Goal: Transaction & Acquisition: Purchase product/service

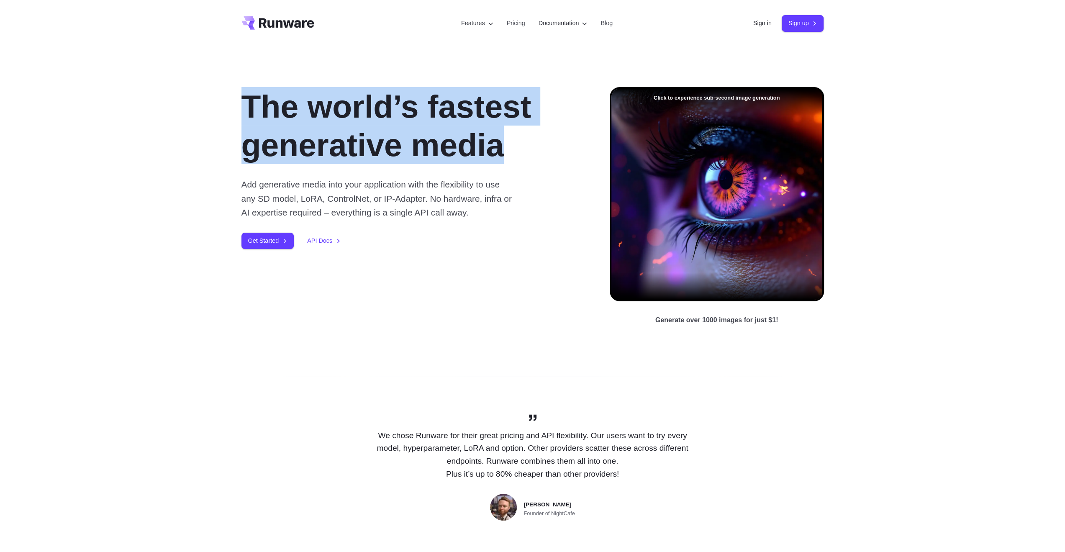
click at [574, 184] on div "The world’s fastest generative media Add generative media into your application…" at bounding box center [532, 206] width 1065 height 319
click at [568, 203] on div at bounding box center [568, 203] width 0 height 0
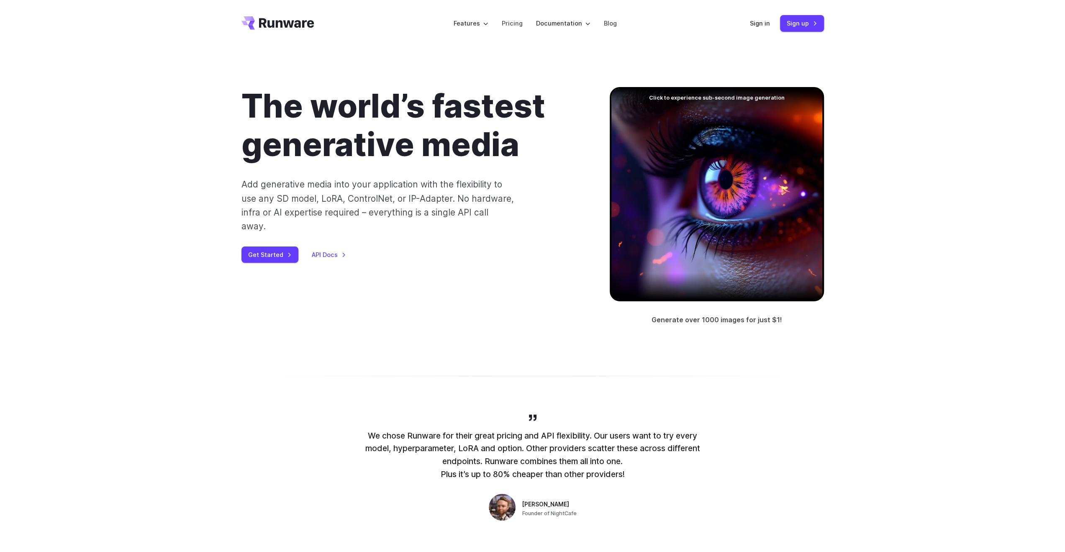
click at [242, 180] on p "Add generative media into your application with the flexibility to use any SD m…" at bounding box center [378, 206] width 273 height 56
click at [509, 23] on link "Pricing" at bounding box center [512, 23] width 21 height 10
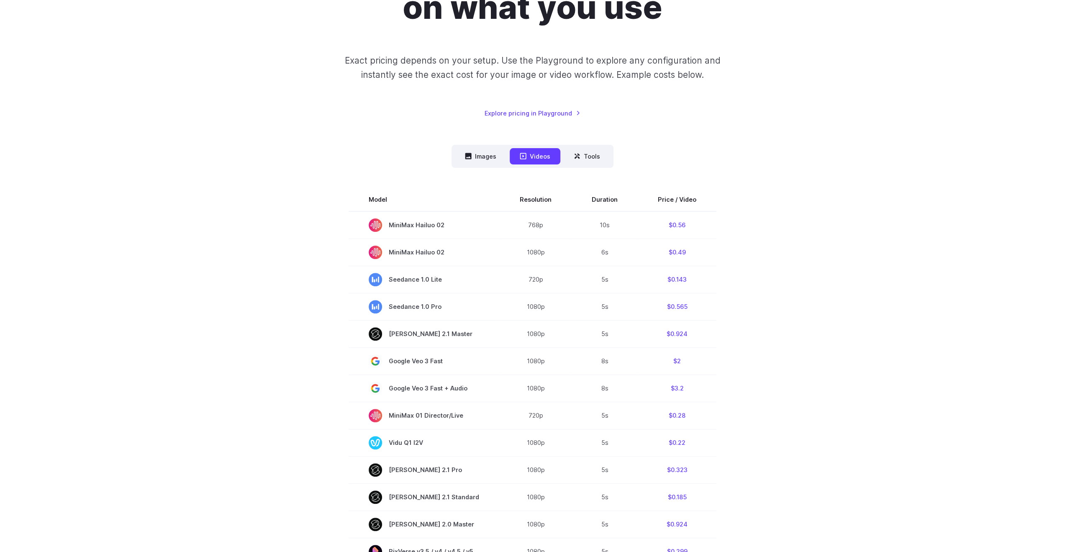
scroll to position [167, 0]
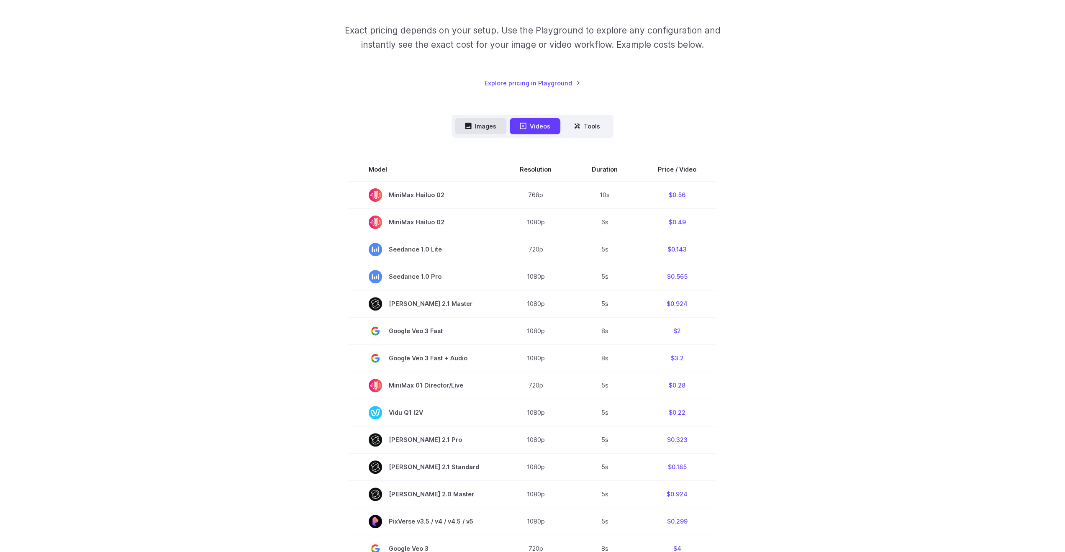
click at [482, 133] on button "Images" at bounding box center [480, 126] width 51 height 16
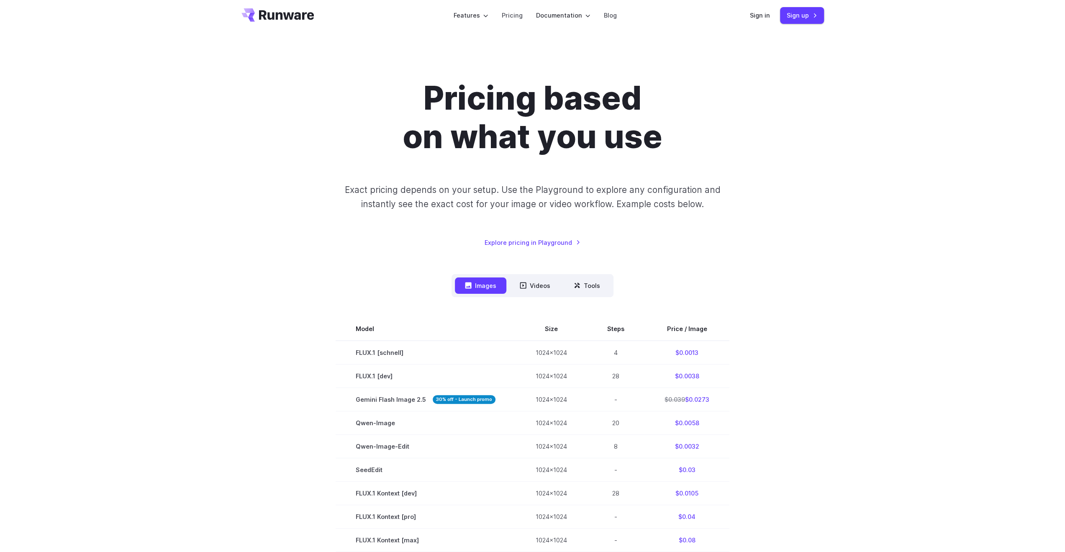
scroll to position [0, 0]
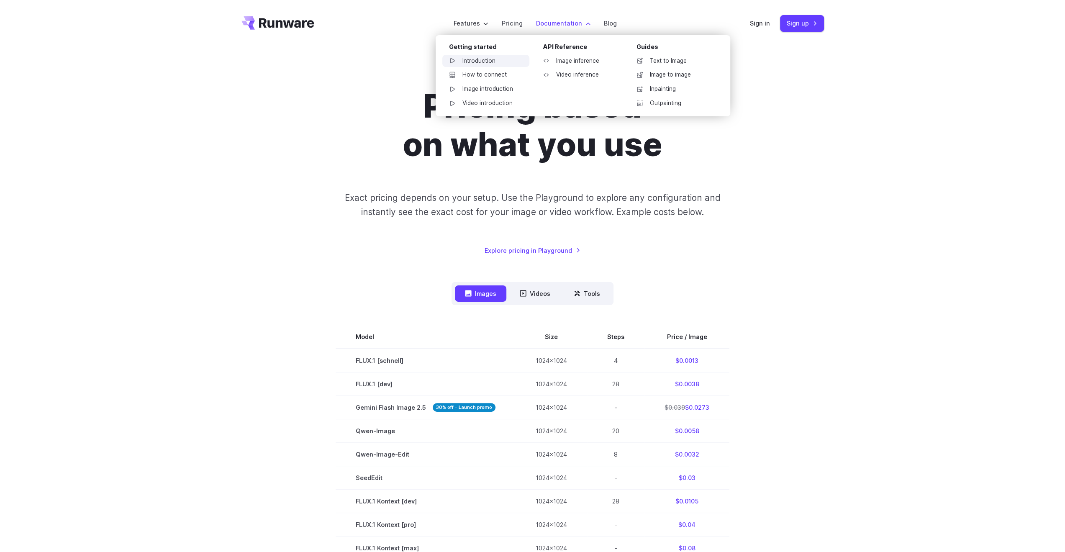
click at [486, 62] on link "Introduction" at bounding box center [486, 61] width 87 height 13
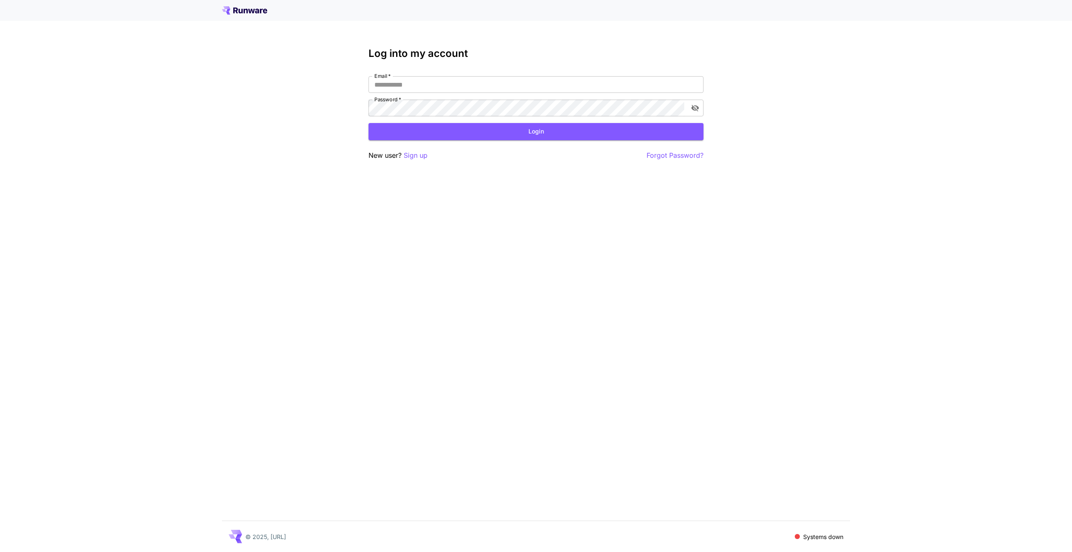
click at [267, 101] on div "Log into my account Email   * Email   * Password   * Password   * Login New use…" at bounding box center [536, 276] width 1072 height 552
click at [205, 111] on div "Log into my account Email   * Email   * Password   * Password   * Login New use…" at bounding box center [536, 276] width 1072 height 552
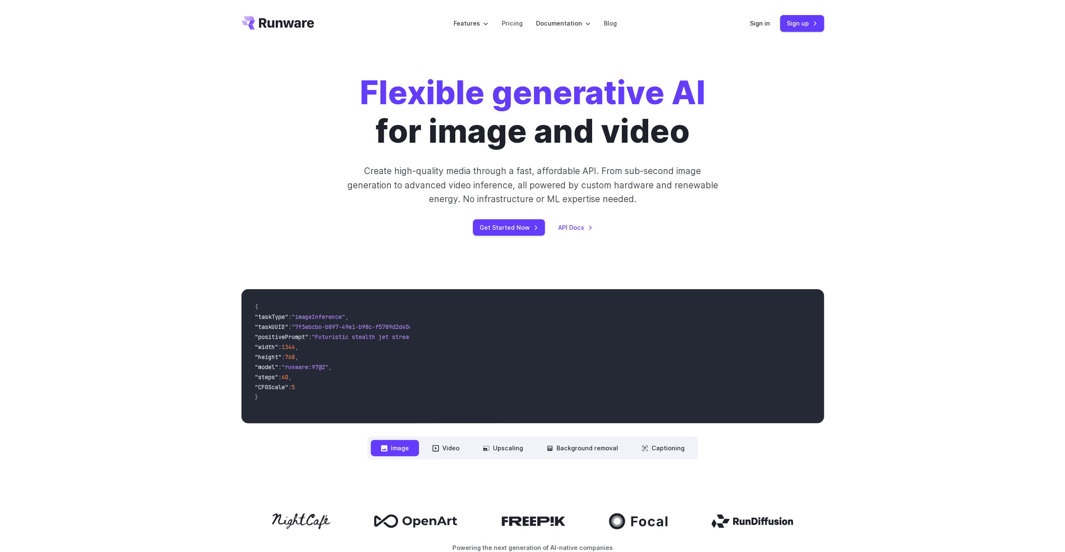
drag, startPoint x: 50, startPoint y: 127, endPoint x: 93, endPoint y: 120, distance: 43.2
click at [50, 126] on div "Flexible generative AI for image and video Create high-quality media through a …" at bounding box center [532, 155] width 1065 height 216
click at [509, 229] on link "Get Started Now" at bounding box center [509, 227] width 72 height 16
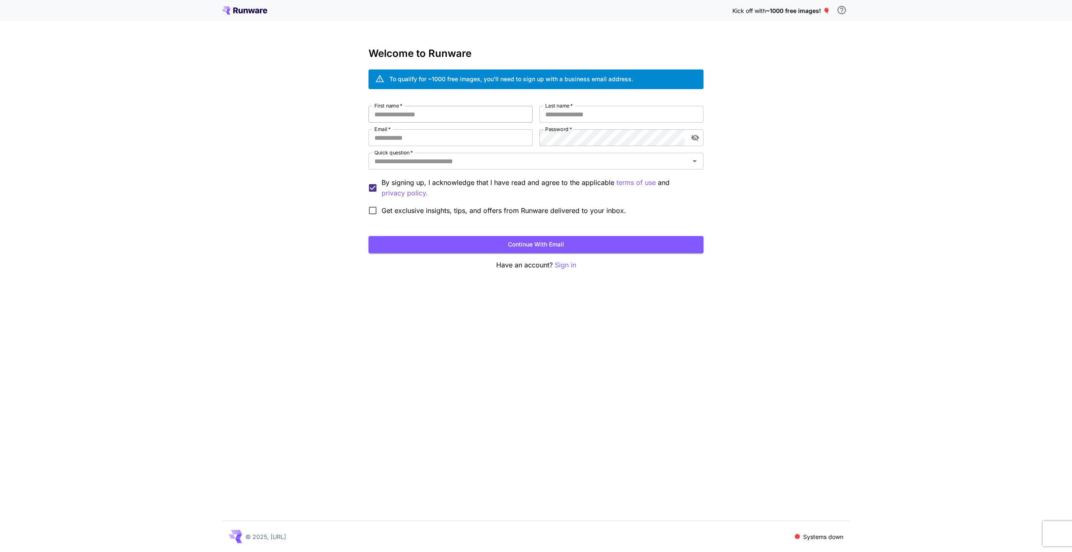
click at [390, 115] on input "First name   *" at bounding box center [450, 114] width 164 height 17
click at [221, 201] on div "Kick off with ~1000 free images! 🎈 Welcome to Runware To qualify for ~1000 free…" at bounding box center [536, 276] width 1072 height 552
click at [562, 264] on p "Sign in" at bounding box center [565, 265] width 21 height 10
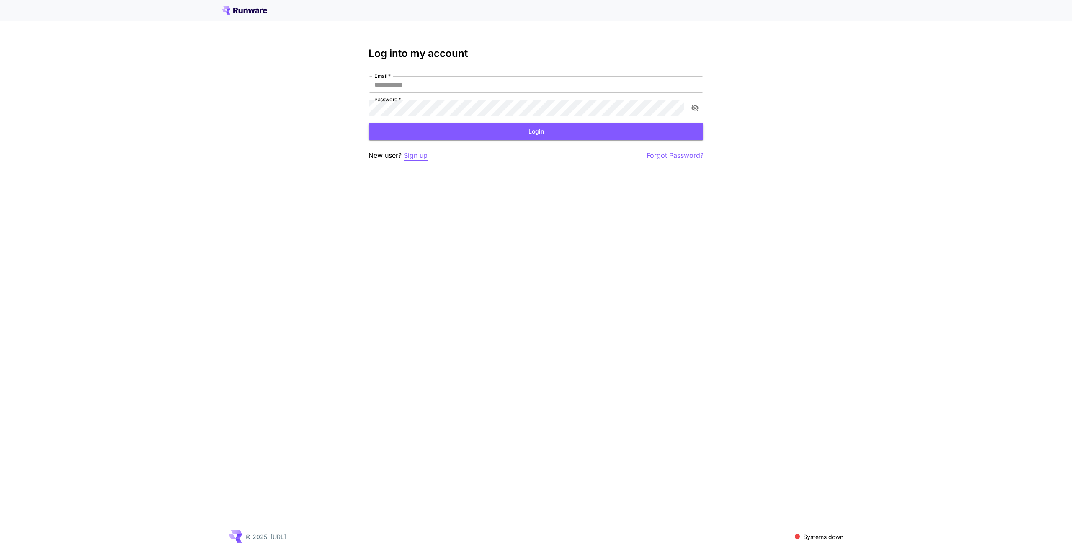
click at [420, 155] on p "Sign up" at bounding box center [416, 155] width 24 height 10
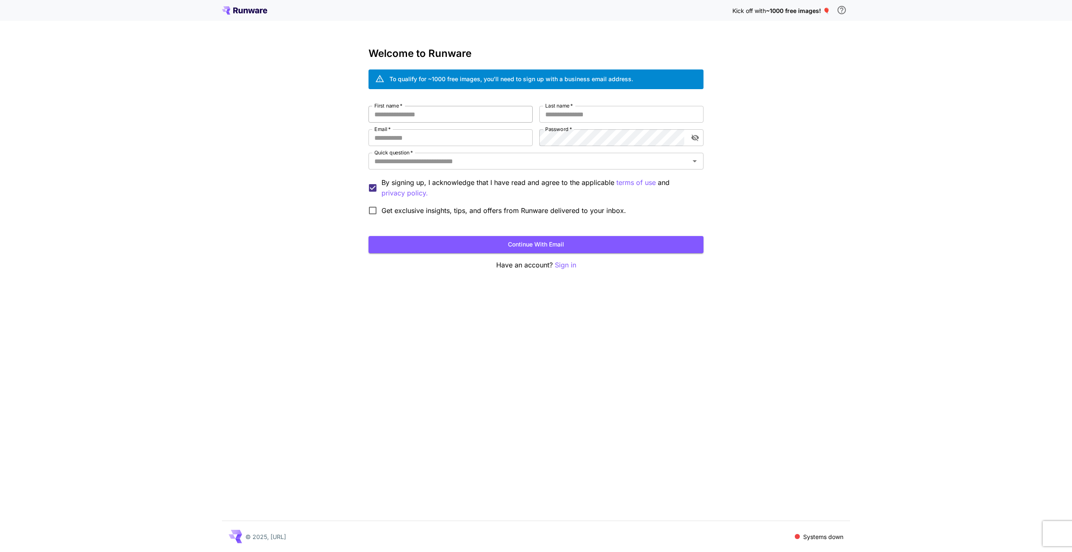
click at [418, 113] on input "First name   *" at bounding box center [450, 114] width 164 height 17
click at [176, 144] on div "Kick off with ~1000 free images! 🎈 Welcome to Runware To qualify for ~1000 free…" at bounding box center [536, 276] width 1072 height 552
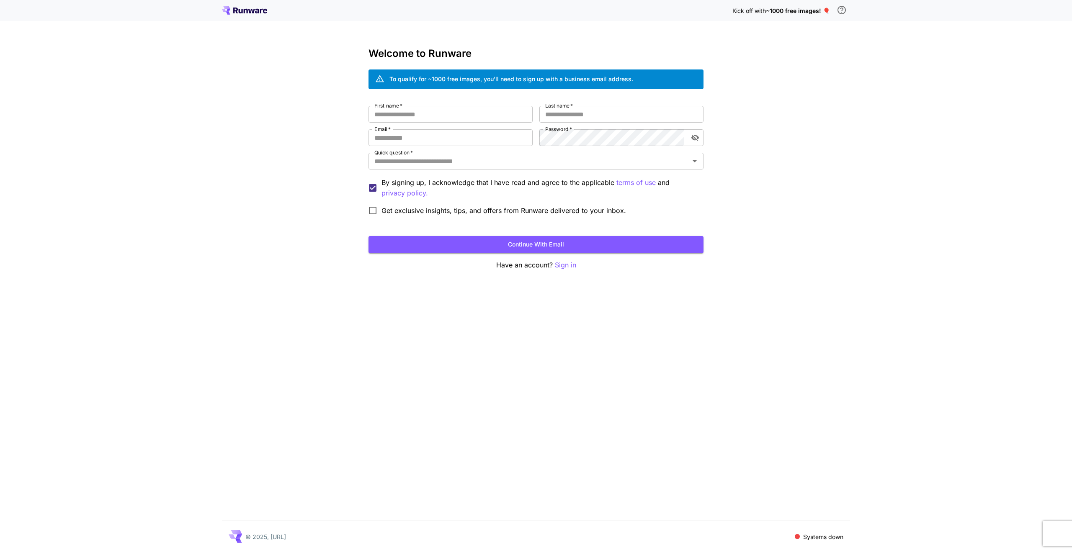
drag, startPoint x: 176, startPoint y: 144, endPoint x: 225, endPoint y: 149, distance: 49.2
click at [177, 144] on div "Kick off with ~1000 free images! 🎈 Welcome to Runware To qualify for ~1000 free…" at bounding box center [536, 276] width 1072 height 552
click at [403, 121] on input "First name   *" at bounding box center [450, 114] width 164 height 17
click at [245, 149] on div "Kick off with ~1000 free images! 🎈 Welcome to Runware To qualify for ~1000 free…" at bounding box center [536, 276] width 1072 height 552
click at [435, 119] on input "First name   *" at bounding box center [450, 114] width 164 height 17
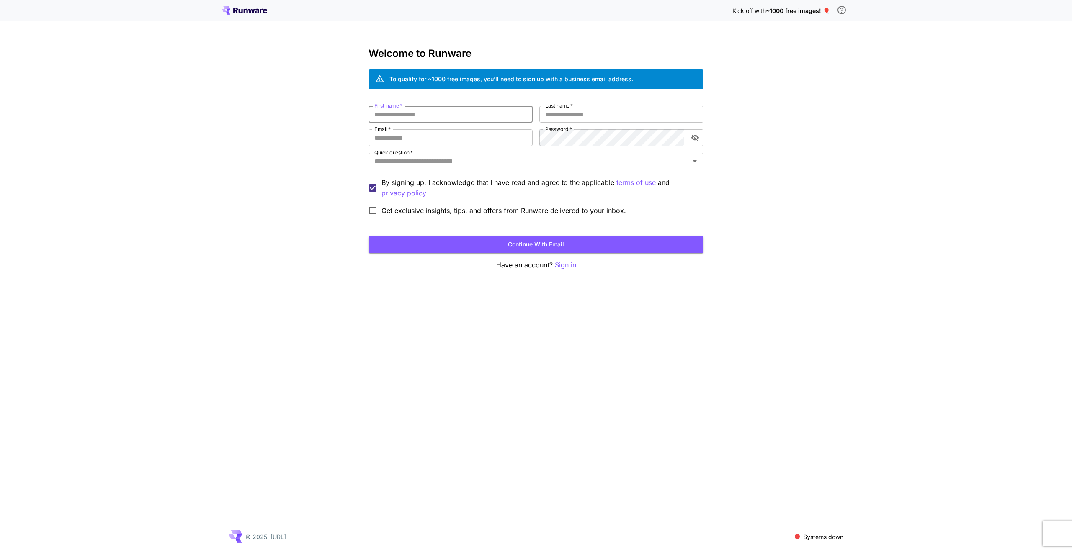
type input "*"
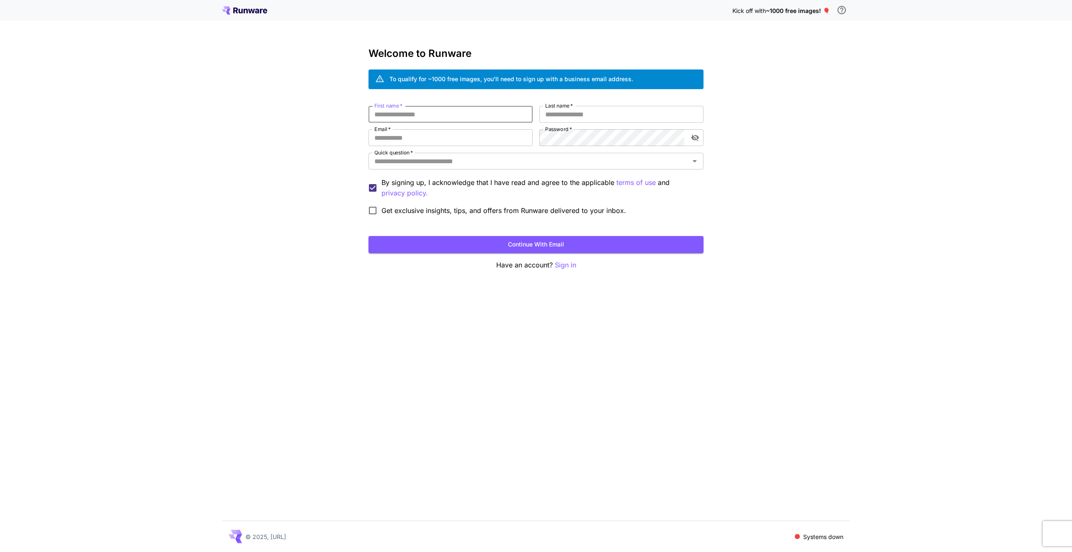
type input "*"
type input "********"
type input "***"
type input "*"
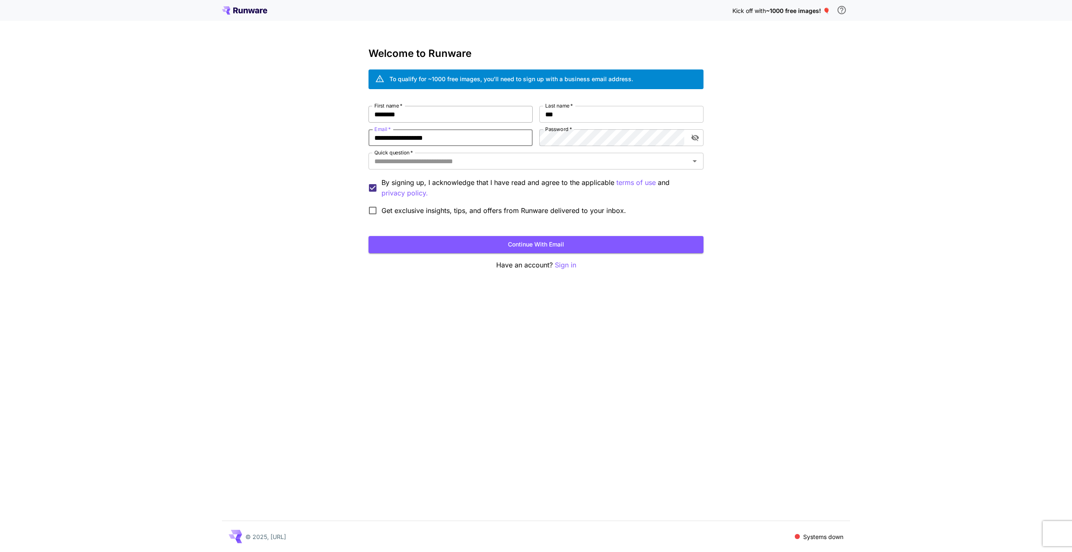
type input "**********"
click at [693, 162] on icon "Open" at bounding box center [695, 161] width 10 height 10
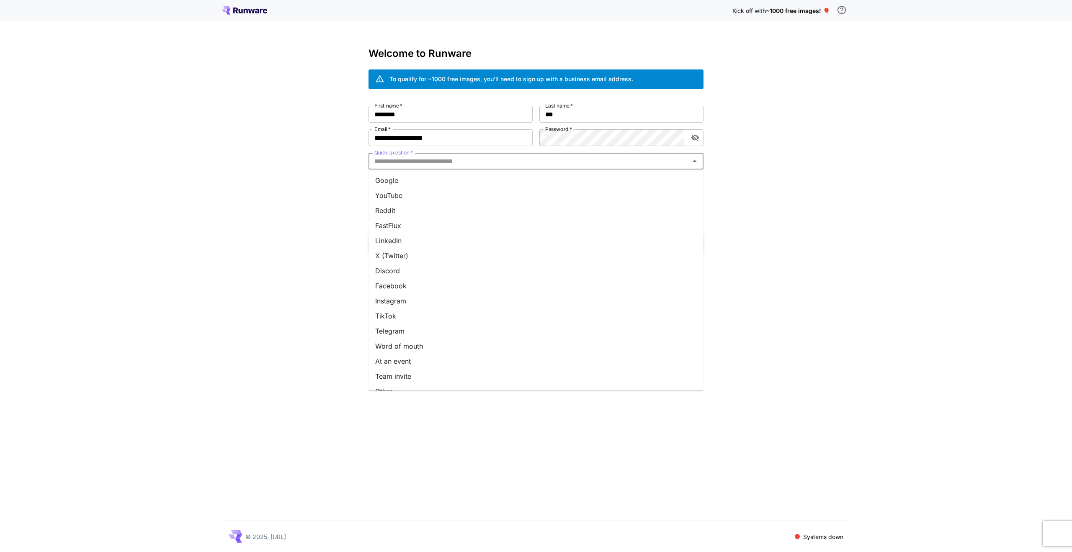
click at [418, 186] on li "Google" at bounding box center [535, 180] width 335 height 15
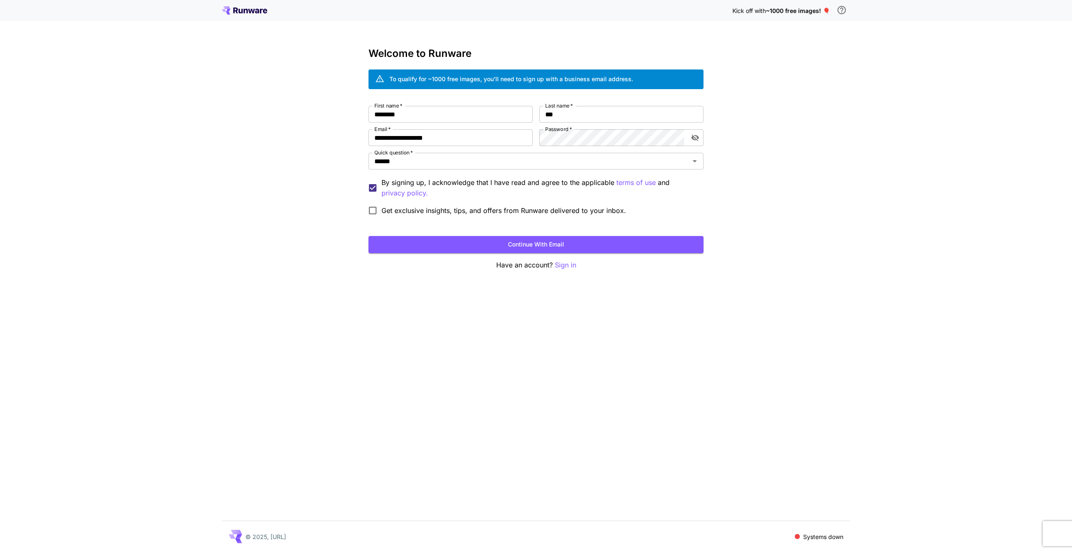
click at [288, 208] on div "**********" at bounding box center [536, 276] width 1072 height 552
click at [412, 164] on input "******" at bounding box center [523, 161] width 305 height 12
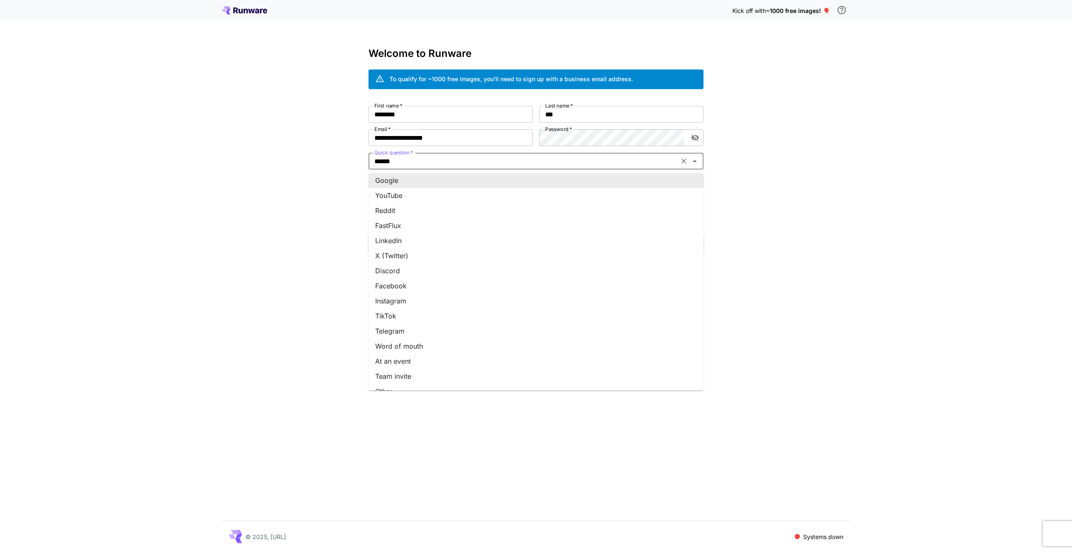
click at [290, 198] on div "**********" at bounding box center [536, 276] width 1072 height 552
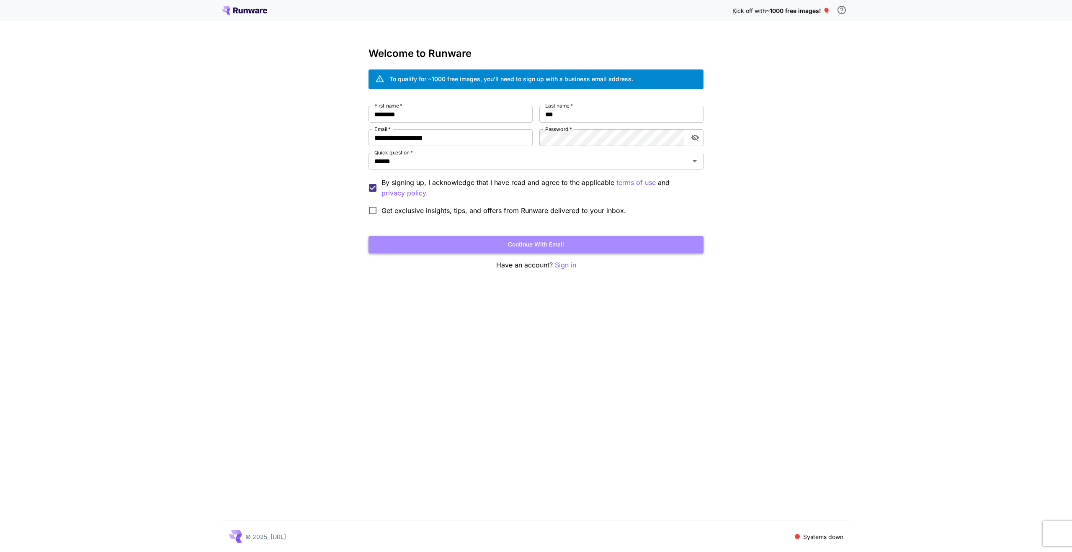
click at [388, 241] on button "Continue with email" at bounding box center [535, 244] width 335 height 17
click at [522, 246] on button "Continue with email" at bounding box center [535, 244] width 335 height 17
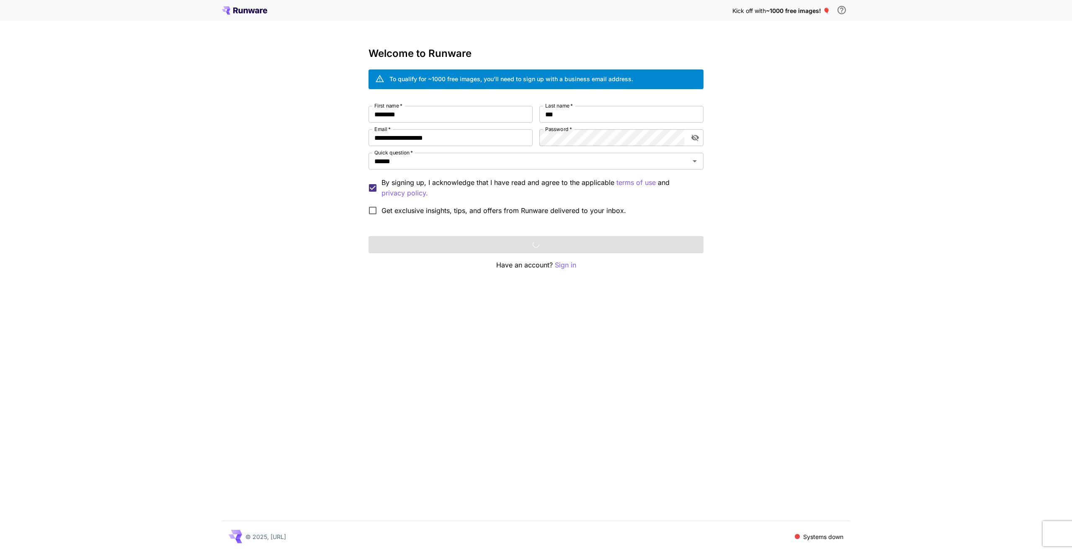
click at [191, 175] on div "**********" at bounding box center [536, 276] width 1072 height 552
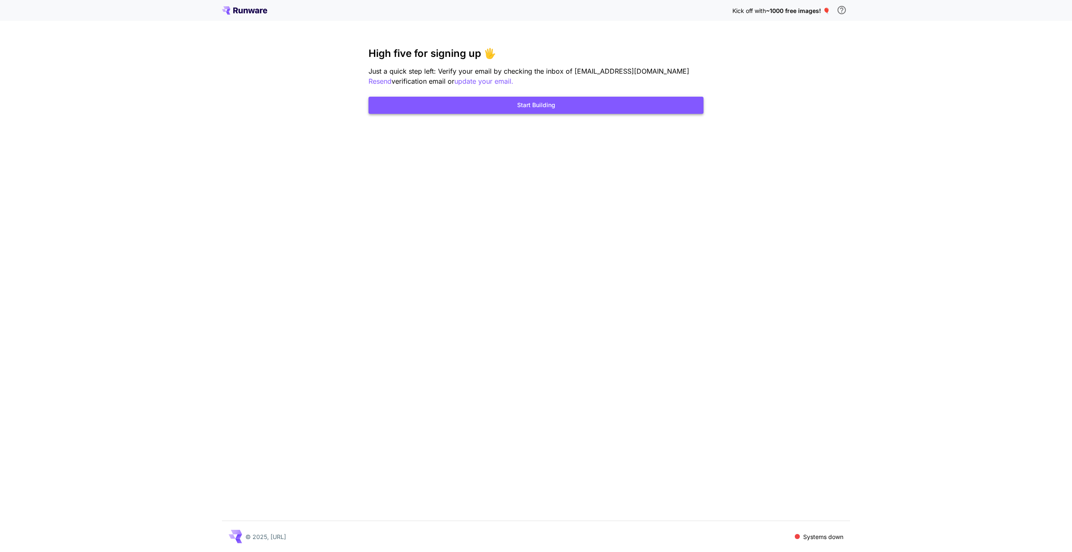
click at [481, 98] on button "Start Building" at bounding box center [535, 105] width 335 height 17
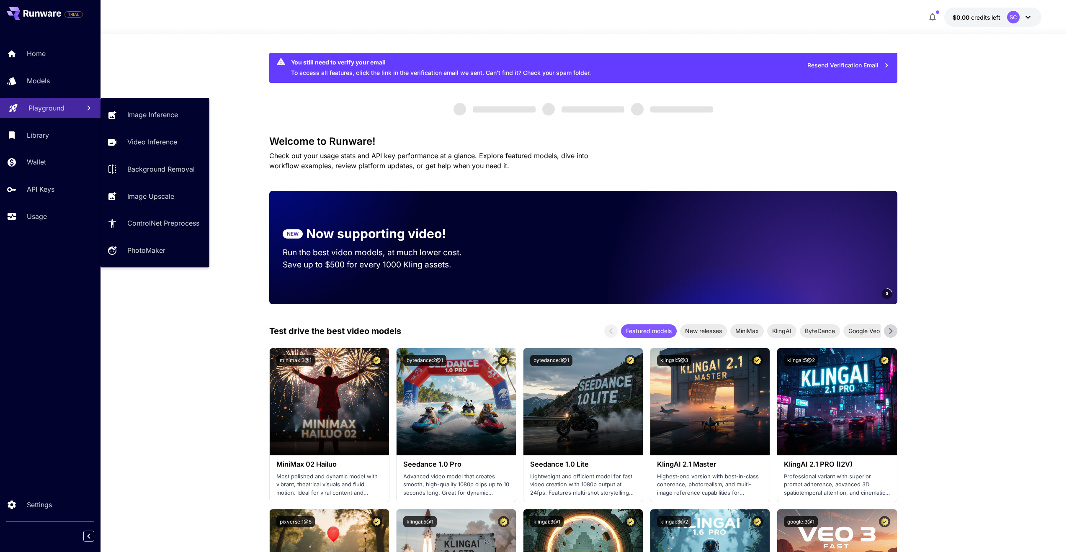
click at [41, 105] on p "Playground" at bounding box center [46, 108] width 36 height 10
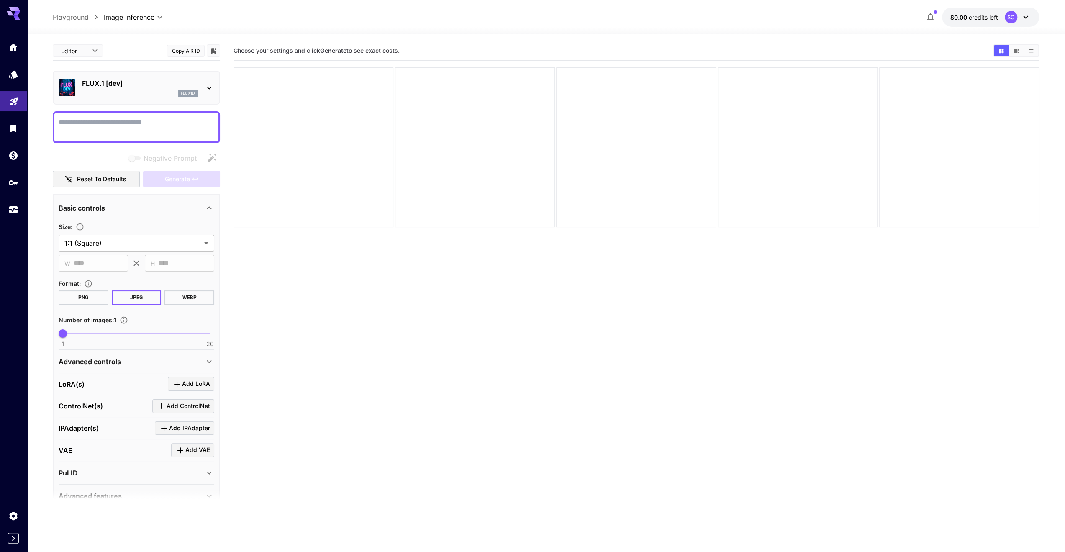
click at [106, 123] on textarea "Negative Prompt" at bounding box center [137, 127] width 156 height 20
type textarea "*"
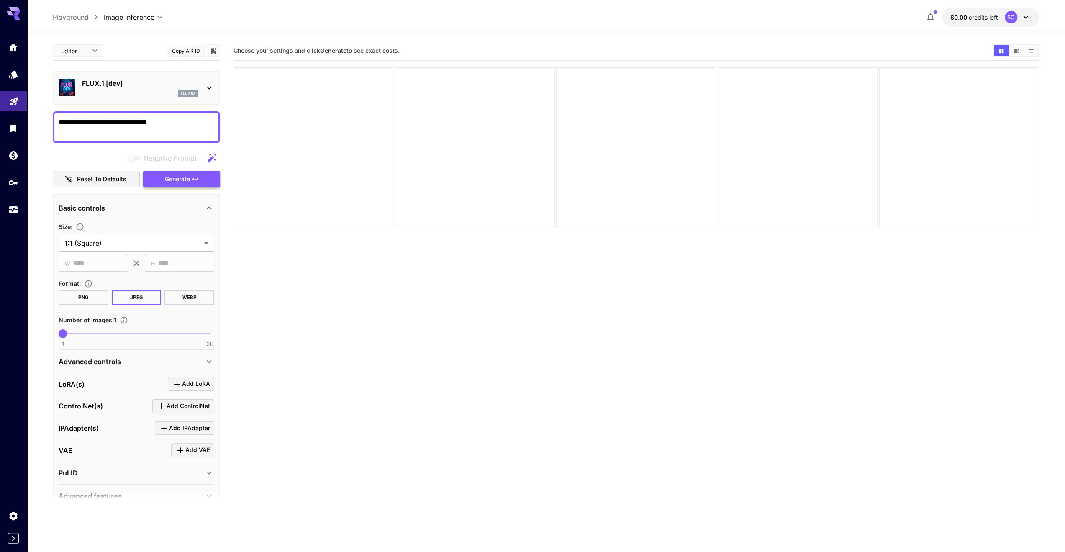
click at [185, 175] on span "Generate" at bounding box center [177, 179] width 25 height 10
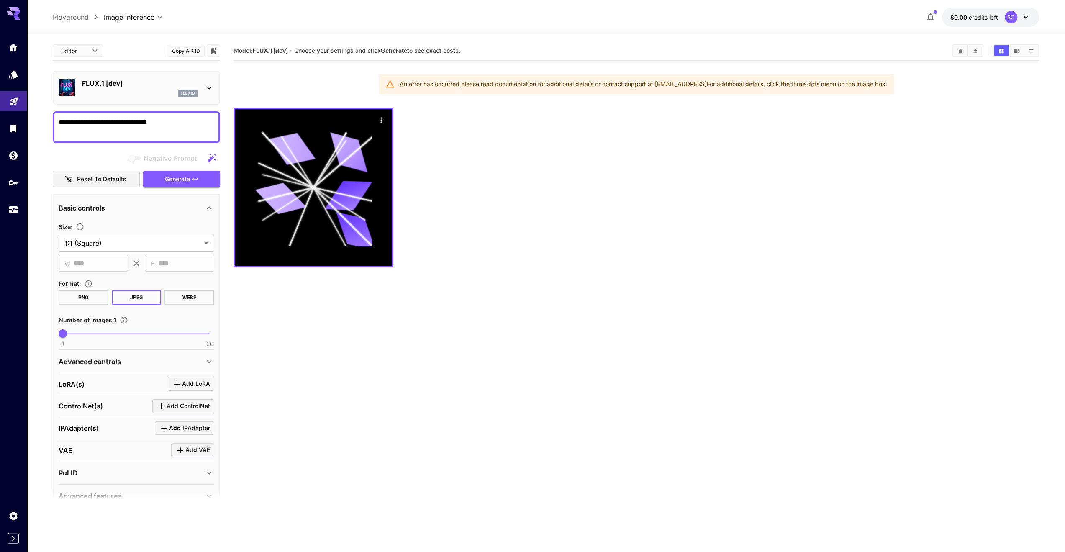
drag, startPoint x: 396, startPoint y: 85, endPoint x: 916, endPoint y: 82, distance: 520.0
click at [916, 82] on section "Model: FLUX.1 [dev] · Choose your settings and click Generate to see exact cost…" at bounding box center [637, 317] width 806 height 552
click at [911, 69] on div at bounding box center [911, 69] width 0 height 0
click at [181, 129] on textarea "**********" at bounding box center [137, 127] width 156 height 20
click at [164, 131] on textarea "**********" at bounding box center [137, 127] width 156 height 20
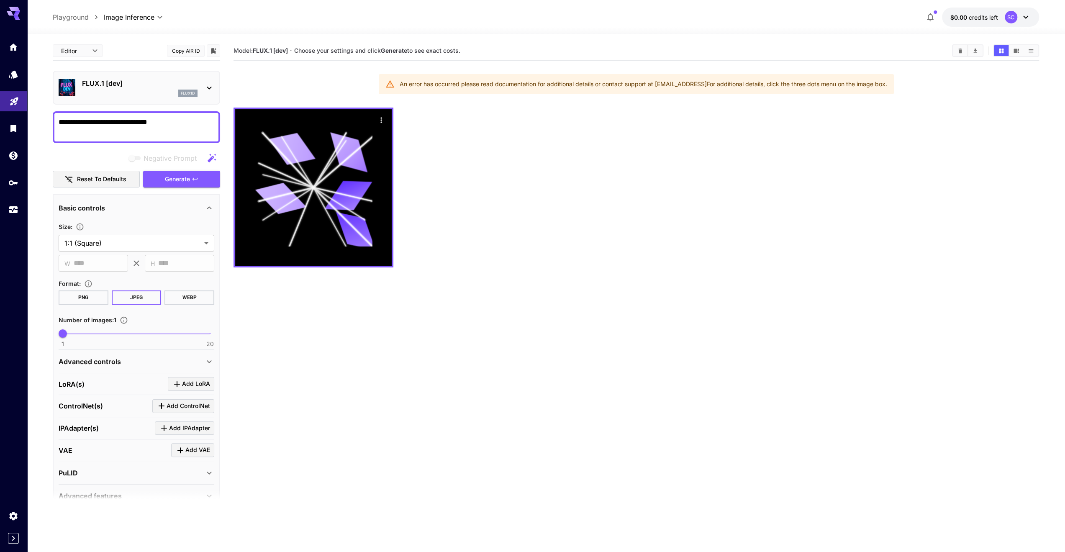
click at [138, 115] on div "**********" at bounding box center [136, 127] width 167 height 32
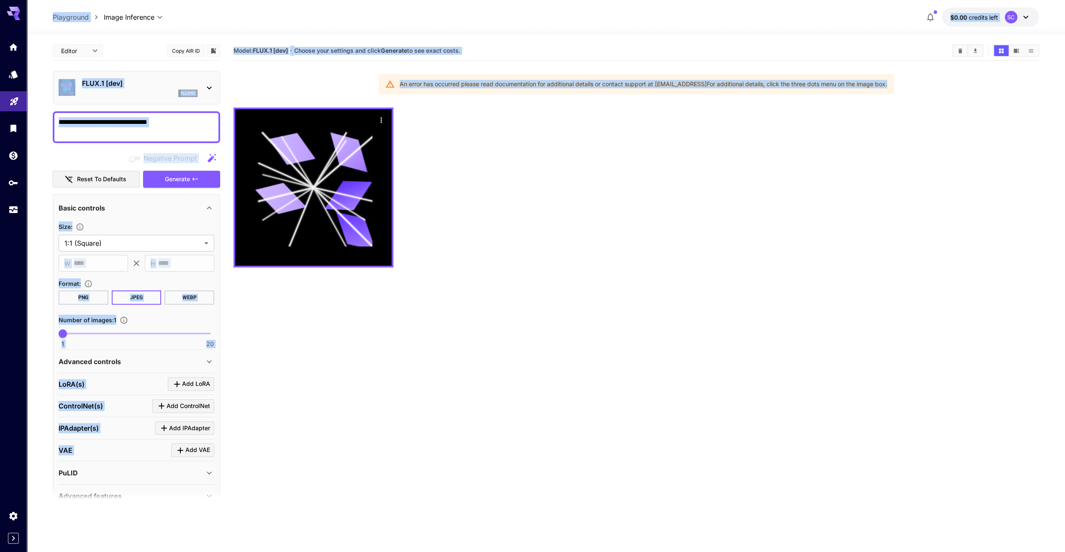
click at [144, 130] on textarea "**********" at bounding box center [137, 127] width 156 height 20
click at [111, 129] on textarea "**********" at bounding box center [137, 127] width 156 height 20
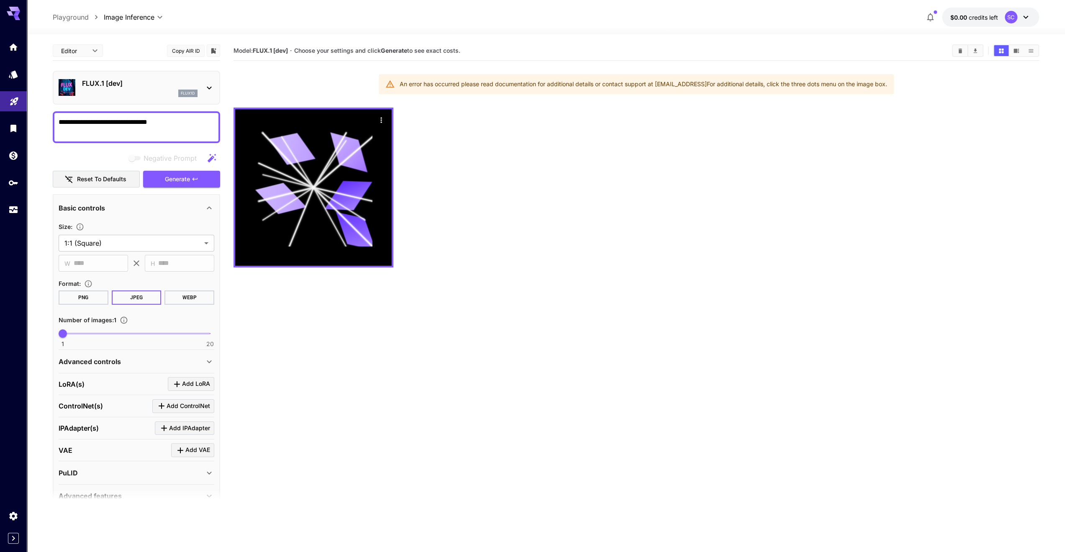
paste textarea "**********"
type textarea "**********"
click at [183, 176] on span "Generate" at bounding box center [177, 179] width 25 height 10
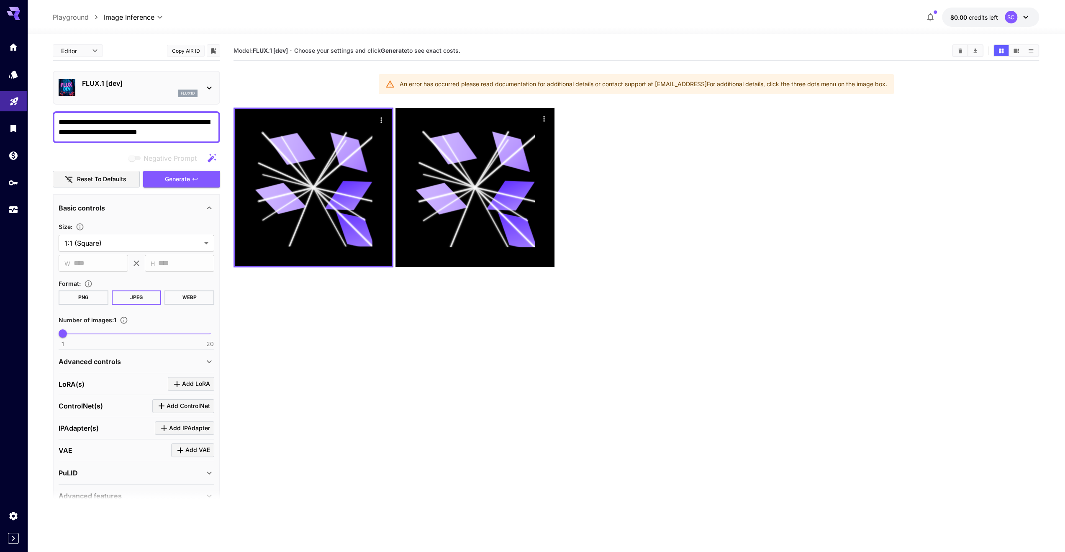
drag, startPoint x: 865, startPoint y: 84, endPoint x: 389, endPoint y: 82, distance: 475.6
click at [389, 82] on section "Model: FLUX.1 [dev] · Choose your settings and click Generate to see exact cost…" at bounding box center [637, 317] width 806 height 552
click at [384, 69] on div at bounding box center [384, 69] width 0 height 0
click at [866, 80] on div "An error has occurred please read documentation for additional details or conta…" at bounding box center [644, 84] width 488 height 15
click at [1011, 19] on div "SC" at bounding box center [1011, 17] width 13 height 13
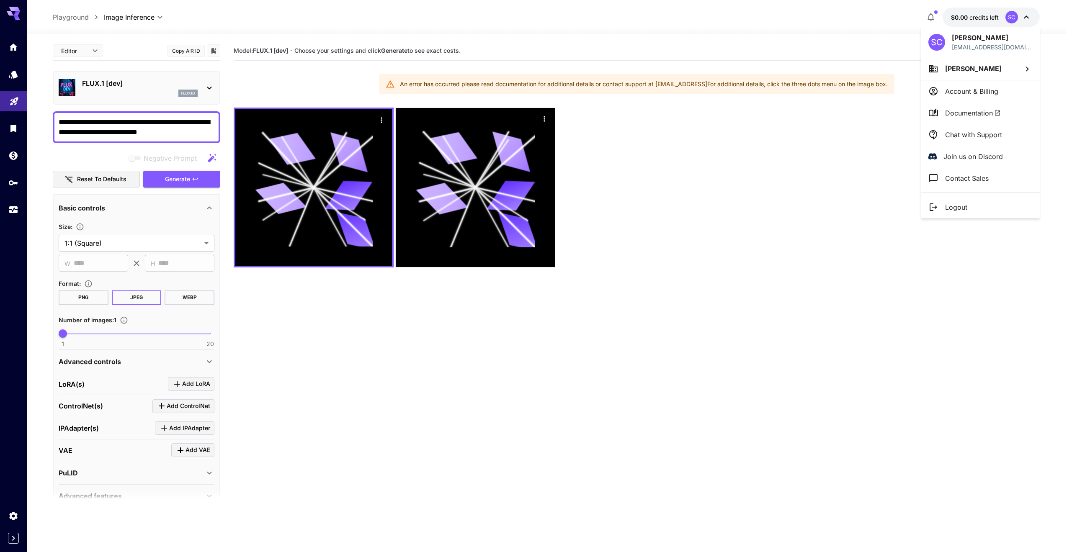
click at [722, 123] on div at bounding box center [536, 276] width 1072 height 552
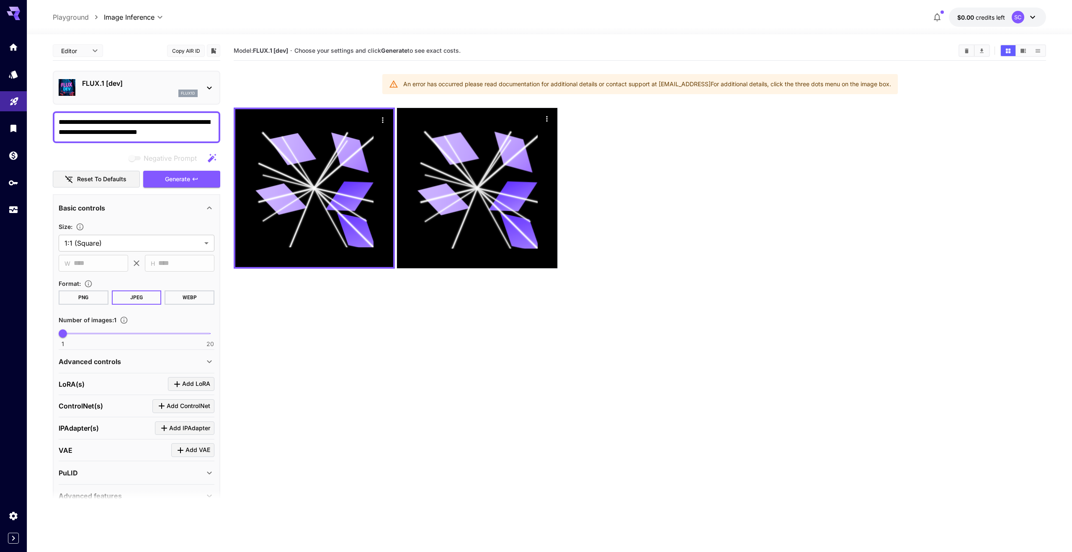
click at [85, 55] on body "**********" at bounding box center [536, 309] width 1072 height 618
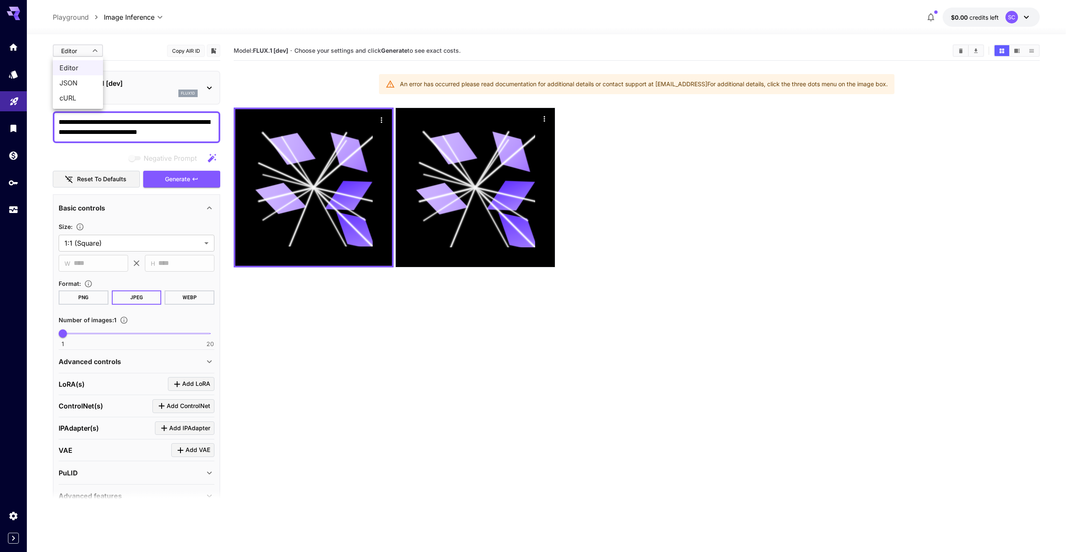
click at [136, 54] on div at bounding box center [536, 276] width 1072 height 552
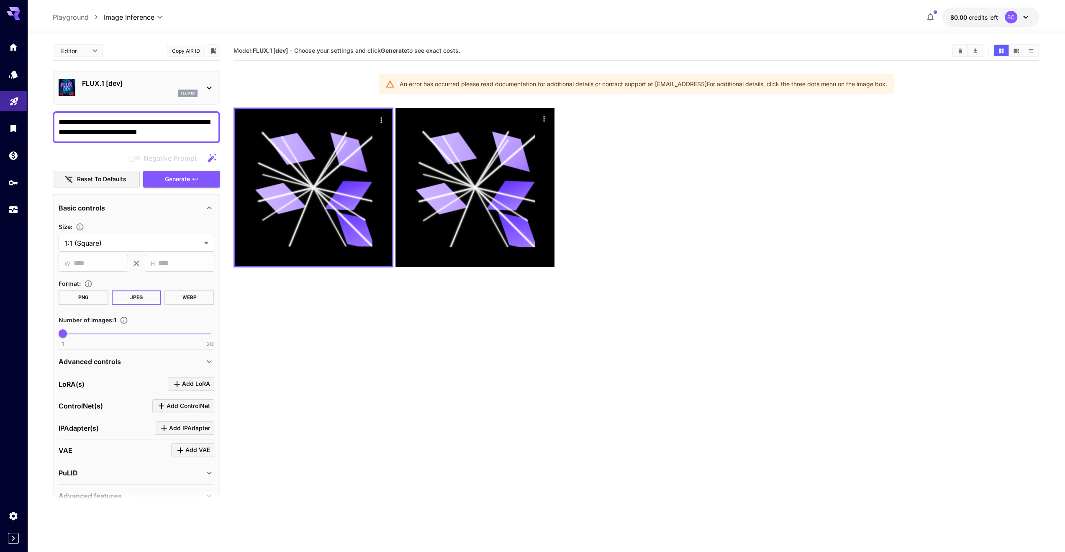
click at [94, 80] on p "FLUX.1 [dev]" at bounding box center [140, 83] width 116 height 10
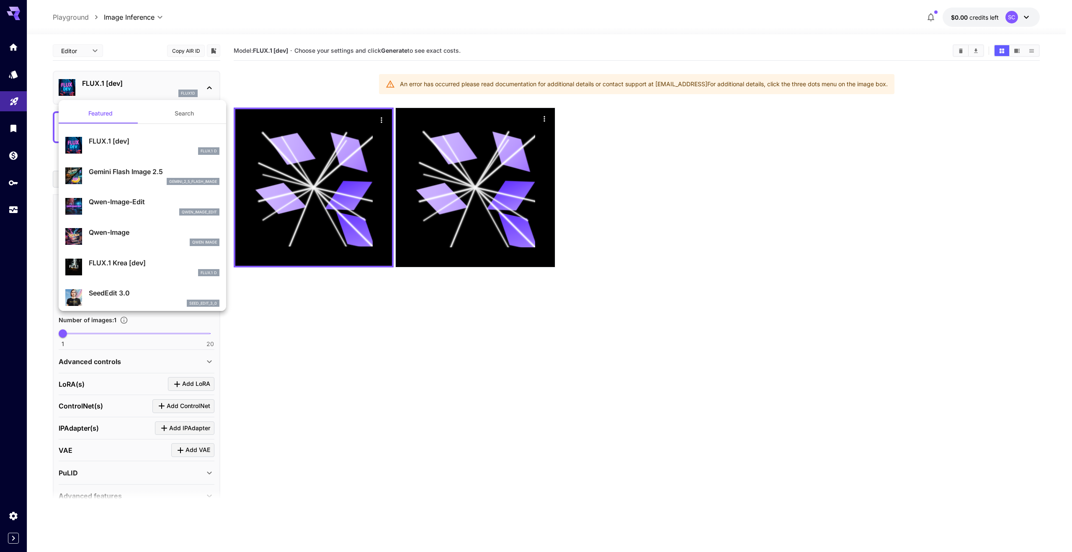
click at [284, 90] on div at bounding box center [536, 276] width 1072 height 552
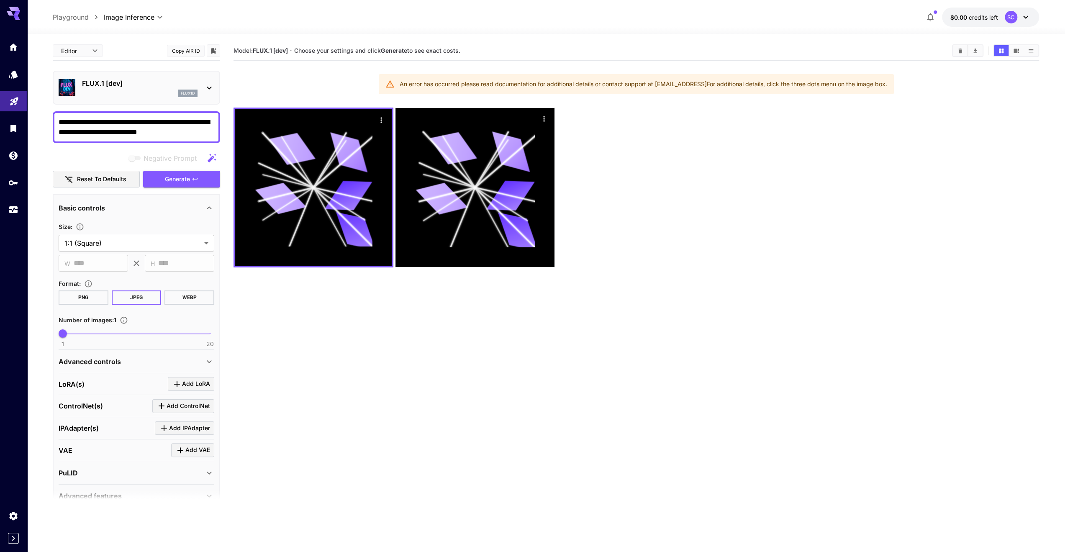
drag, startPoint x: 10, startPoint y: 17, endPoint x: 31, endPoint y: 28, distance: 24.2
click at [42, 14] on div "**********" at bounding box center [546, 17] width 1039 height 34
click at [145, 80] on p "FLUX.1 [dev]" at bounding box center [140, 83] width 116 height 10
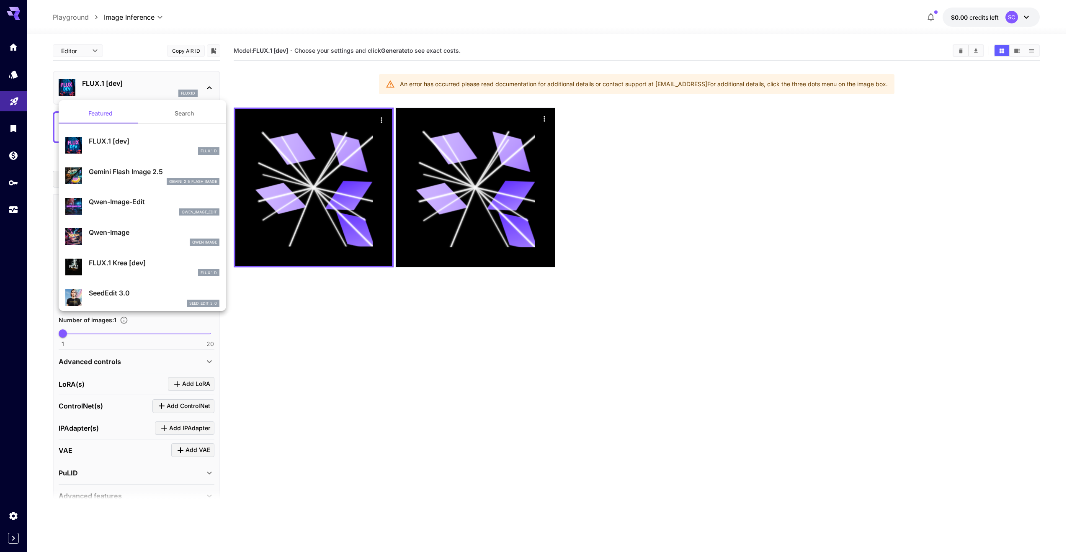
click at [134, 178] on div "gemini_2_5_flash_image" at bounding box center [154, 182] width 131 height 8
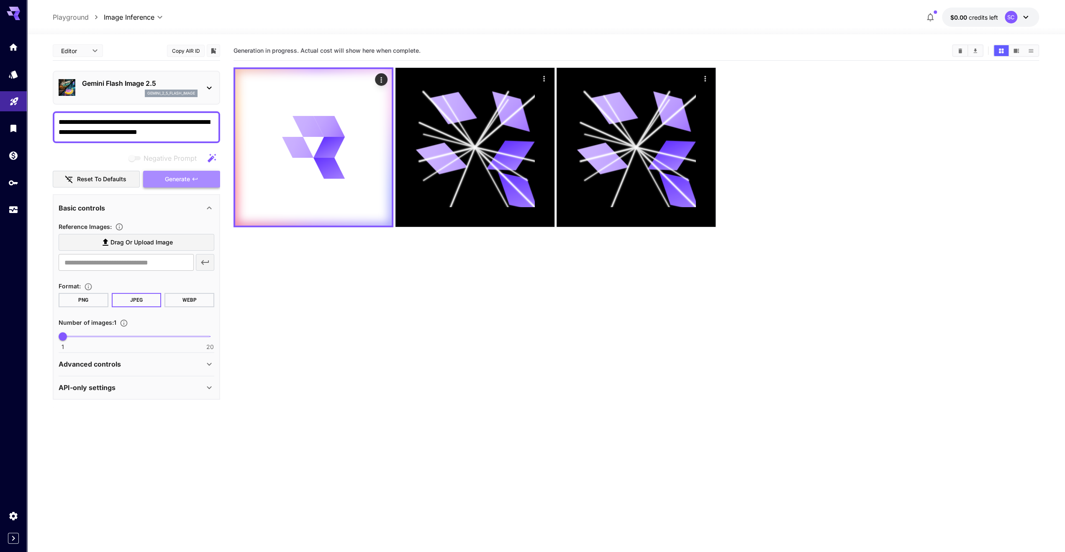
click at [178, 176] on span "Generate" at bounding box center [177, 179] width 25 height 10
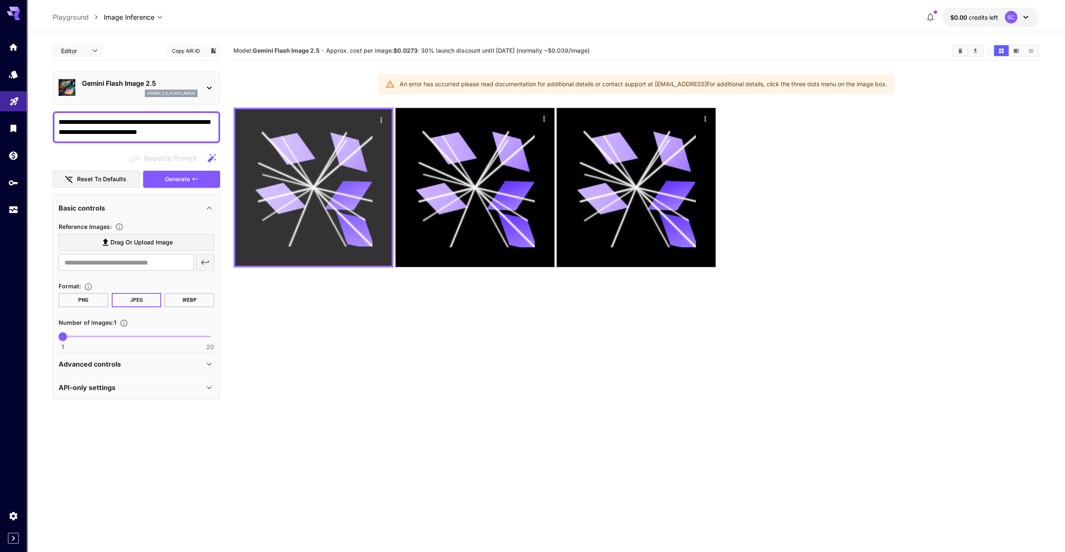
click at [306, 171] on icon at bounding box center [314, 188] width 118 height 118
click at [384, 121] on icon "Actions" at bounding box center [381, 120] width 8 height 8
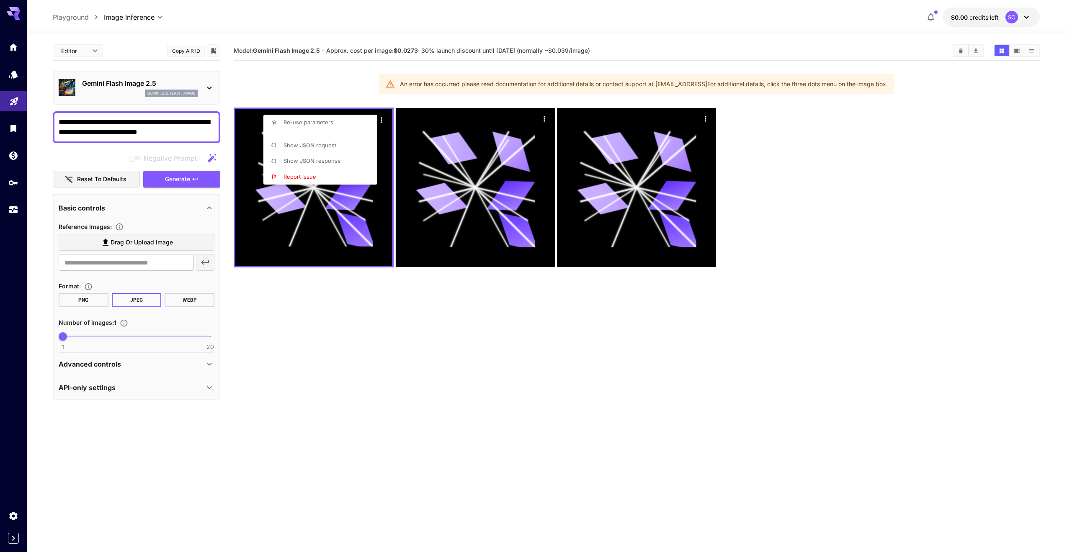
click at [320, 98] on div at bounding box center [536, 276] width 1072 height 552
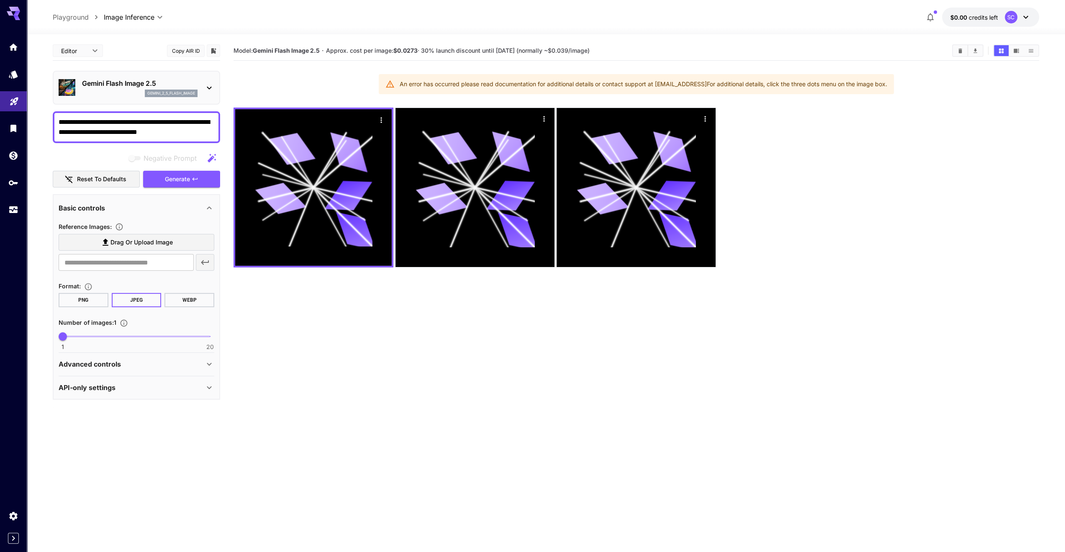
drag, startPoint x: 384, startPoint y: 86, endPoint x: 686, endPoint y: 78, distance: 302.4
click at [687, 77] on div "An error has occurred please read documentation for additional details or conta…" at bounding box center [636, 84] width 515 height 20
drag, startPoint x: 648, startPoint y: 49, endPoint x: 234, endPoint y: 52, distance: 414.5
click at [234, 52] on section "Model: Gemini Flash Image 2.5 · Approx. cost per image: $0.0273 · 30% launch di…" at bounding box center [590, 51] width 712 height 10
click at [228, 56] on div at bounding box center [228, 56] width 0 height 0
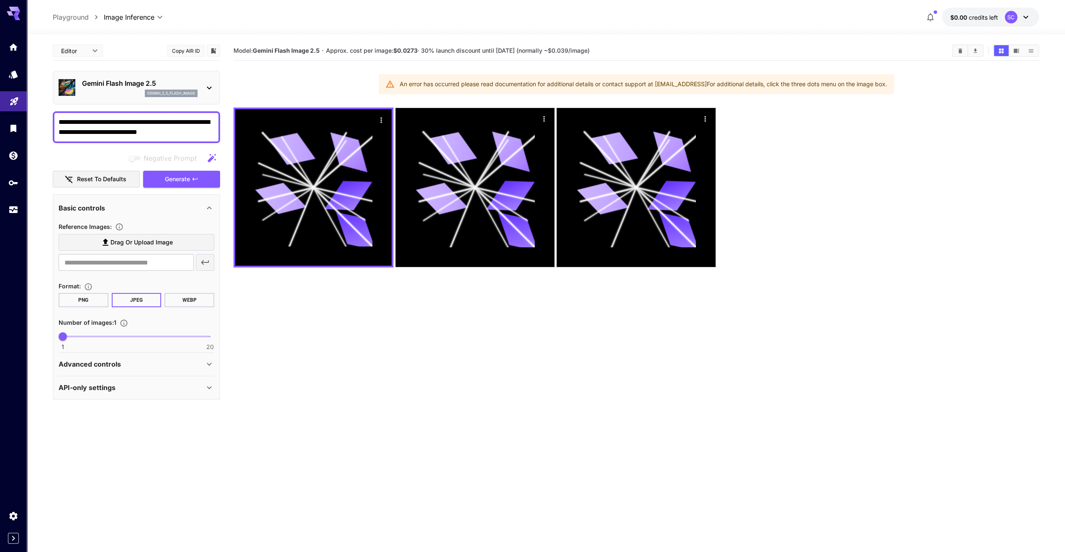
click at [288, 72] on section "Model: Gemini Flash Image 2.5 · Approx. cost per image: $0.0273 · 30% launch di…" at bounding box center [637, 317] width 806 height 552
drag, startPoint x: 368, startPoint y: 79, endPoint x: 923, endPoint y: 83, distance: 555.6
click at [923, 83] on section "Model: Gemini Flash Image 2.5 · Approx. cost per image: $0.0273 · 30% launch di…" at bounding box center [637, 317] width 806 height 552
click at [158, 92] on p "gemini_2_5_flash_image" at bounding box center [171, 93] width 48 height 6
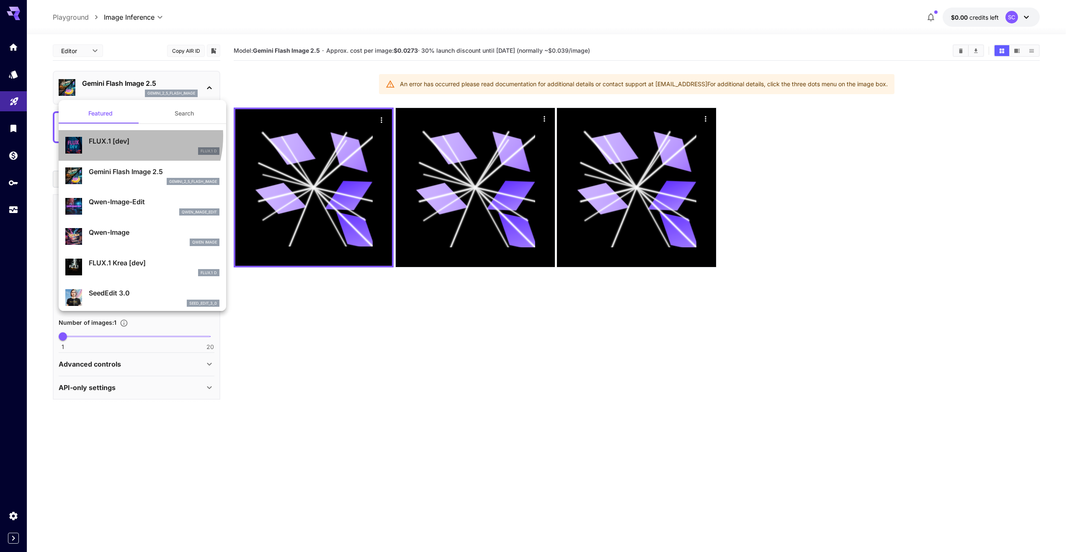
click at [115, 136] on p "FLUX.1 [dev]" at bounding box center [154, 141] width 131 height 10
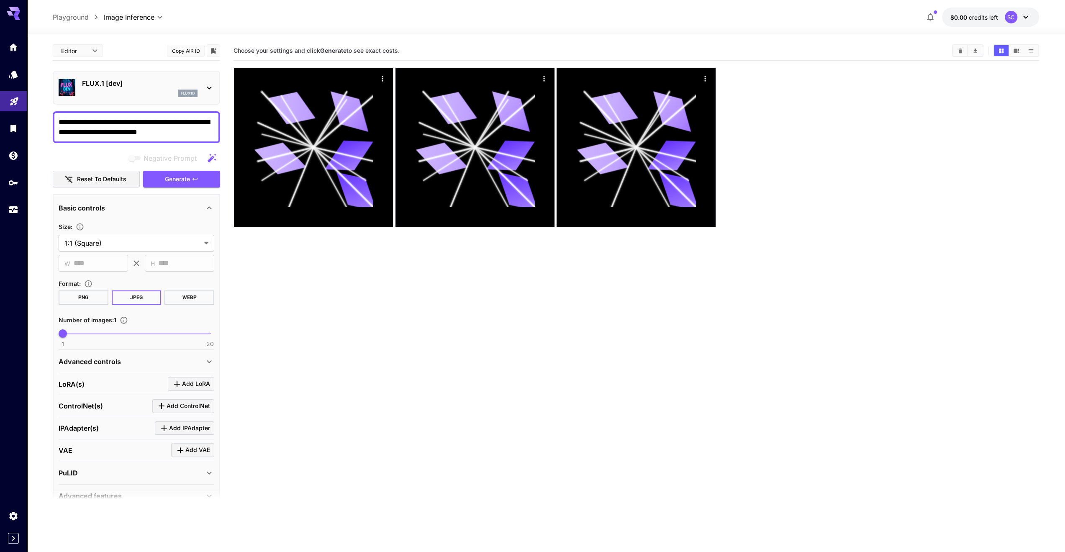
drag, startPoint x: 231, startPoint y: 51, endPoint x: 422, endPoint y: 50, distance: 190.5
click at [422, 50] on main "**********" at bounding box center [546, 320] width 987 height 559
click at [416, 35] on div at bounding box center [416, 35] width 0 height 0
click at [134, 363] on div "Advanced controls" at bounding box center [132, 362] width 146 height 10
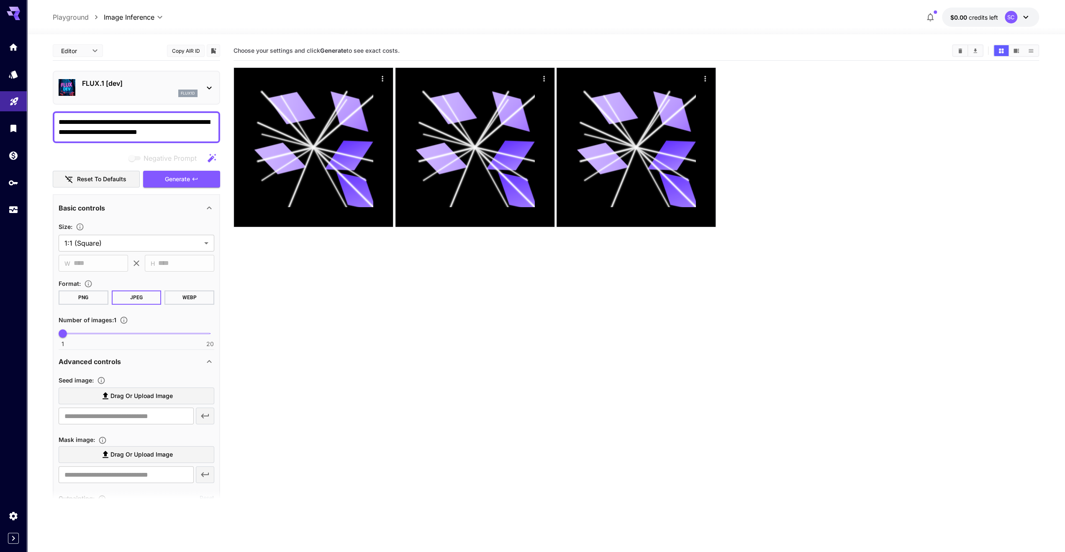
click at [136, 361] on div "Advanced controls" at bounding box center [132, 362] width 146 height 10
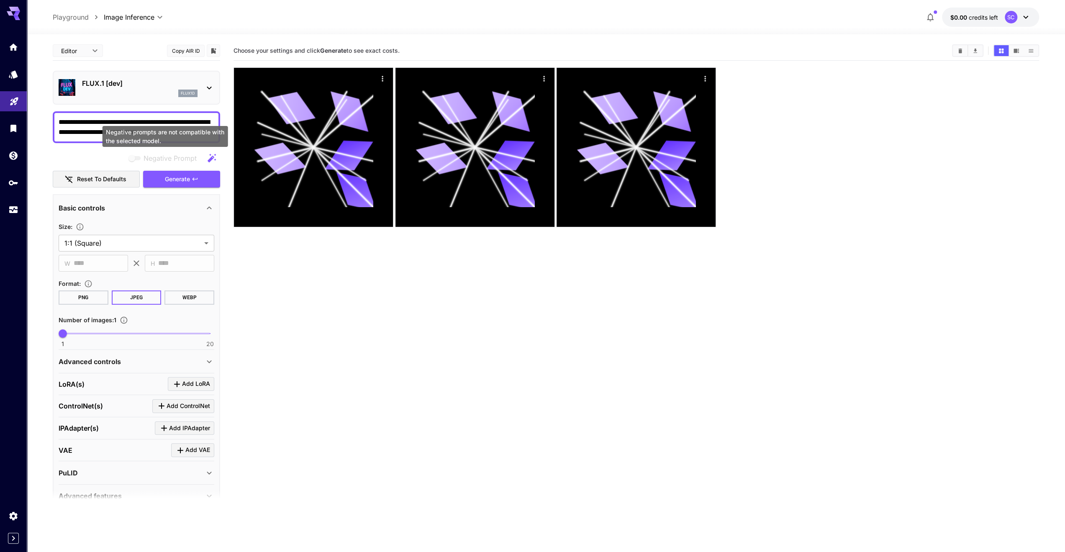
click at [144, 160] on span "Negative prompts are not compatible with the selected model." at bounding box center [135, 158] width 17 height 10
click at [110, 181] on button "Reset to defaults" at bounding box center [96, 179] width 87 height 17
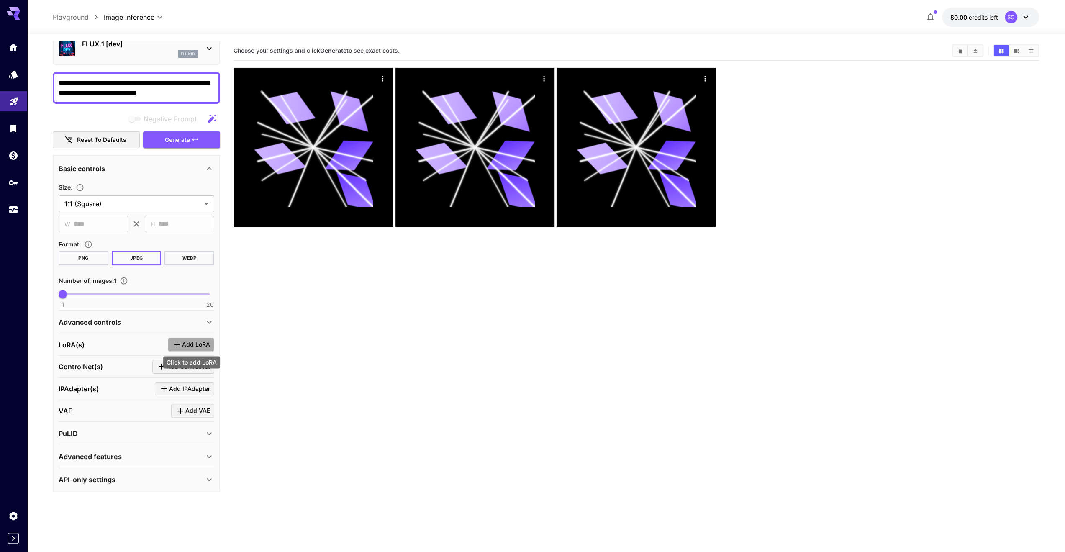
click at [187, 343] on span "Add LoRA" at bounding box center [196, 345] width 28 height 10
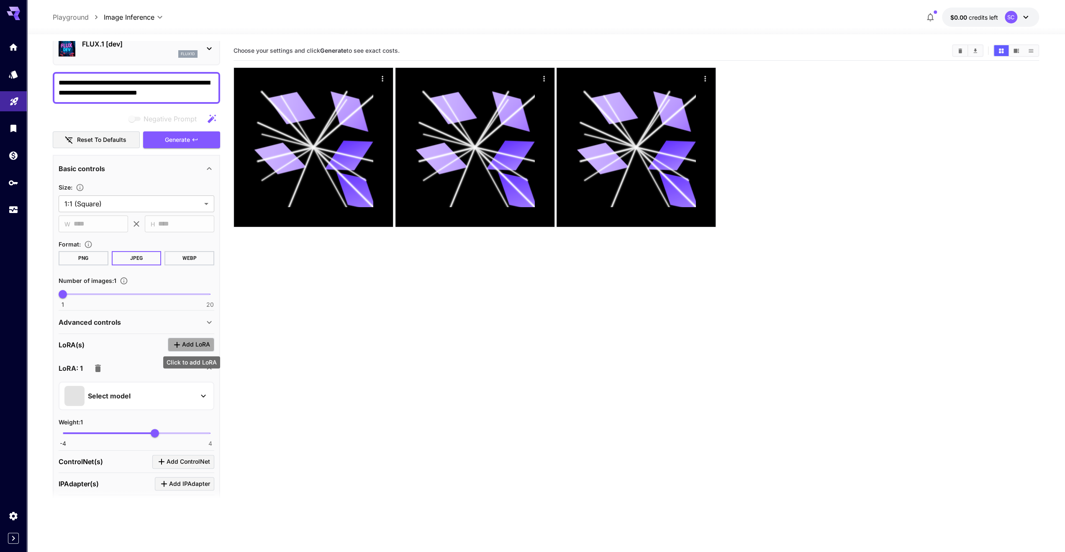
click at [187, 343] on span "Add LoRA" at bounding box center [196, 345] width 28 height 10
click at [187, 342] on span "Add LoRA" at bounding box center [196, 345] width 28 height 10
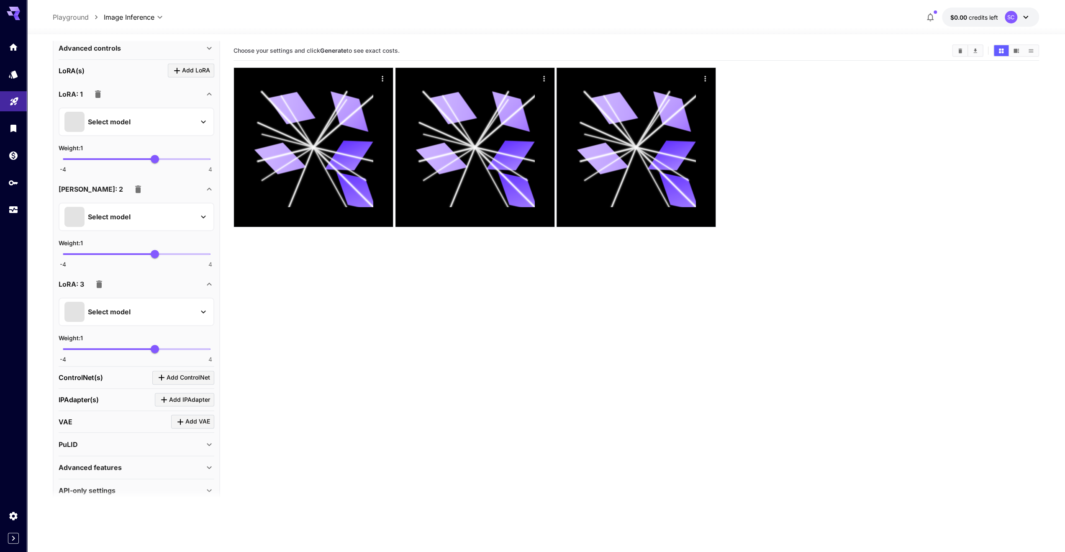
scroll to position [324, 0]
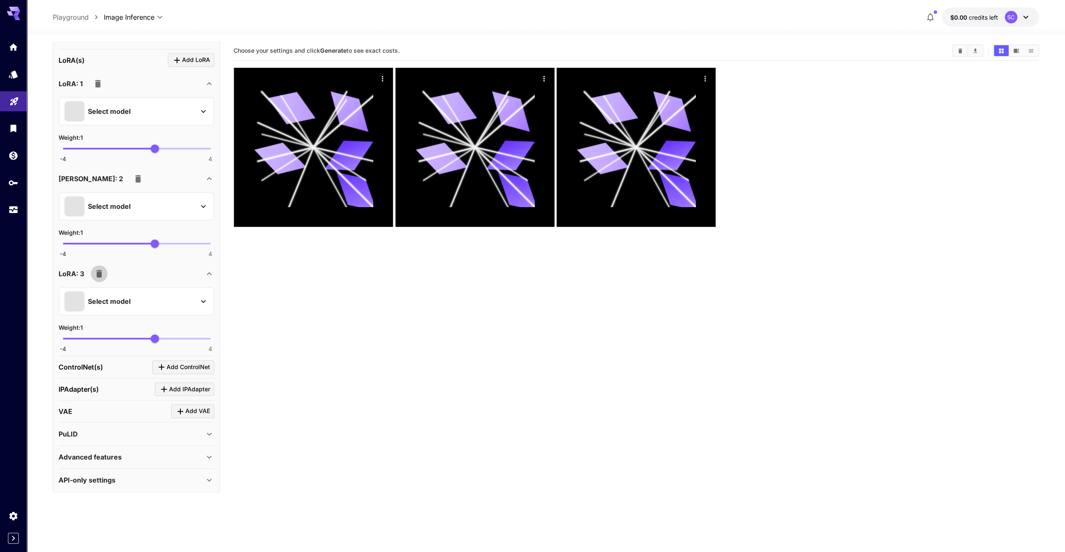
click at [99, 273] on icon "button" at bounding box center [99, 274] width 6 height 8
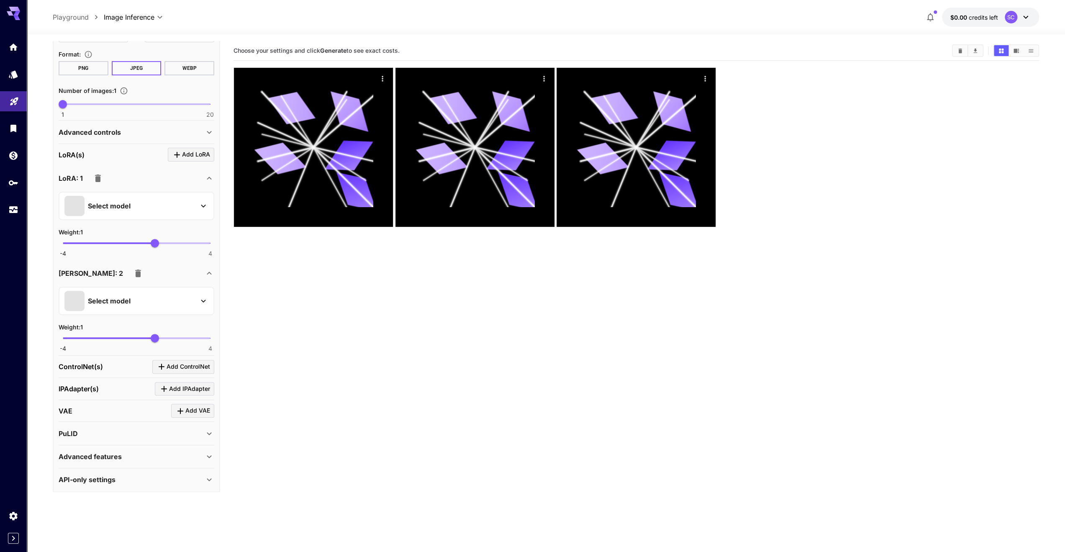
click at [133, 274] on icon "button" at bounding box center [138, 273] width 10 height 10
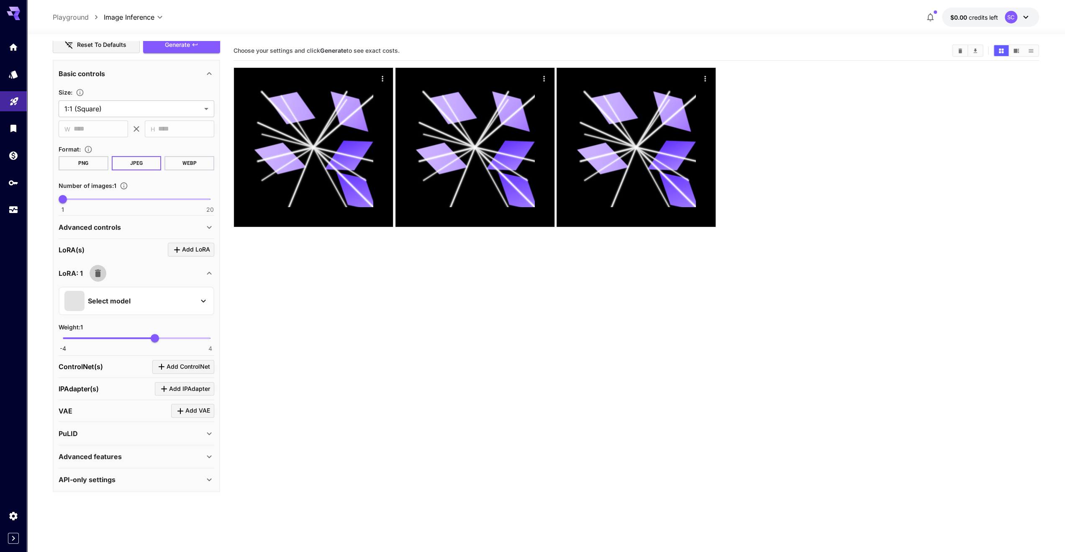
click at [95, 274] on icon "button" at bounding box center [98, 274] width 6 height 8
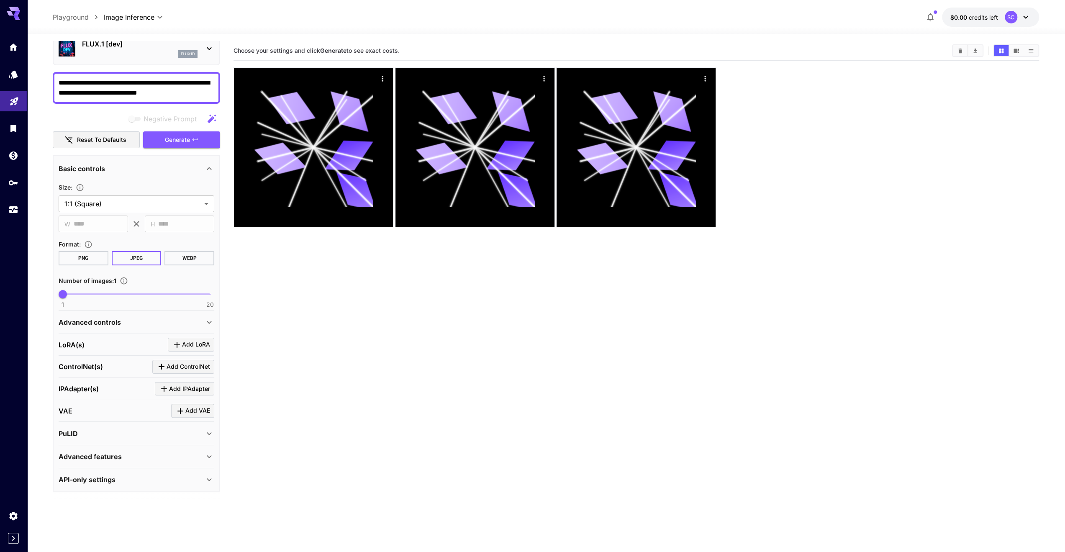
click at [193, 320] on div "Advanced controls" at bounding box center [132, 322] width 146 height 10
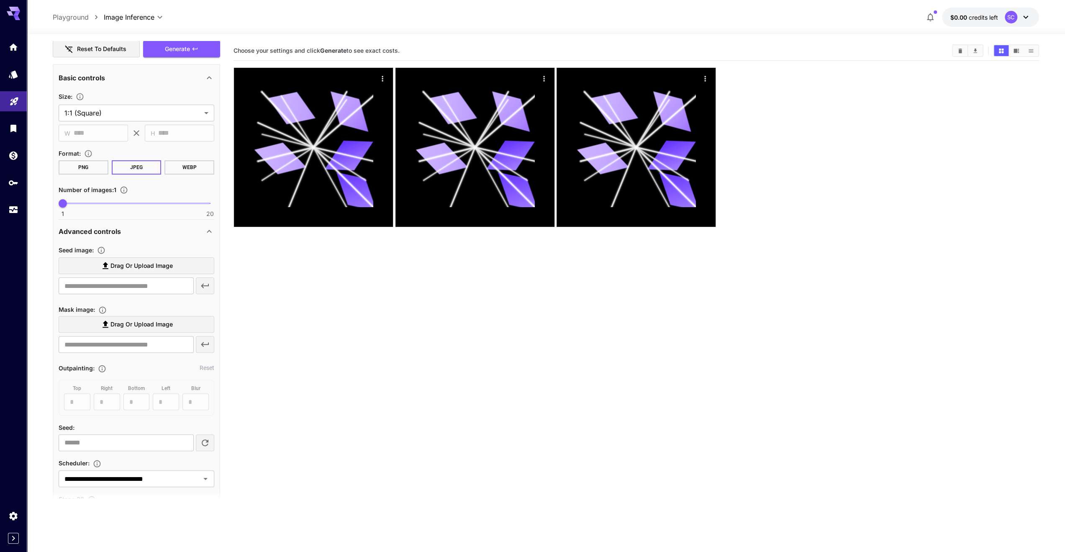
scroll to position [207, 0]
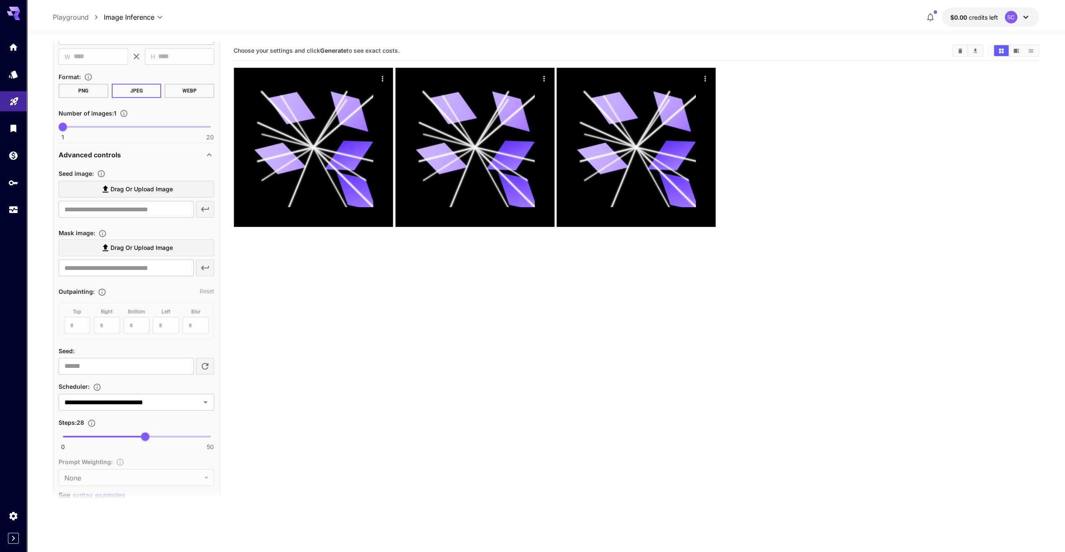
click at [192, 156] on div "Advanced controls" at bounding box center [132, 155] width 146 height 10
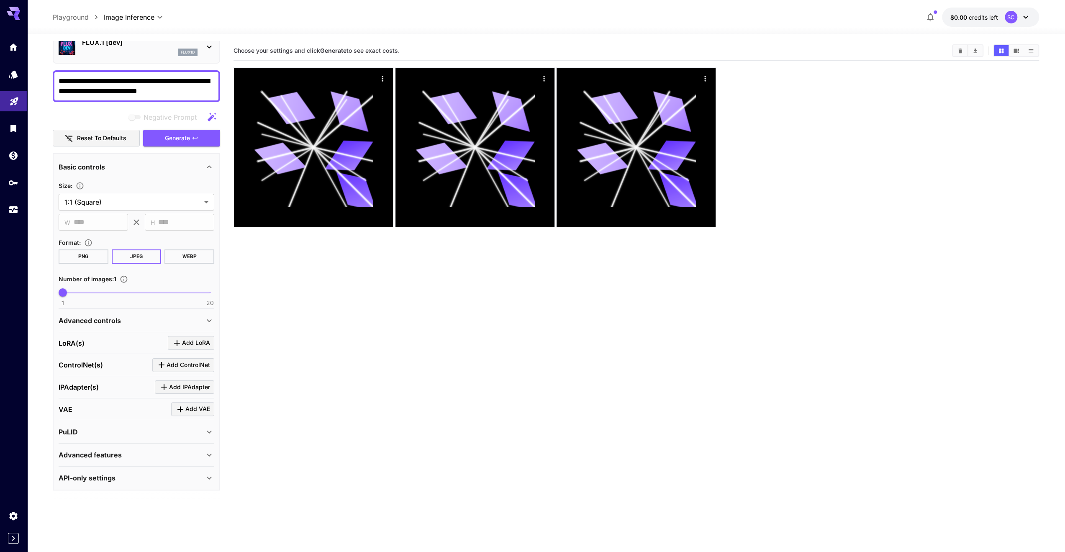
scroll to position [39, 0]
click at [87, 257] on button "PNG" at bounding box center [84, 258] width 50 height 14
drag, startPoint x: 129, startPoint y: 258, endPoint x: 183, endPoint y: 258, distance: 54.0
click at [129, 258] on button "JPEG" at bounding box center [137, 258] width 50 height 14
click at [188, 258] on button "WEBP" at bounding box center [190, 258] width 50 height 14
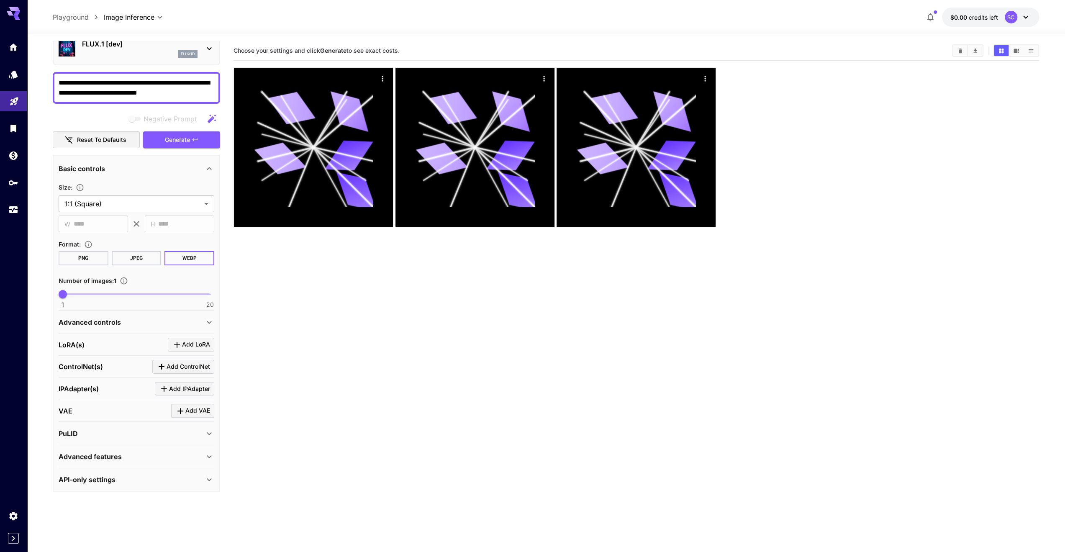
drag, startPoint x: 132, startPoint y: 258, endPoint x: 124, endPoint y: 258, distance: 8.4
click at [132, 258] on button "JPEG" at bounding box center [137, 258] width 50 height 14
click at [94, 258] on button "PNG" at bounding box center [84, 258] width 50 height 14
click at [172, 255] on button "WEBP" at bounding box center [190, 258] width 50 height 14
click at [100, 262] on button "PNG" at bounding box center [84, 258] width 50 height 14
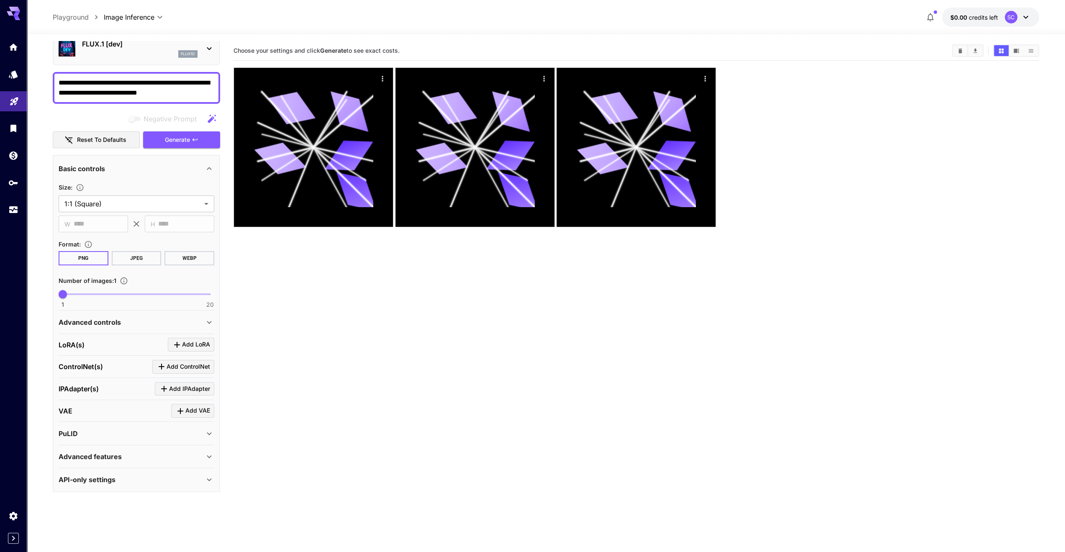
click at [140, 258] on button "JPEG" at bounding box center [137, 258] width 50 height 14
click at [201, 259] on button "WEBP" at bounding box center [190, 258] width 50 height 14
click at [172, 142] on span "Generate" at bounding box center [177, 140] width 25 height 10
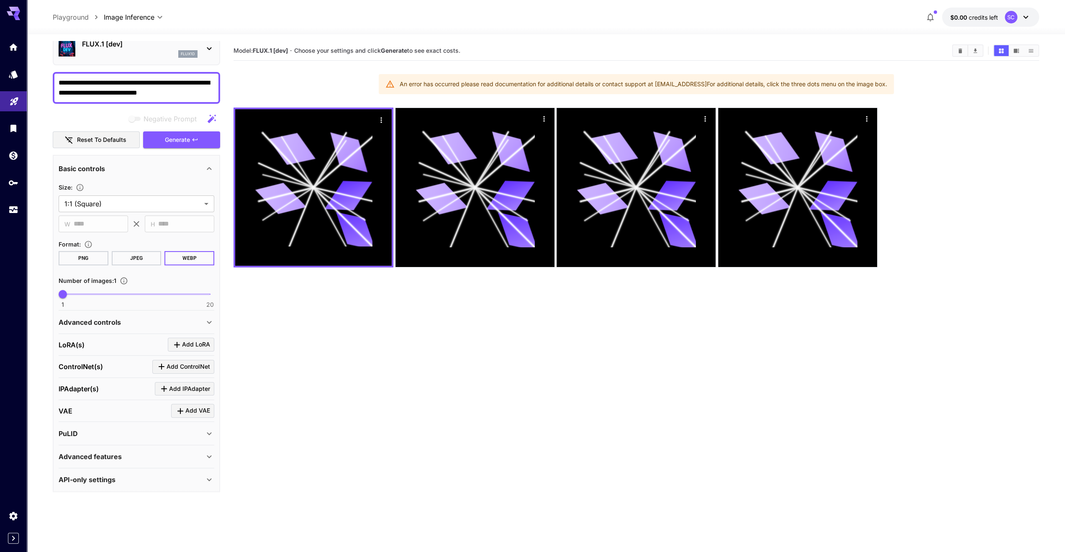
click at [120, 430] on div "PuLID" at bounding box center [132, 434] width 146 height 10
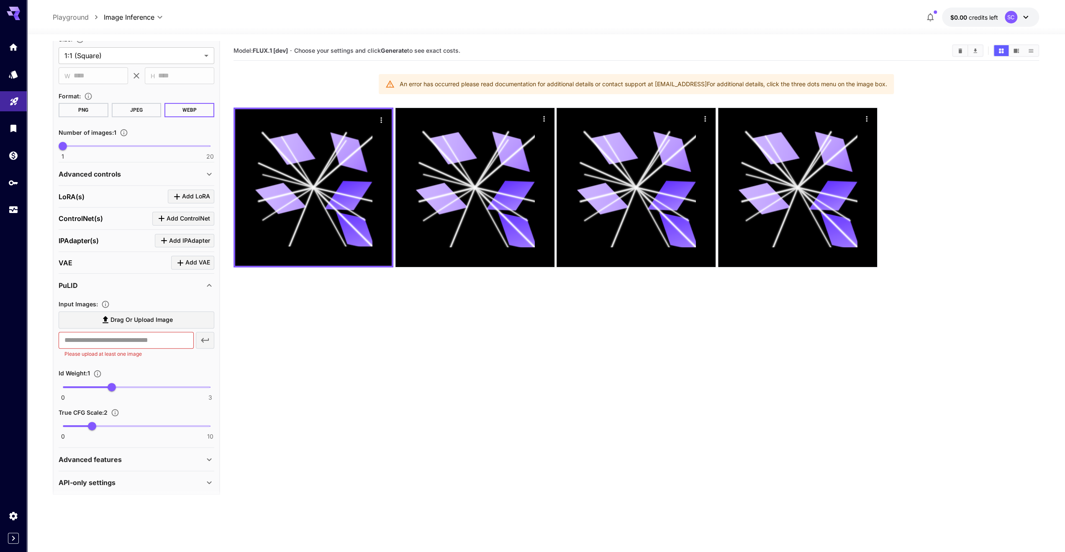
scroll to position [190, 0]
click at [206, 283] on icon at bounding box center [209, 283] width 10 height 10
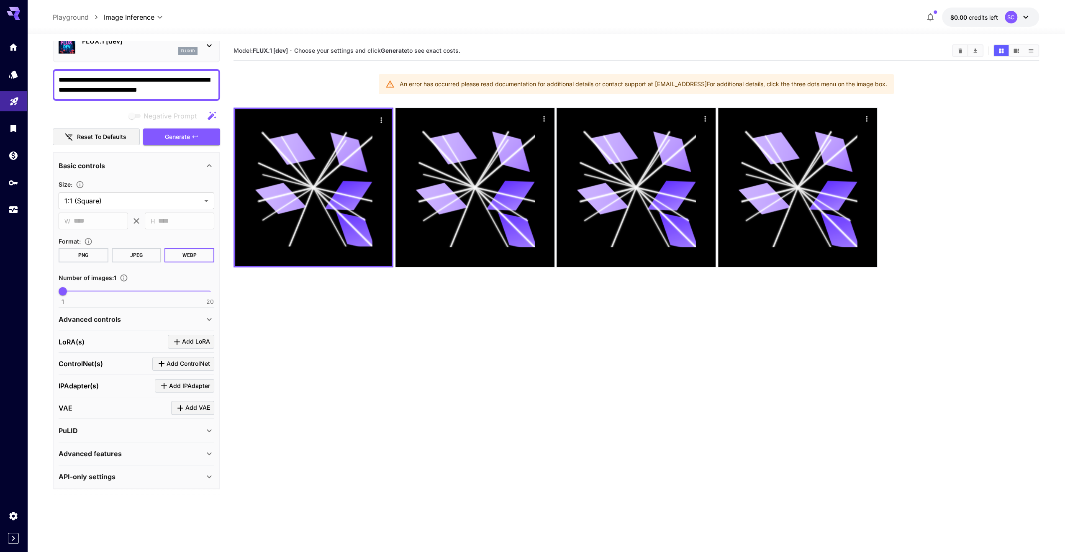
scroll to position [39, 0]
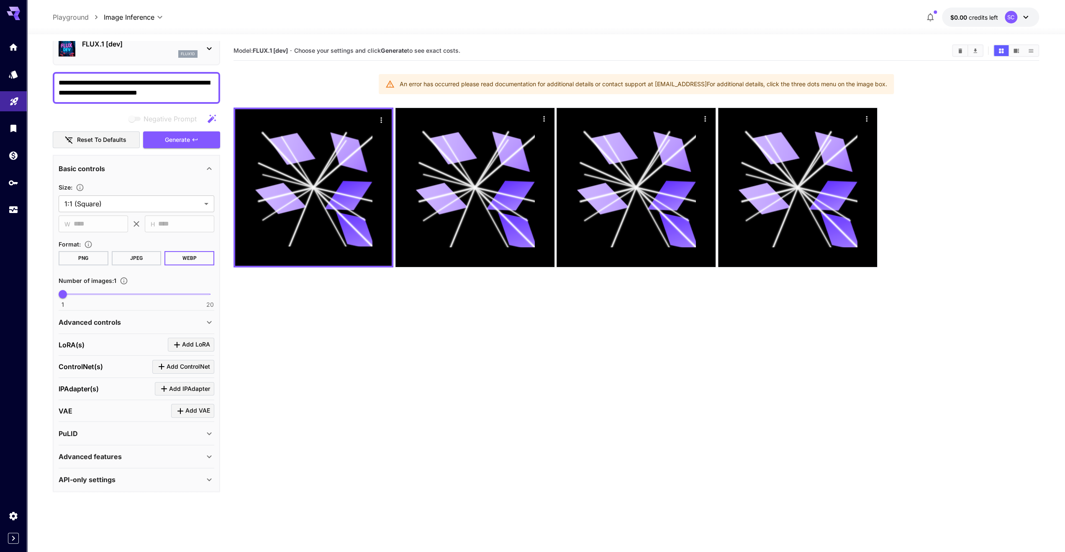
click at [133, 452] on div "Advanced features" at bounding box center [132, 457] width 146 height 10
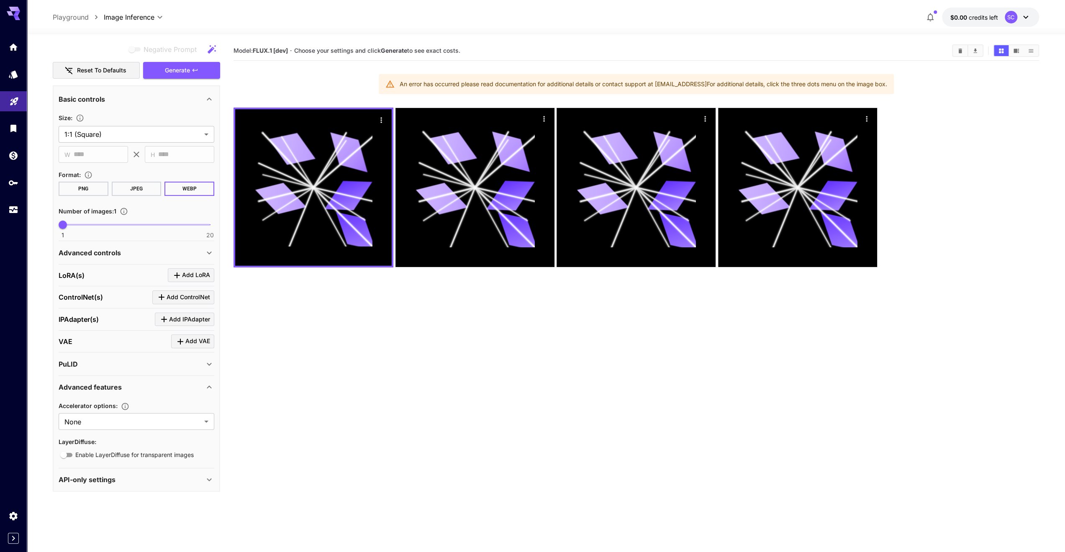
click at [174, 387] on div "Advanced features" at bounding box center [132, 387] width 146 height 10
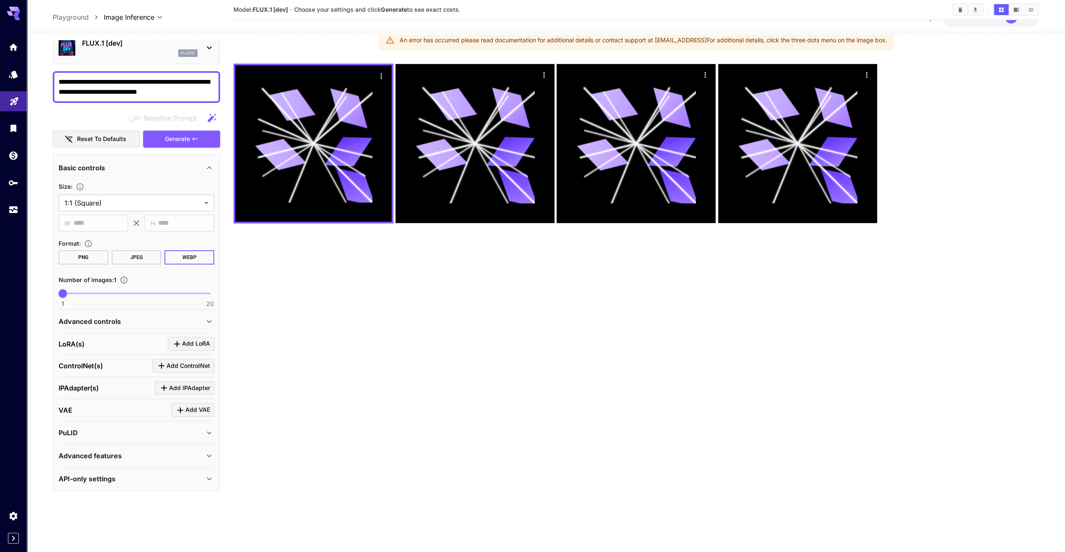
scroll to position [66, 0]
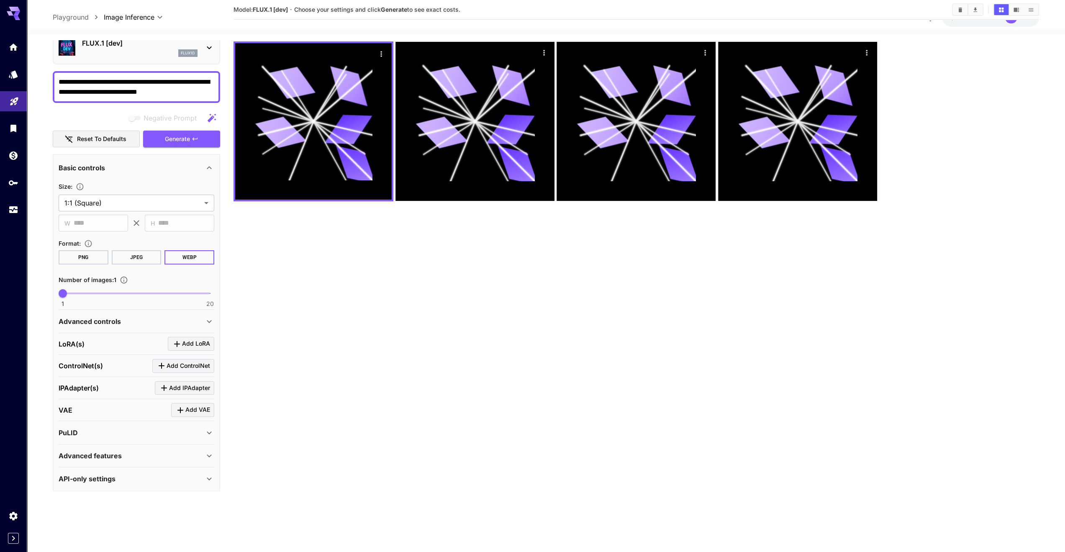
click at [120, 477] on div "API-only settings" at bounding box center [132, 479] width 146 height 10
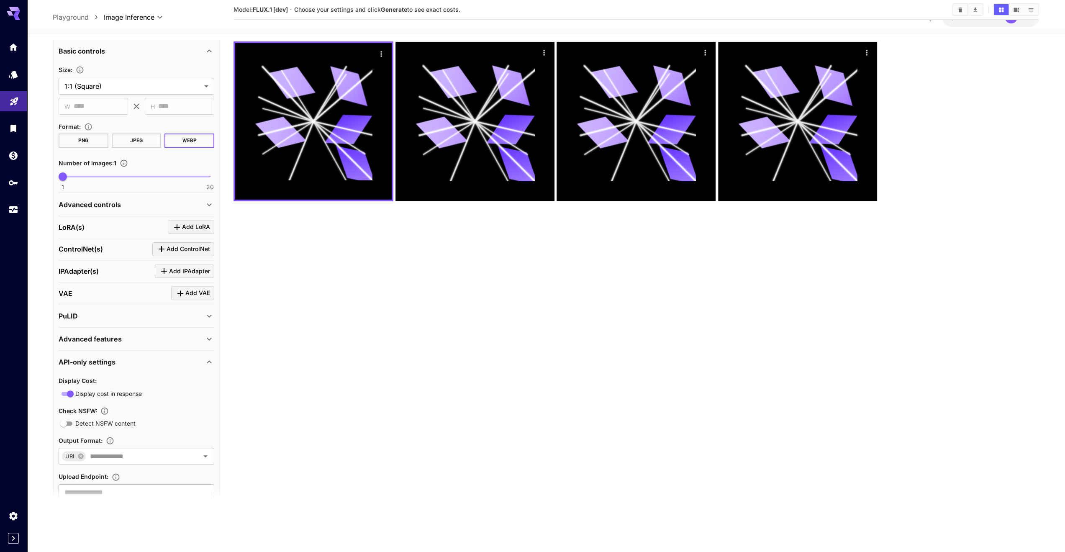
scroll to position [182, 0]
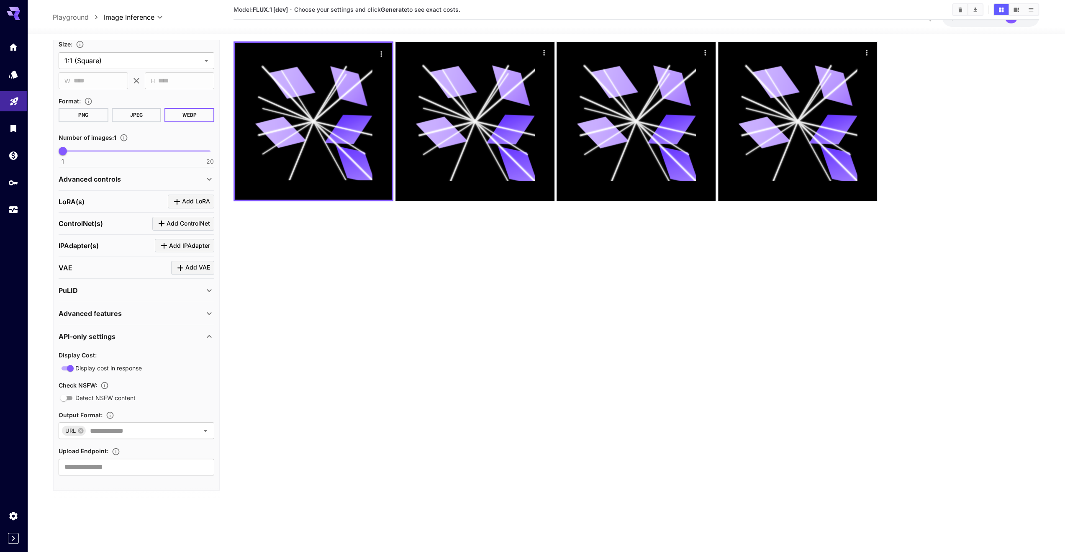
click at [201, 337] on div "API-only settings" at bounding box center [132, 337] width 146 height 10
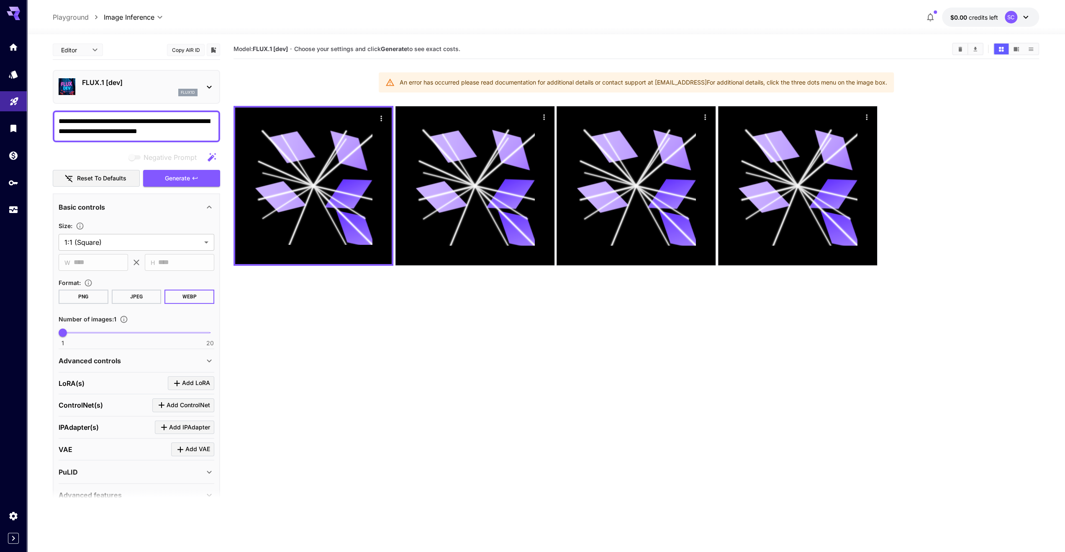
scroll to position [0, 0]
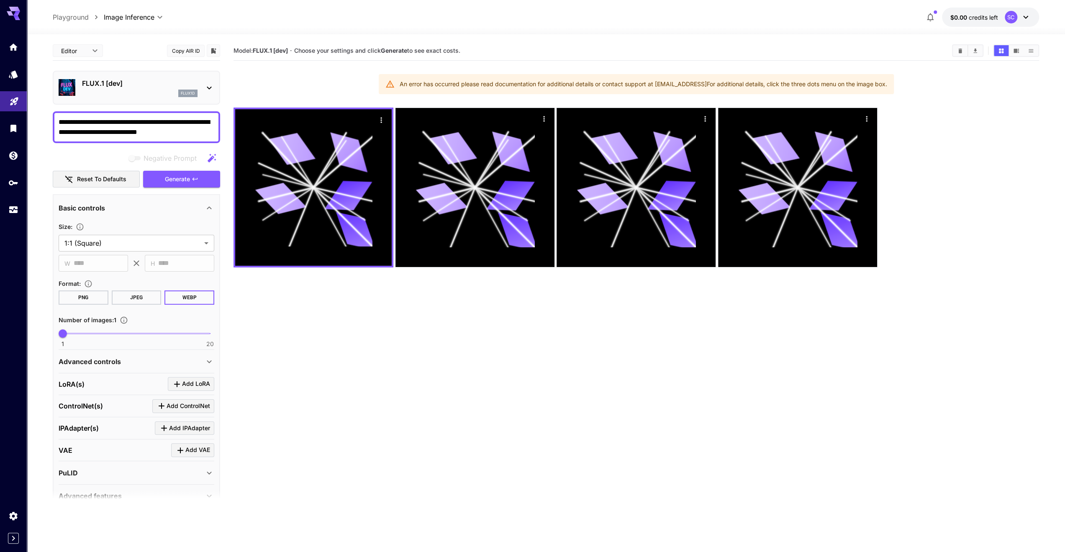
drag, startPoint x: 384, startPoint y: 83, endPoint x: 829, endPoint y: 91, distance: 444.7
click at [805, 93] on div "An error has occurred please read documentation for additional details or conta…" at bounding box center [636, 84] width 515 height 20
drag, startPoint x: 898, startPoint y: 80, endPoint x: 357, endPoint y: 89, distance: 540.5
click at [357, 89] on section "Model: FLUX.1 [dev] · Choose your settings and click Generate to see exact cost…" at bounding box center [637, 317] width 806 height 552
click at [352, 88] on div at bounding box center [352, 88] width 0 height 0
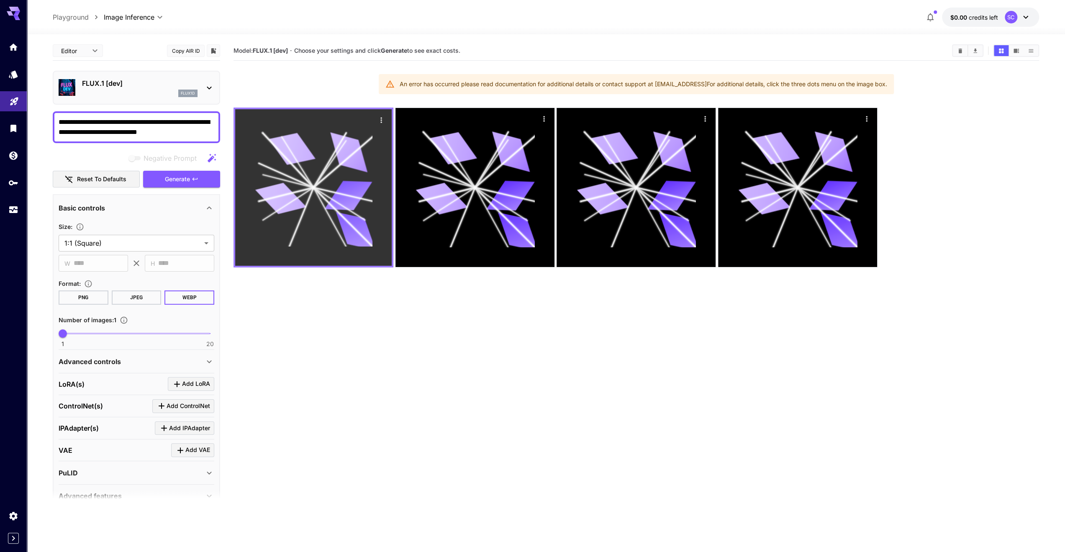
click at [381, 120] on icon "Actions" at bounding box center [381, 119] width 1 height 5
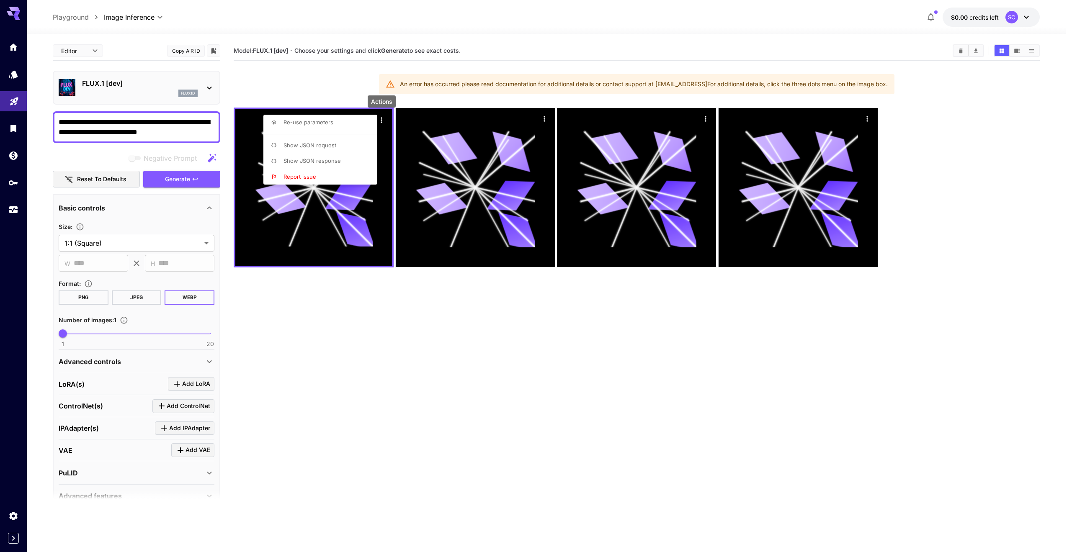
click at [354, 123] on li "Re-use parameters" at bounding box center [322, 123] width 119 height 16
type textarea "**********"
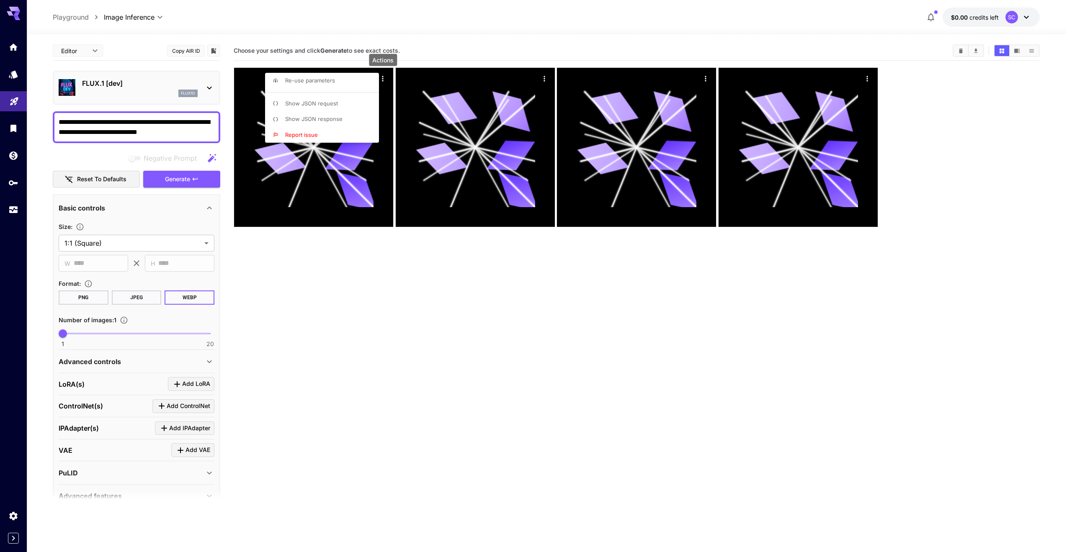
click at [314, 116] on span "Show JSON response" at bounding box center [313, 119] width 57 height 7
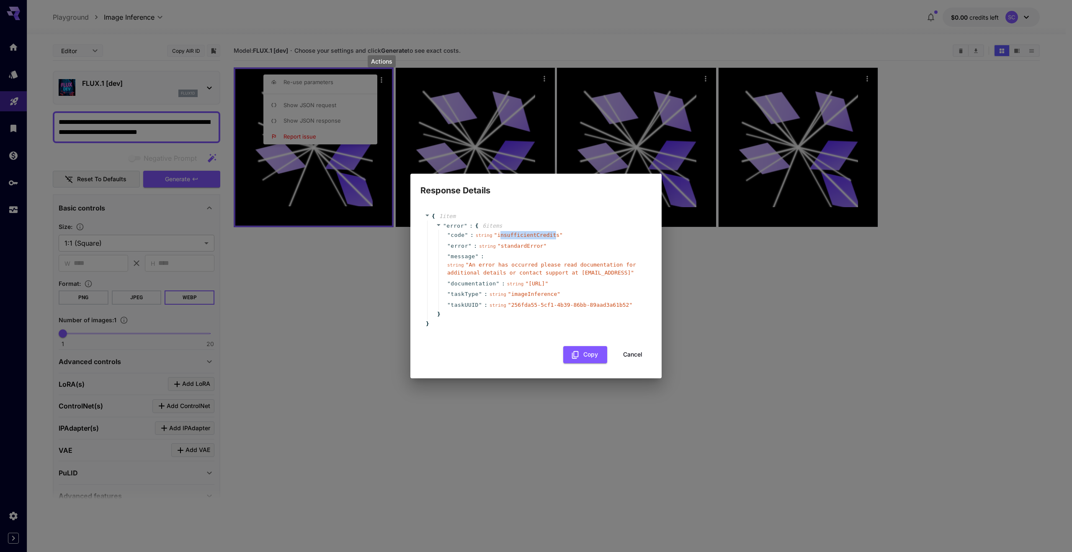
drag, startPoint x: 491, startPoint y: 237, endPoint x: 540, endPoint y: 236, distance: 49.4
click at [540, 236] on span "" insufficientCredits "" at bounding box center [528, 235] width 69 height 6
click at [496, 238] on span "" insufficientCredits "" at bounding box center [528, 235] width 69 height 6
drag, startPoint x: 490, startPoint y: 237, endPoint x: 542, endPoint y: 237, distance: 51.5
click at [542, 237] on span "" insufficientCredits "" at bounding box center [528, 235] width 69 height 6
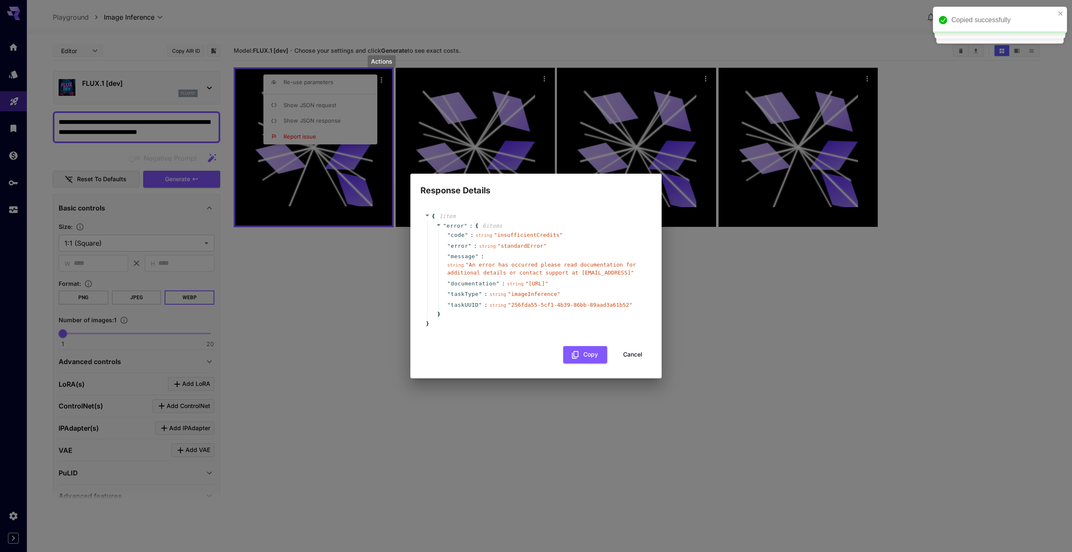
click at [562, 245] on div "" error " : string " standardError "" at bounding box center [541, 246] width 207 height 11
click at [634, 354] on button "Cancel" at bounding box center [633, 354] width 38 height 17
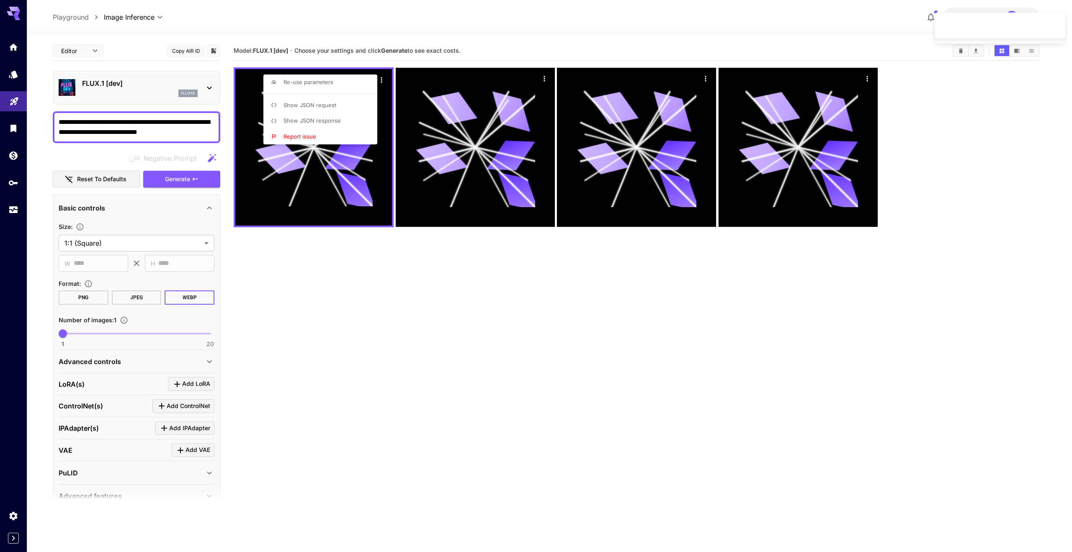
click at [399, 328] on div at bounding box center [536, 276] width 1072 height 552
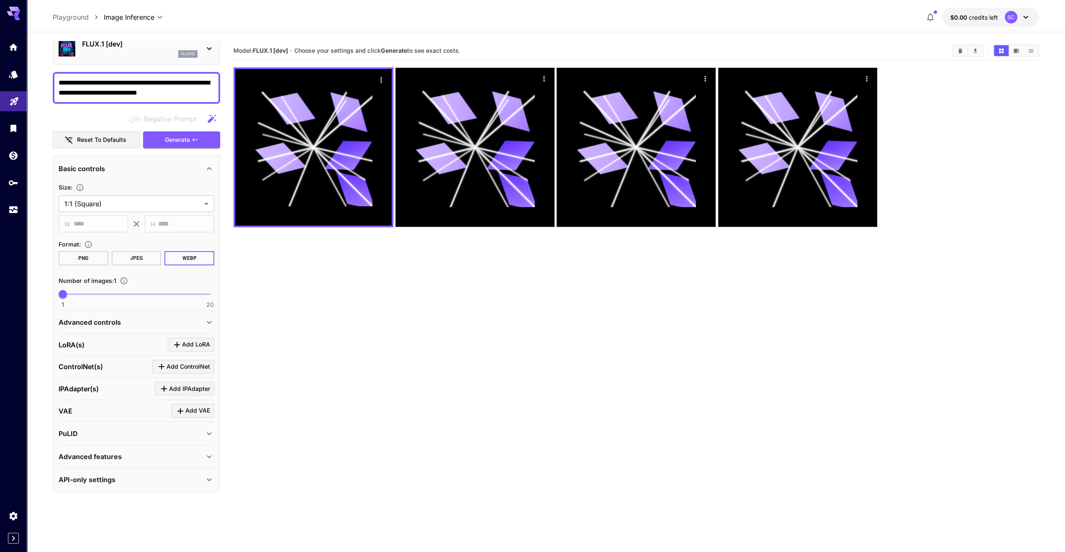
click at [185, 56] on p "flux1d" at bounding box center [188, 54] width 14 height 6
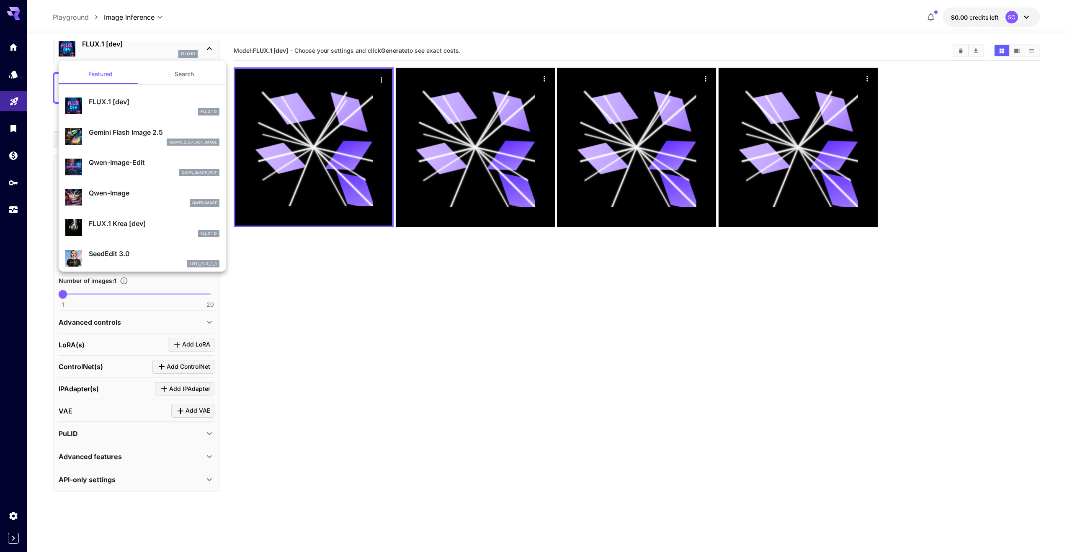
click at [574, 337] on div at bounding box center [536, 276] width 1072 height 552
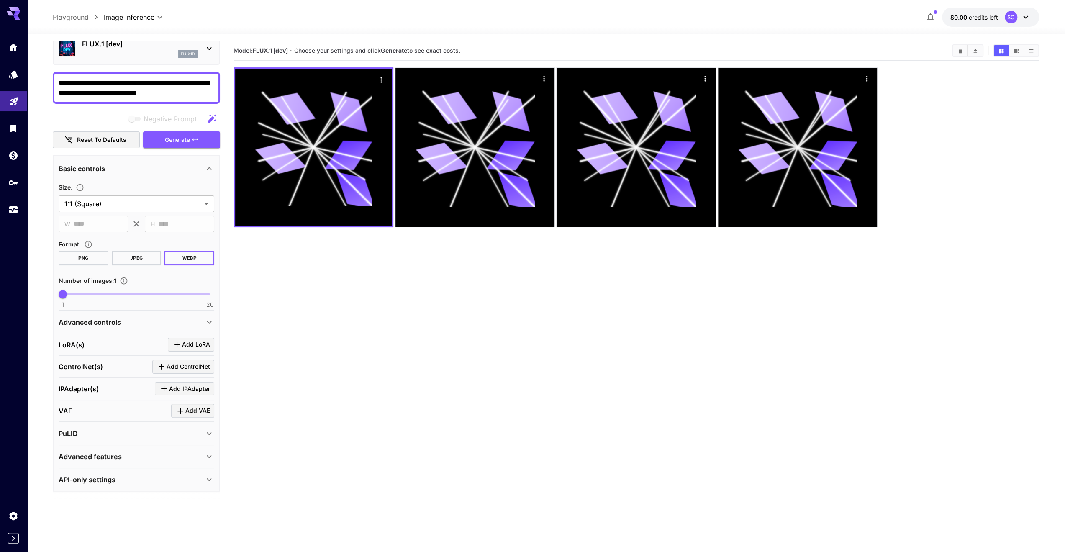
click at [506, 313] on section "Model: FLUX.1 [dev] · Choose your settings and click Generate to see exact cost…" at bounding box center [637, 317] width 806 height 552
click at [1017, 20] on div "SC" at bounding box center [1018, 17] width 26 height 13
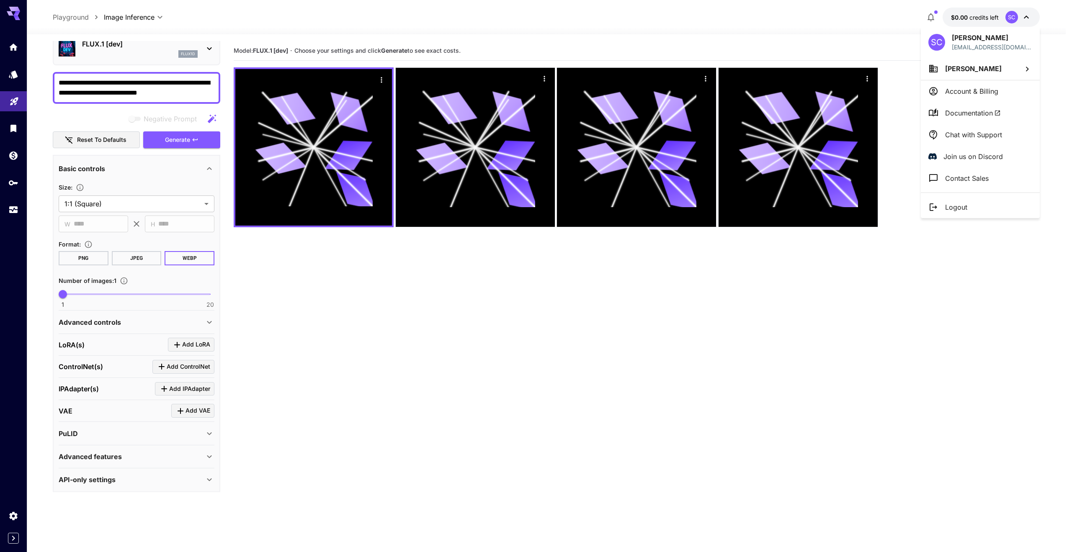
click at [947, 94] on p "Account & Billing" at bounding box center [971, 91] width 53 height 10
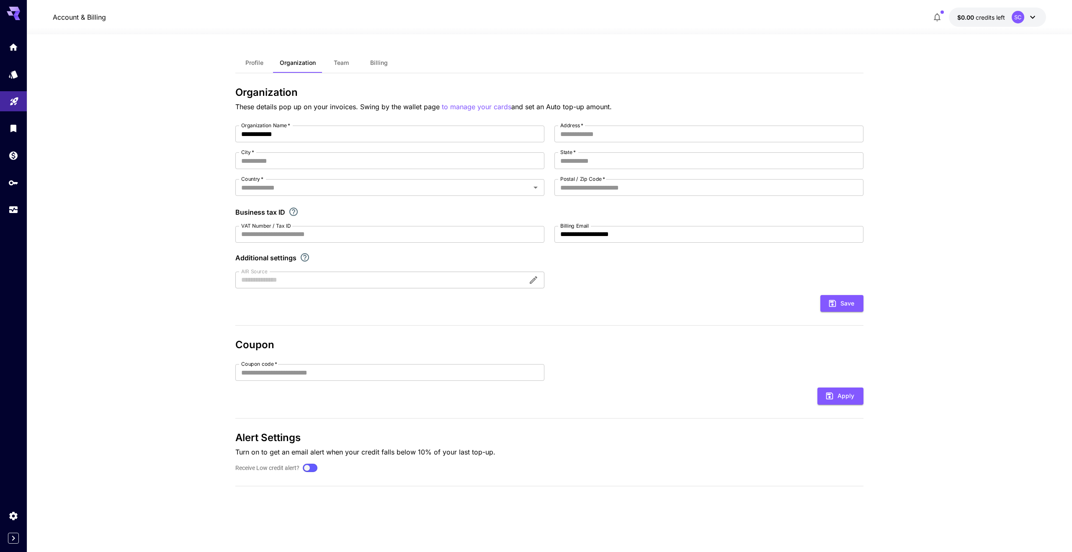
click at [374, 64] on span "Billing" at bounding box center [379, 63] width 18 height 8
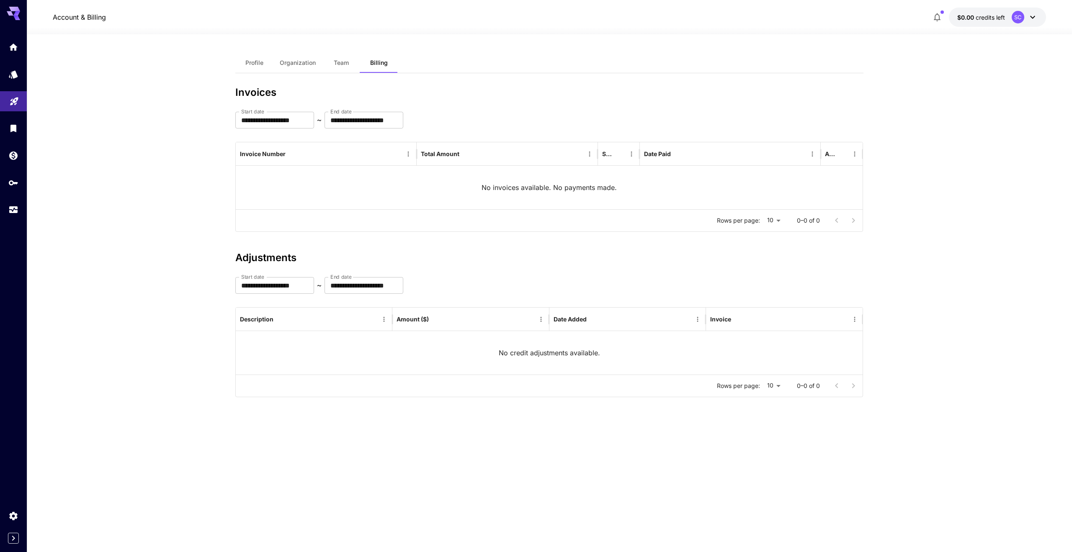
click at [347, 64] on span "Team" at bounding box center [341, 63] width 15 height 8
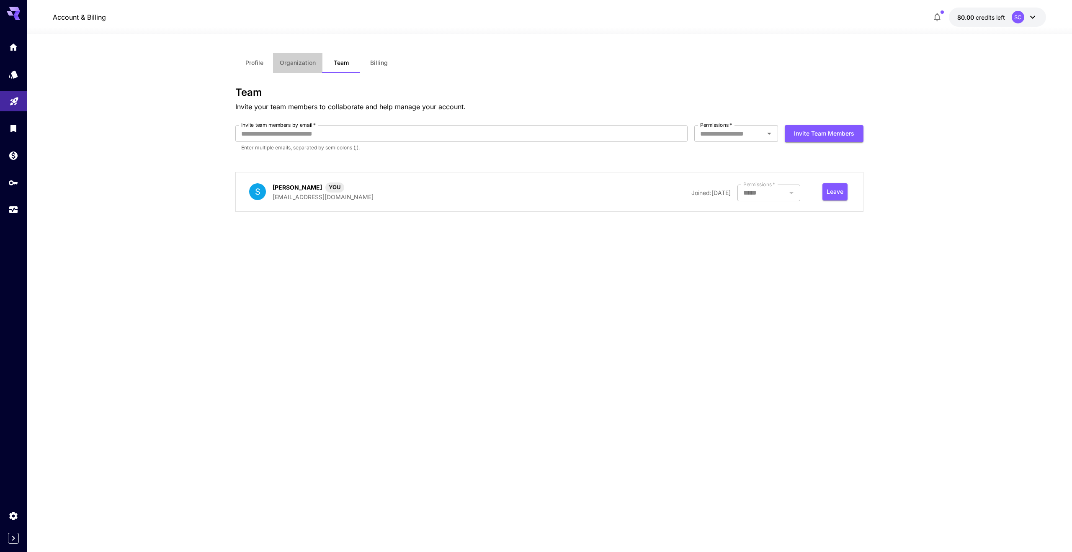
click at [297, 65] on span "Organization" at bounding box center [298, 63] width 36 height 8
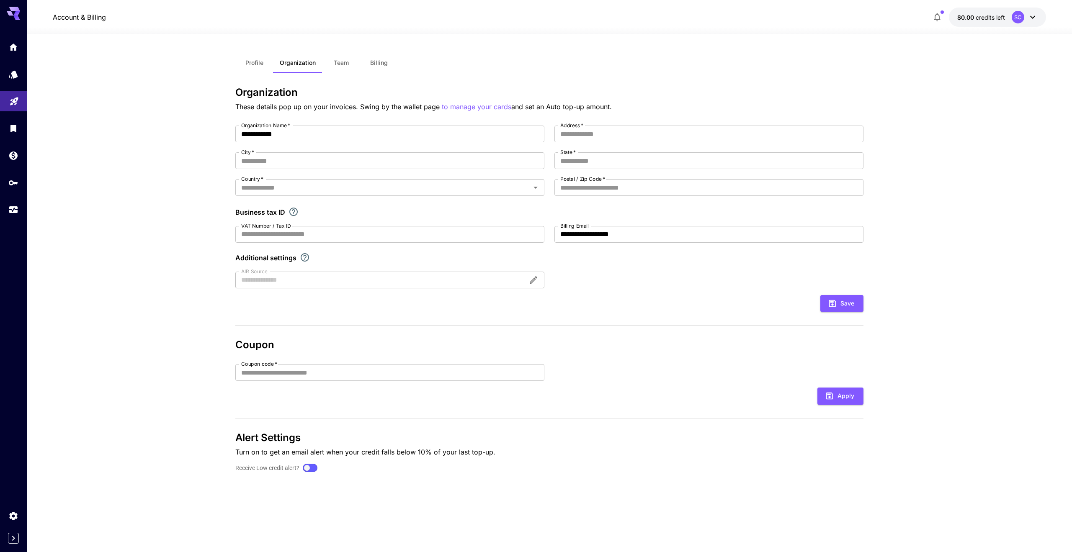
click at [252, 65] on span "Profile" at bounding box center [254, 63] width 18 height 8
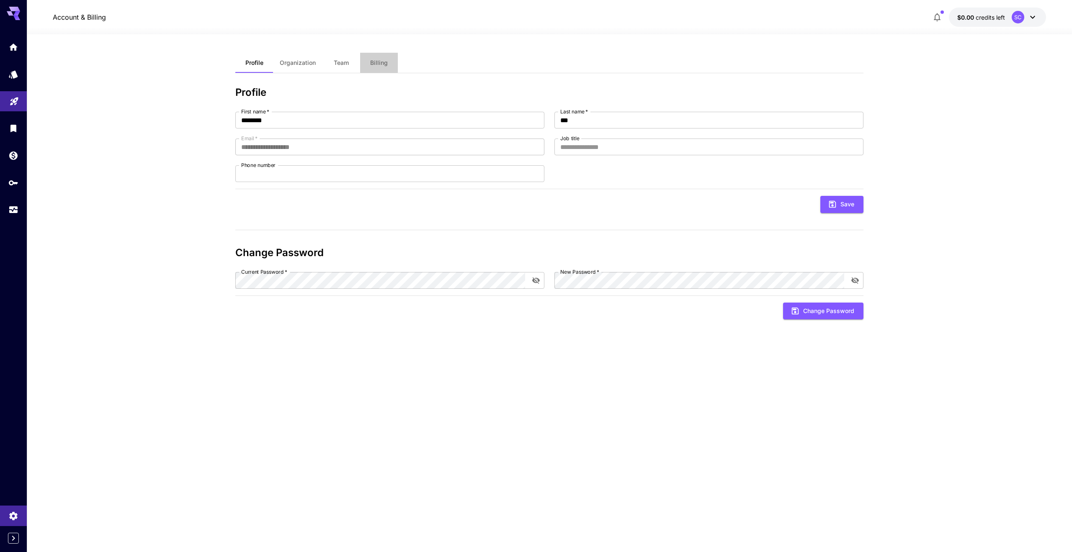
click at [377, 66] on span "Billing" at bounding box center [379, 63] width 18 height 8
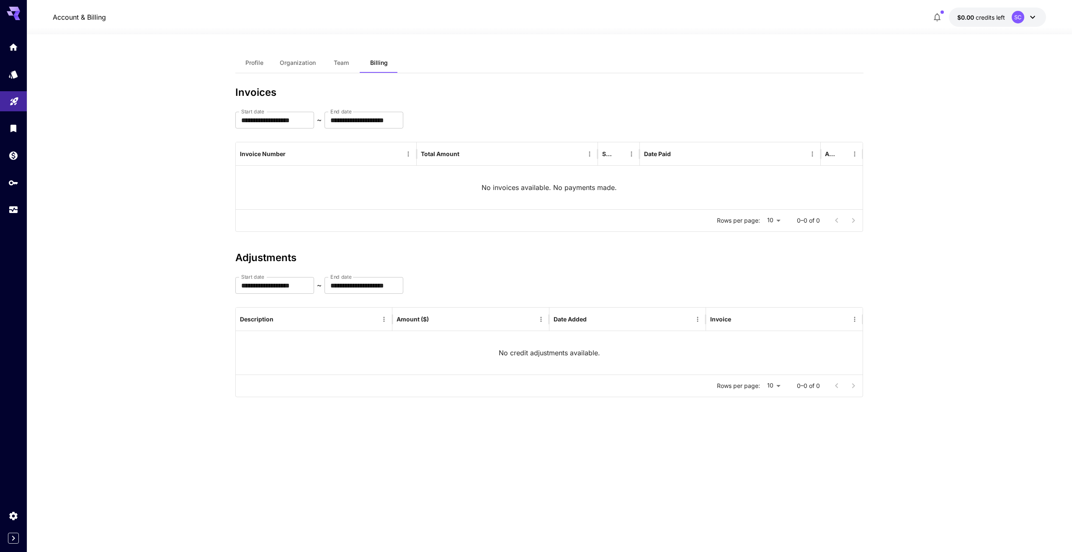
click at [145, 173] on section "**********" at bounding box center [549, 293] width 1045 height 518
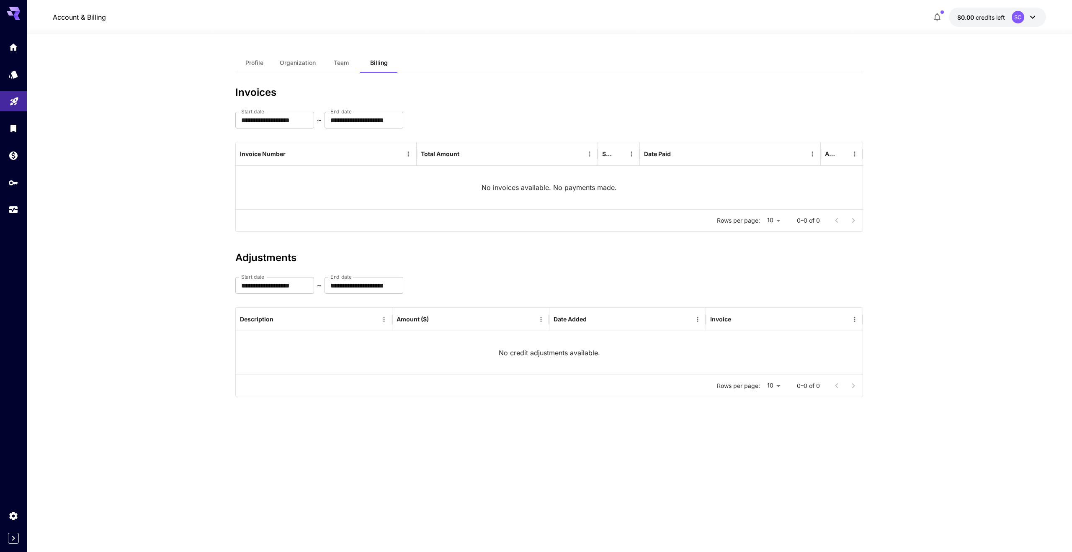
click at [145, 173] on section "**********" at bounding box center [549, 293] width 1045 height 518
click at [16, 49] on icon "Home" at bounding box center [14, 45] width 10 height 10
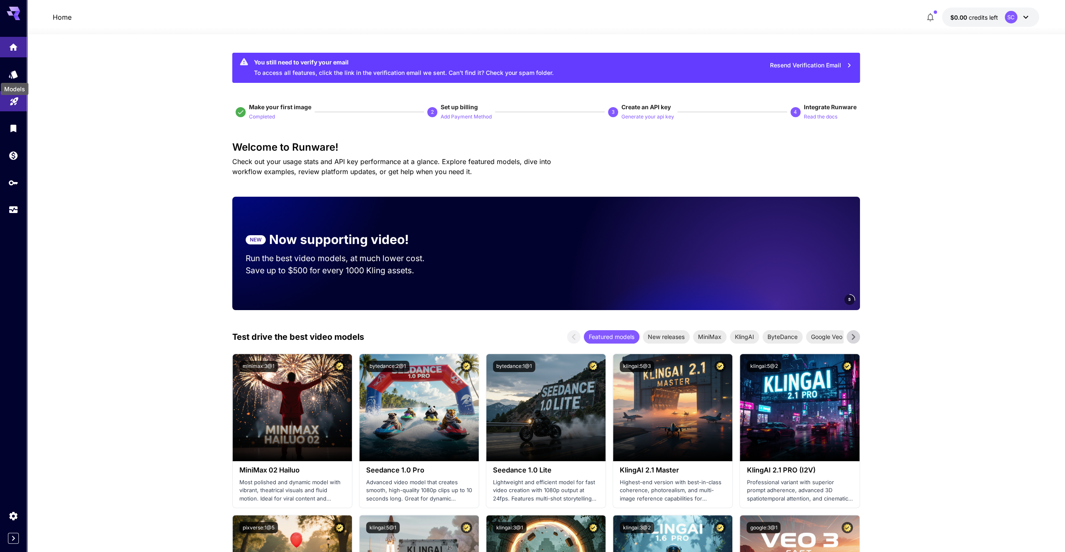
click at [13, 79] on div "Models" at bounding box center [14, 86] width 29 height 19
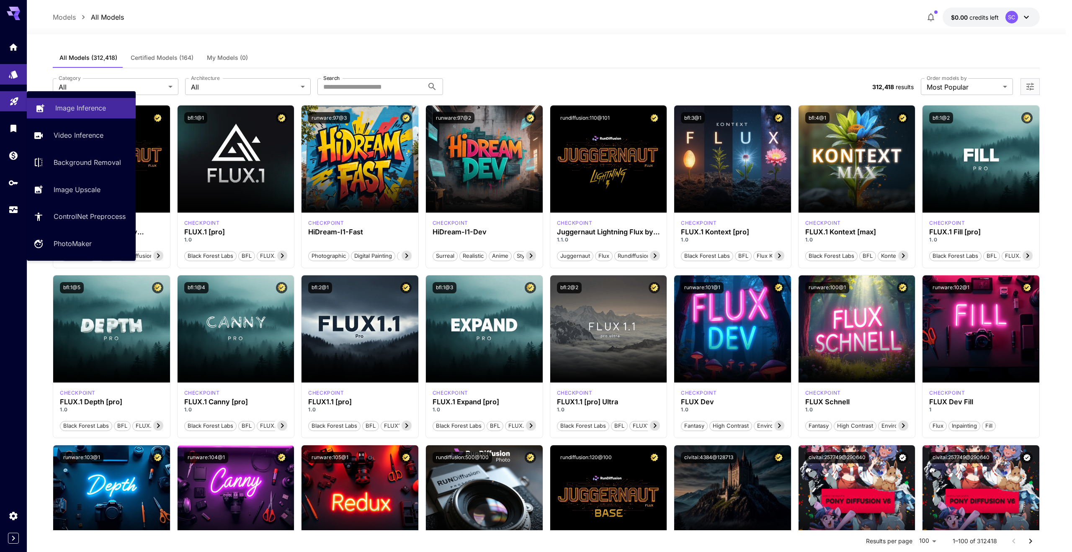
click at [79, 110] on p "Image Inference" at bounding box center [80, 108] width 51 height 10
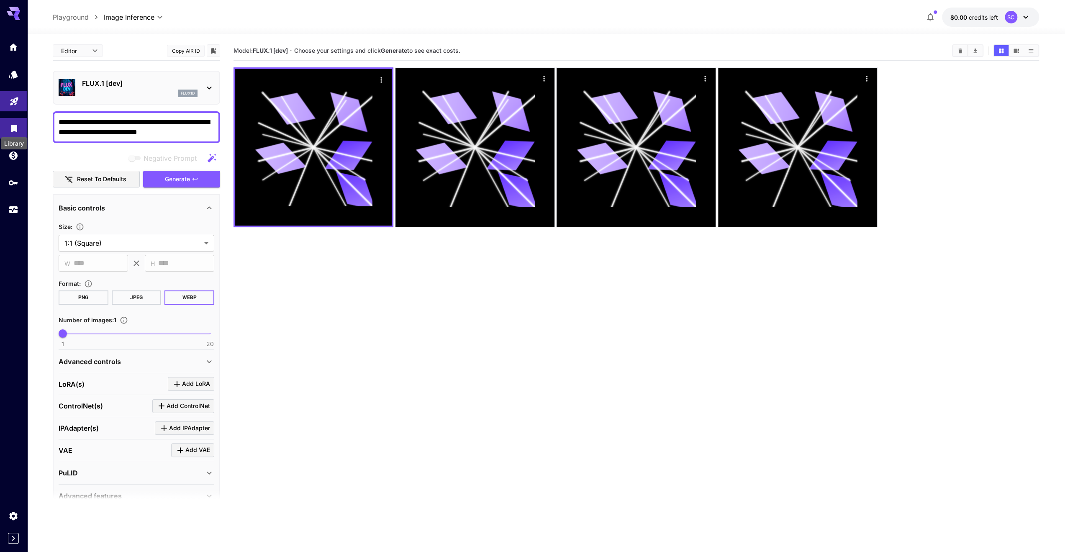
click at [15, 129] on icon "Library" at bounding box center [14, 126] width 6 height 8
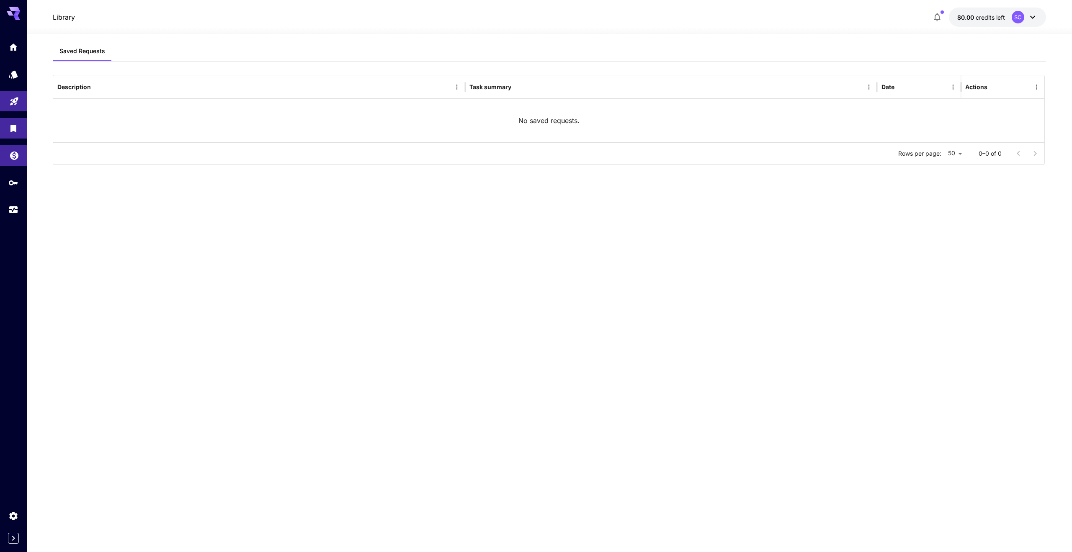
click at [8, 160] on link at bounding box center [13, 155] width 27 height 21
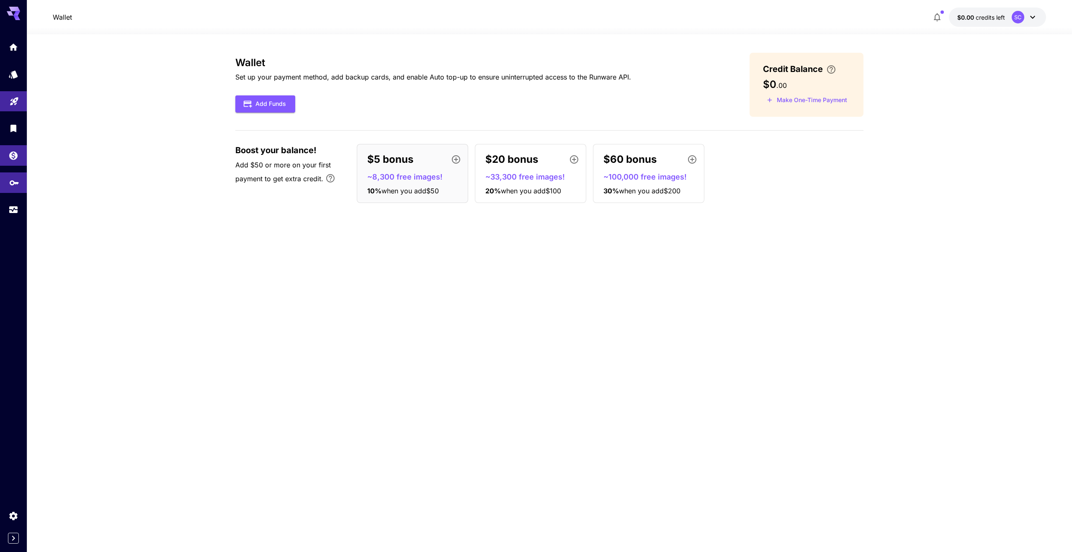
click at [10, 185] on icon "API Keys" at bounding box center [14, 180] width 10 height 10
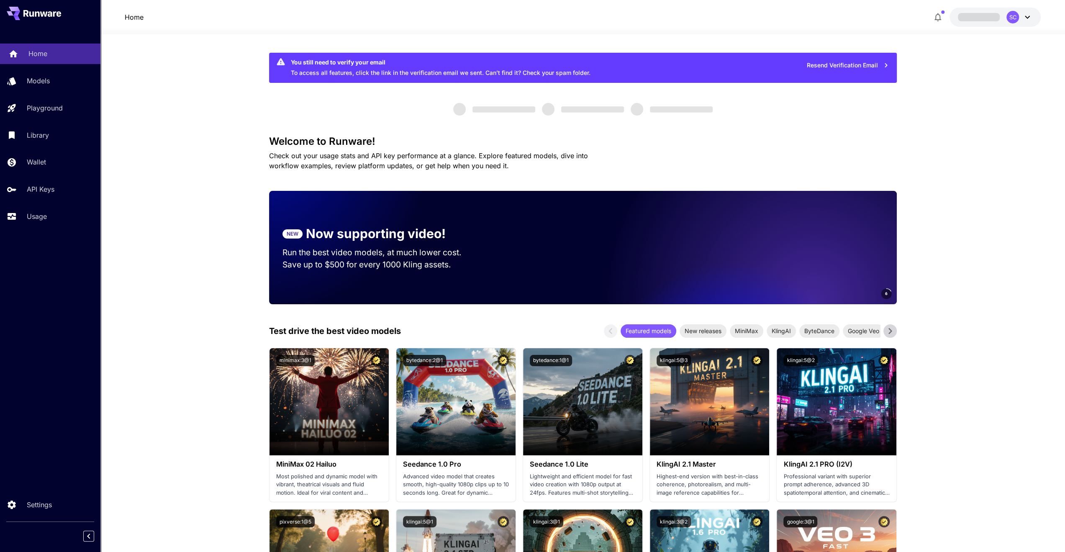
click at [35, 57] on p "Home" at bounding box center [37, 54] width 19 height 10
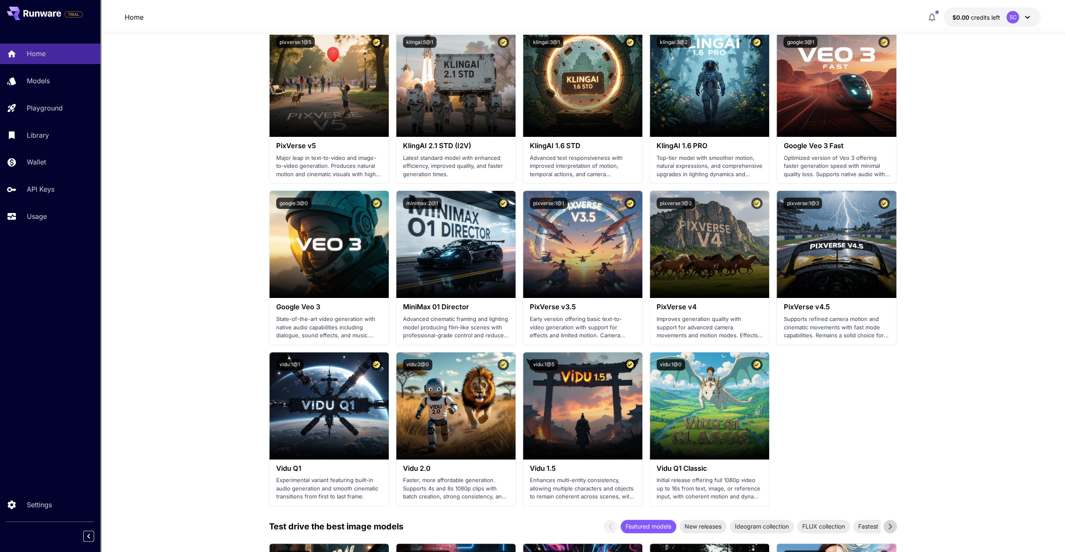
scroll to position [502, 0]
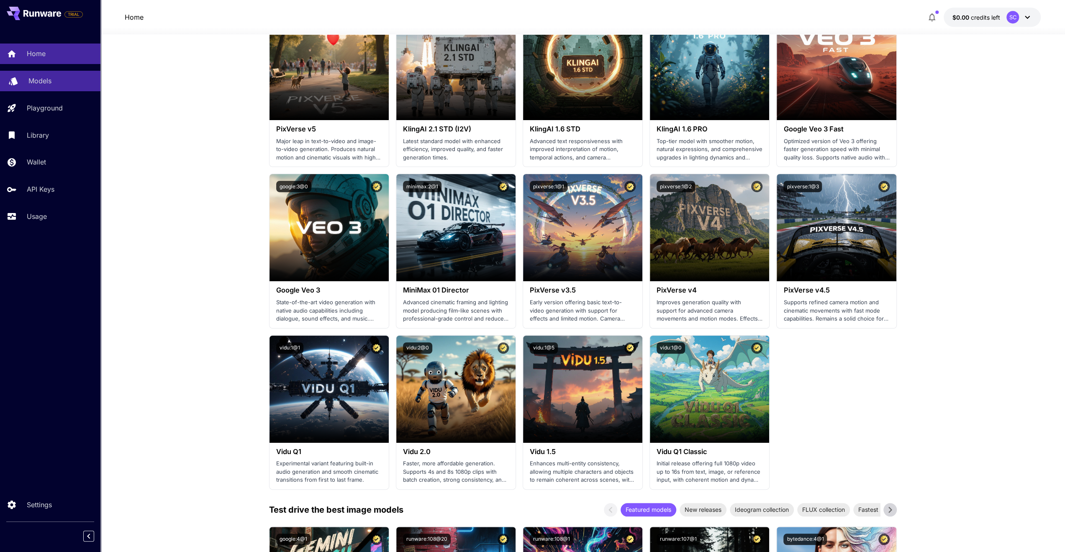
click at [35, 84] on p "Models" at bounding box center [39, 81] width 23 height 10
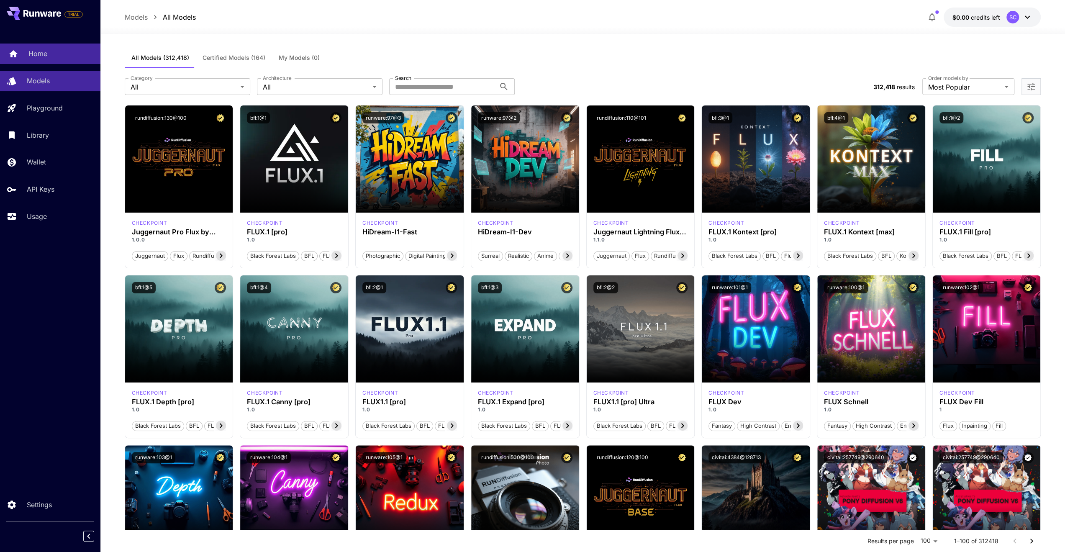
click at [17, 51] on icon at bounding box center [13, 51] width 10 height 10
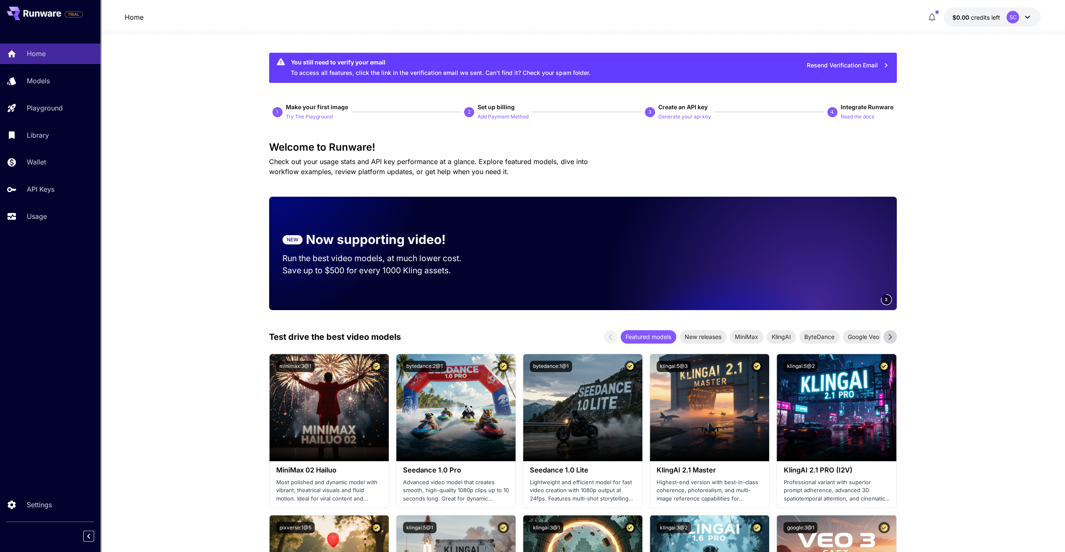
click at [46, 184] on link "API Keys" at bounding box center [50, 189] width 100 height 21
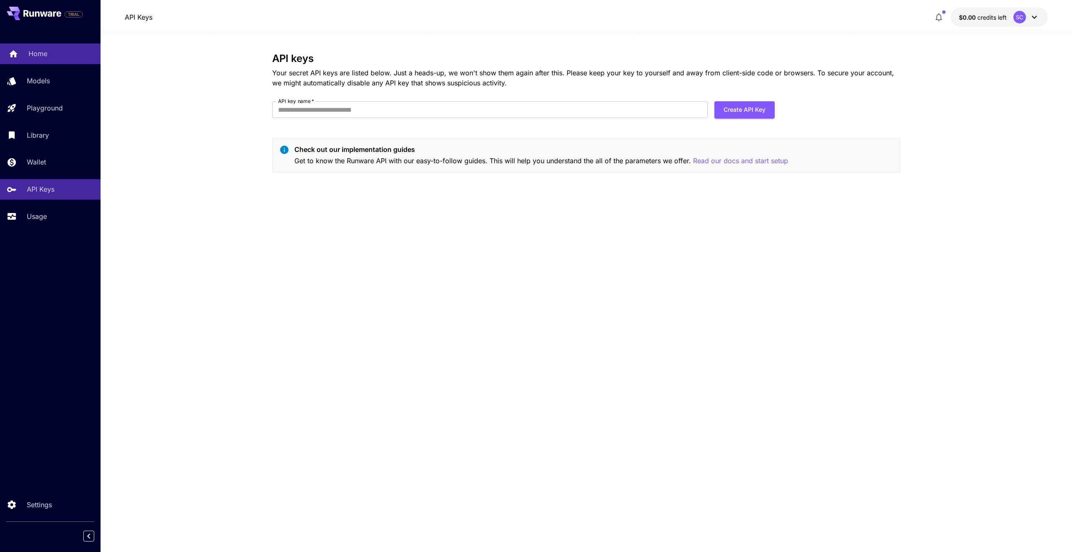
click at [50, 55] on div "Home" at bounding box center [60, 54] width 65 height 10
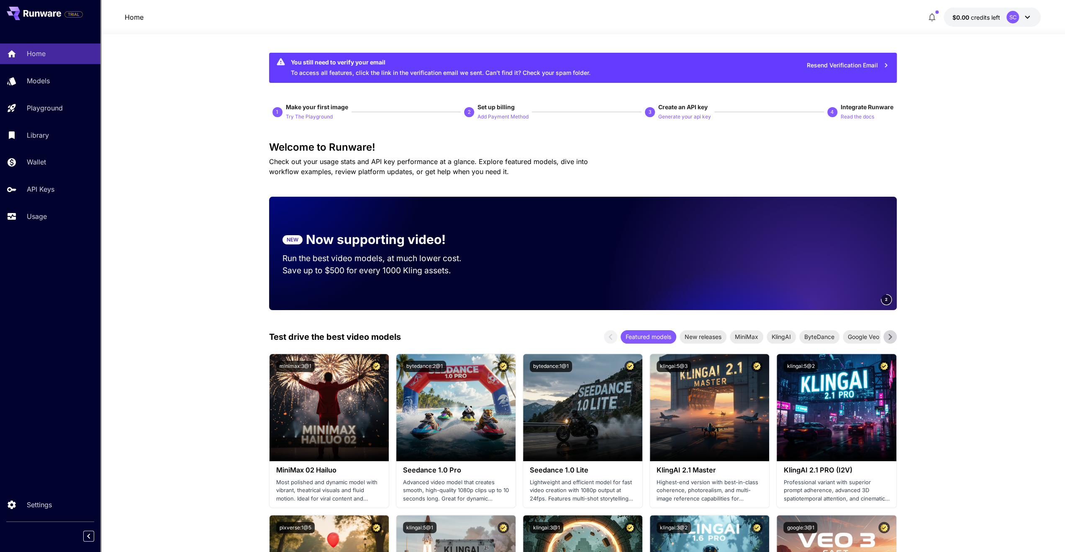
click at [32, 12] on icon at bounding box center [42, 13] width 38 height 7
click at [37, 11] on icon at bounding box center [42, 13] width 38 height 7
click at [47, 504] on p "Settings" at bounding box center [40, 505] width 25 height 10
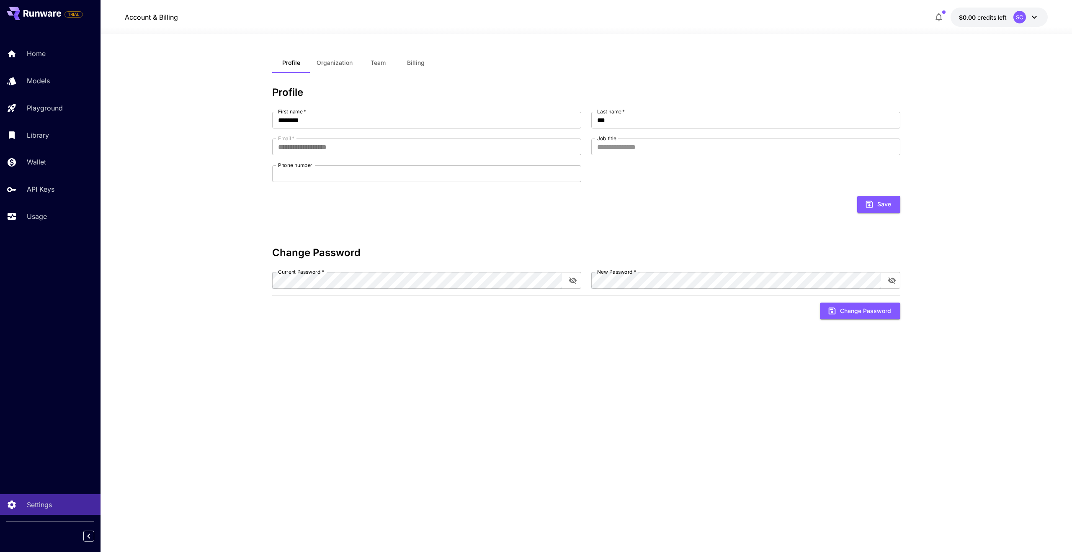
drag, startPoint x: 152, startPoint y: 312, endPoint x: 165, endPoint y: 296, distance: 20.7
click at [152, 312] on section "**********" at bounding box center [585, 293] width 971 height 518
click at [138, 145] on section "**********" at bounding box center [585, 293] width 971 height 518
click at [143, 118] on section "**********" at bounding box center [585, 293] width 971 height 518
click at [409, 60] on span "Billing" at bounding box center [416, 63] width 18 height 8
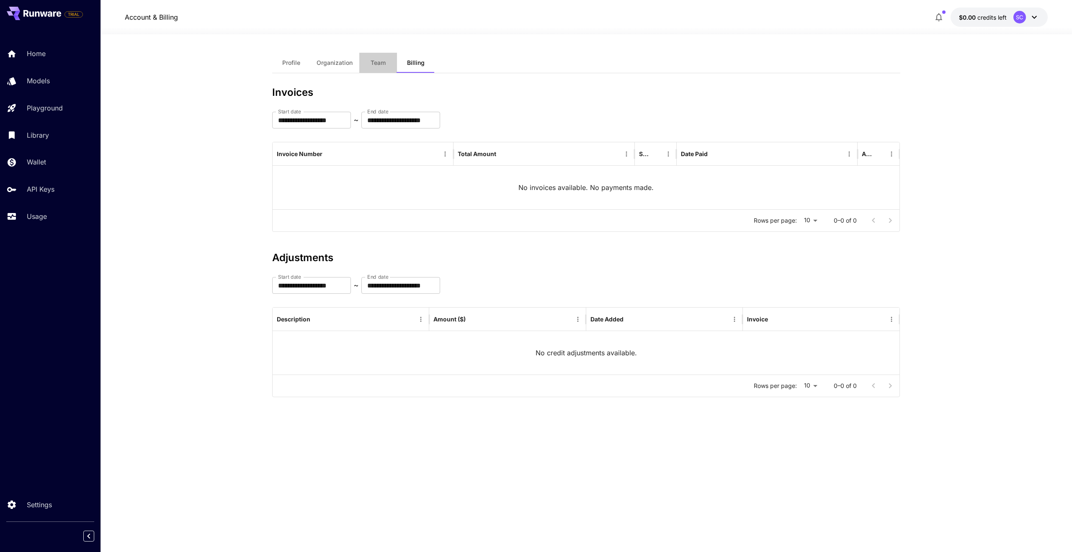
click at [375, 58] on button "Team" at bounding box center [378, 63] width 38 height 20
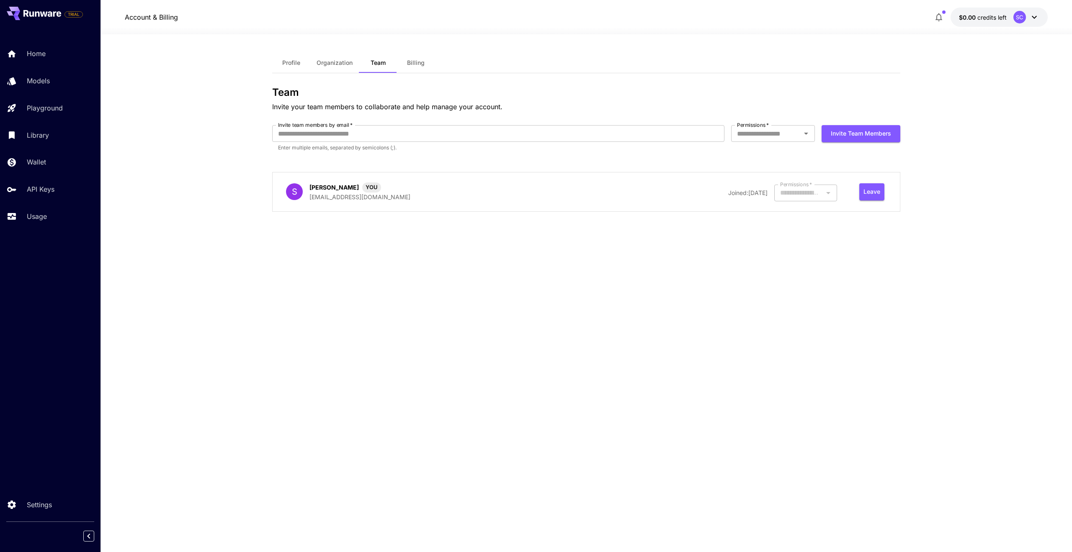
click at [340, 64] on span "Organization" at bounding box center [334, 63] width 36 height 8
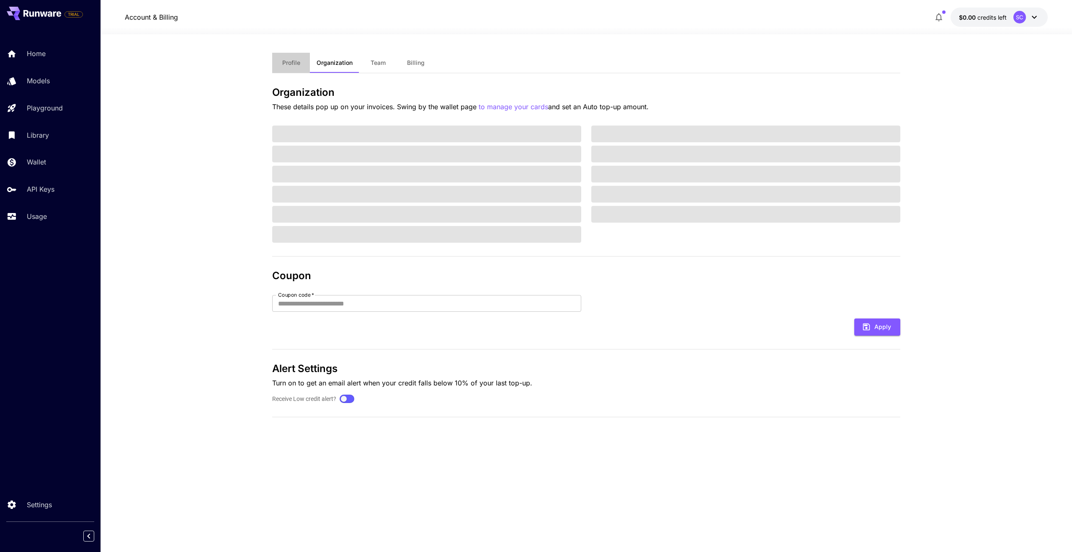
click at [290, 63] on span "Profile" at bounding box center [291, 63] width 18 height 8
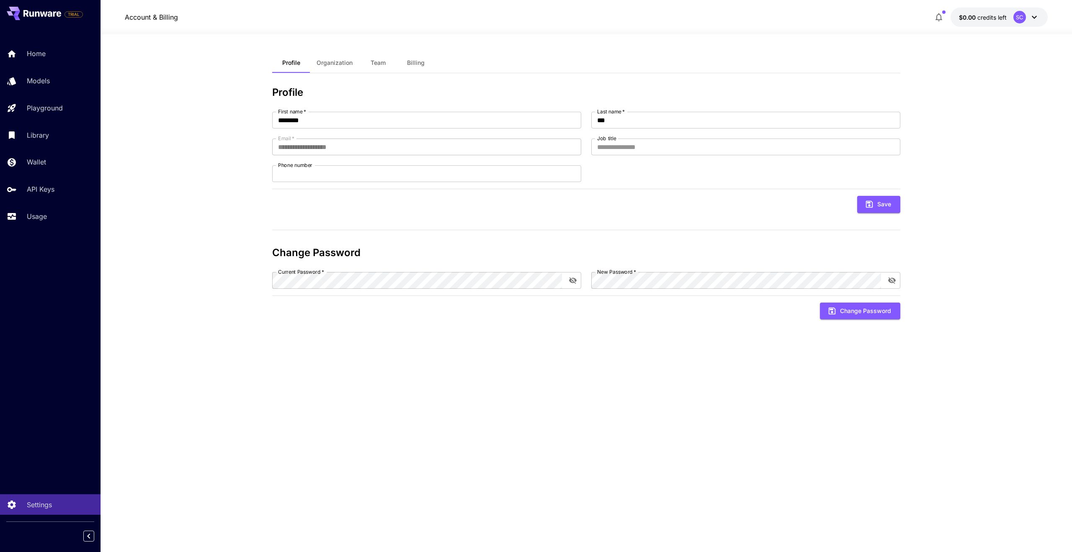
click at [321, 59] on span "Organization" at bounding box center [334, 63] width 36 height 8
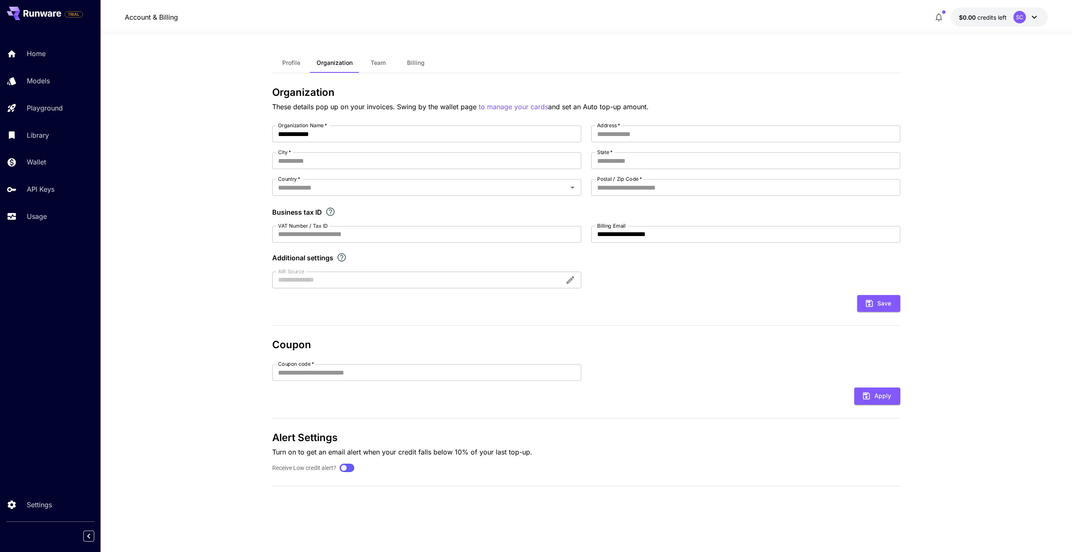
click at [395, 64] on button "Team" at bounding box center [378, 63] width 38 height 20
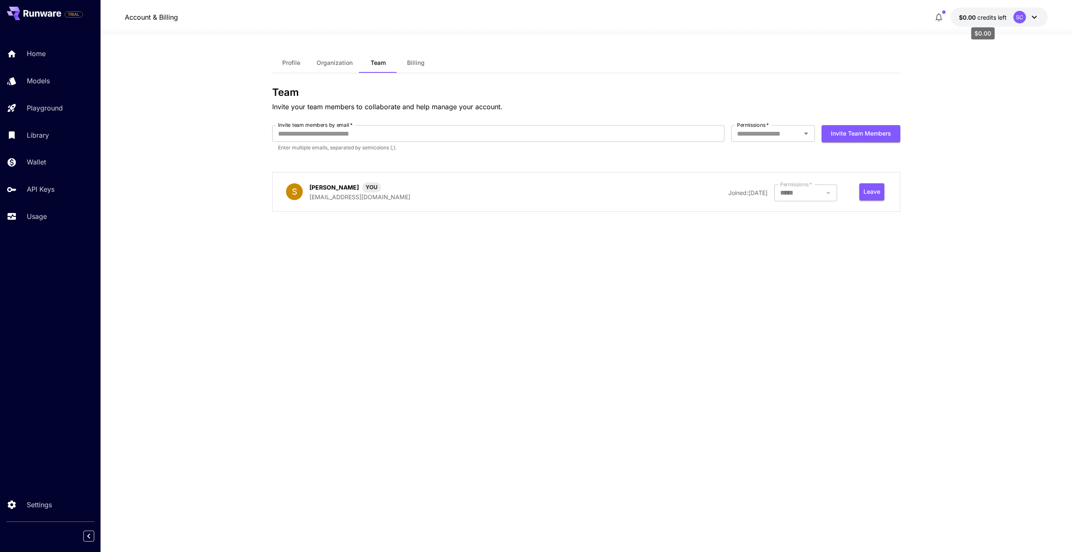
click at [975, 16] on span "$0.00" at bounding box center [968, 17] width 18 height 7
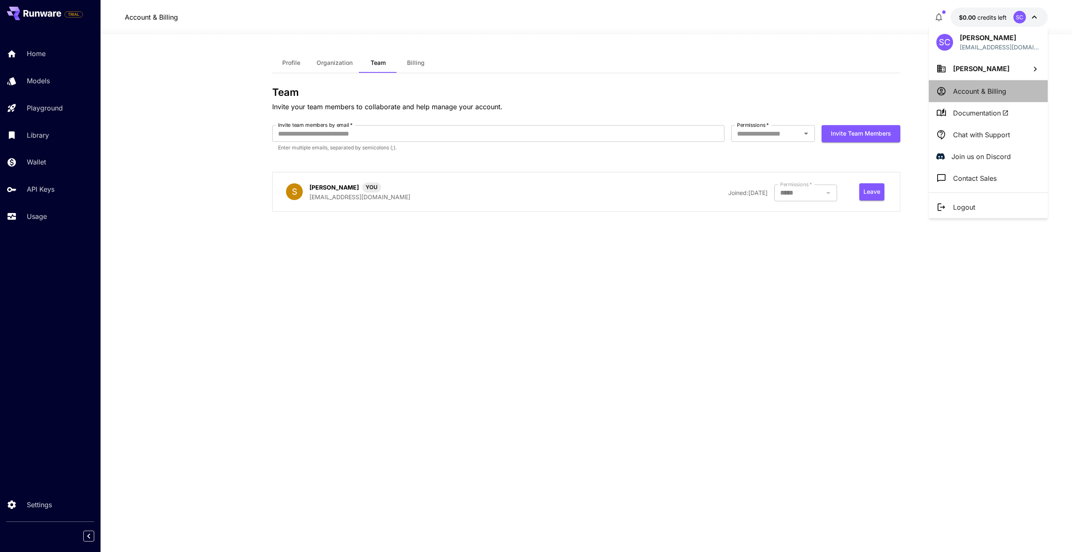
click at [984, 89] on p "Account & Billing" at bounding box center [979, 91] width 53 height 10
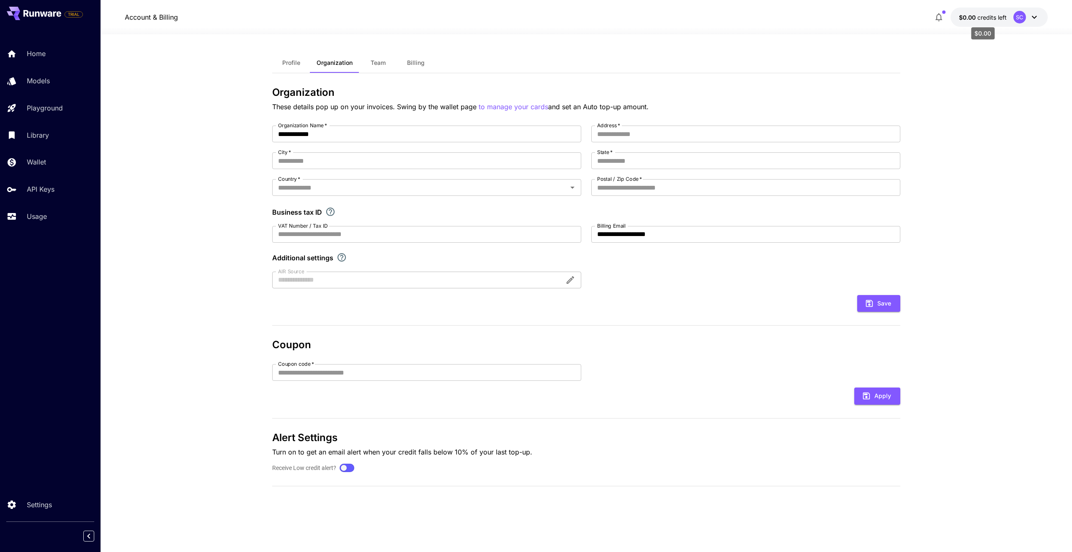
click at [976, 18] on span "$0.00" at bounding box center [968, 17] width 18 height 7
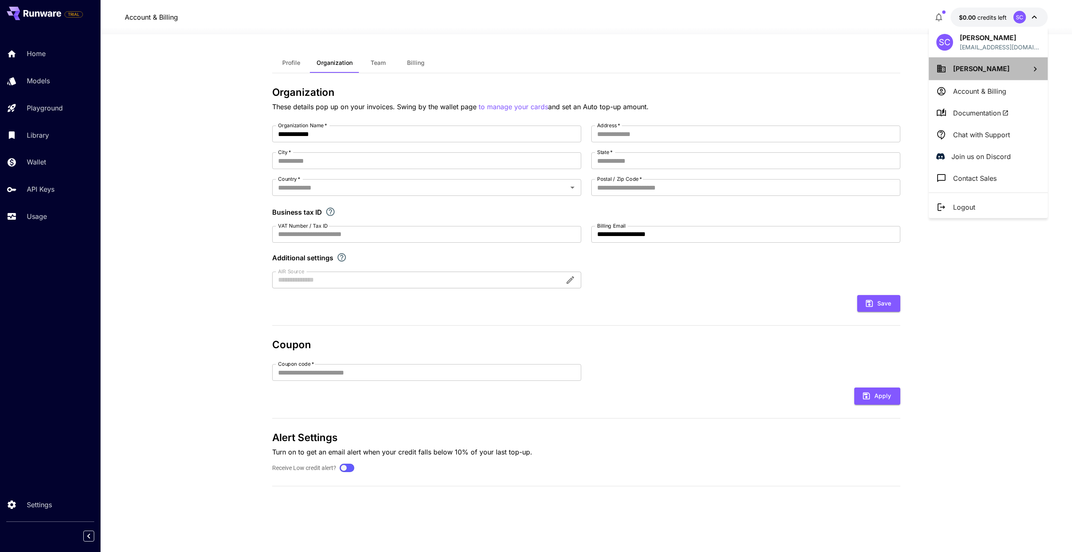
click at [974, 74] on li "Seongrok Cho" at bounding box center [988, 68] width 119 height 23
click at [976, 183] on div at bounding box center [536, 276] width 1072 height 552
click at [181, 139] on div at bounding box center [536, 276] width 1072 height 552
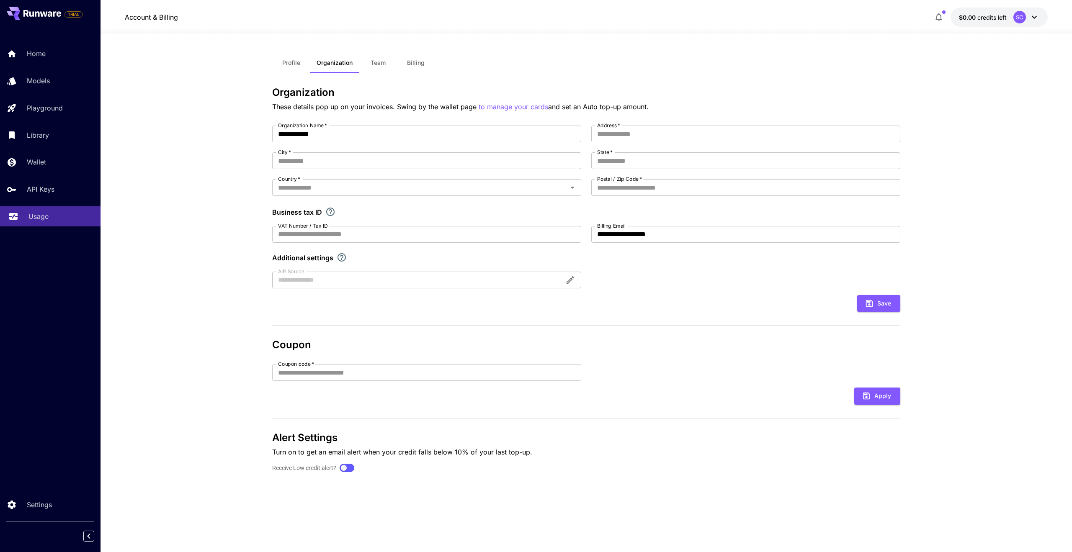
click at [49, 221] on div "Usage" at bounding box center [60, 216] width 65 height 10
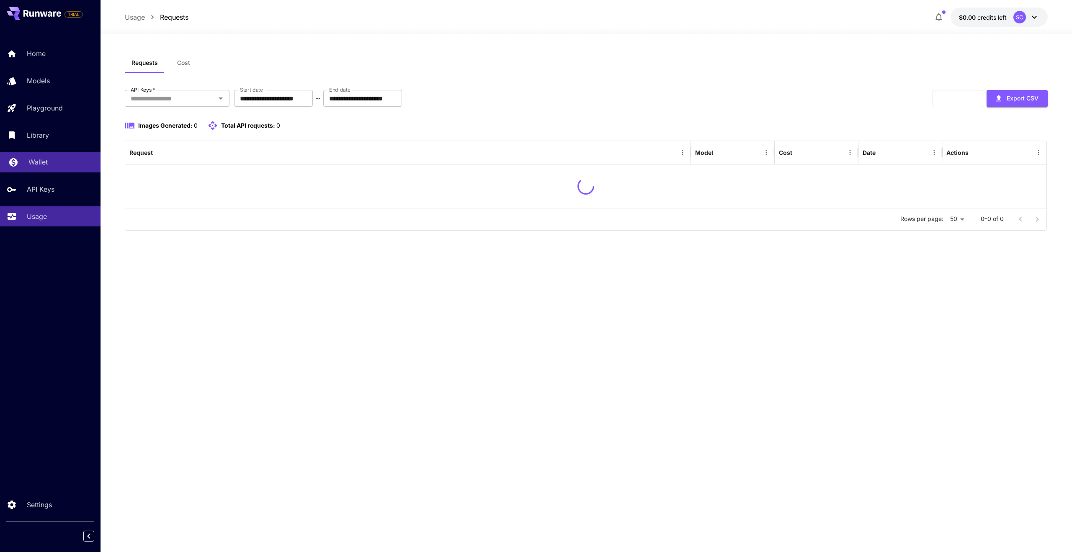
click at [53, 155] on link "Wallet" at bounding box center [50, 162] width 100 height 21
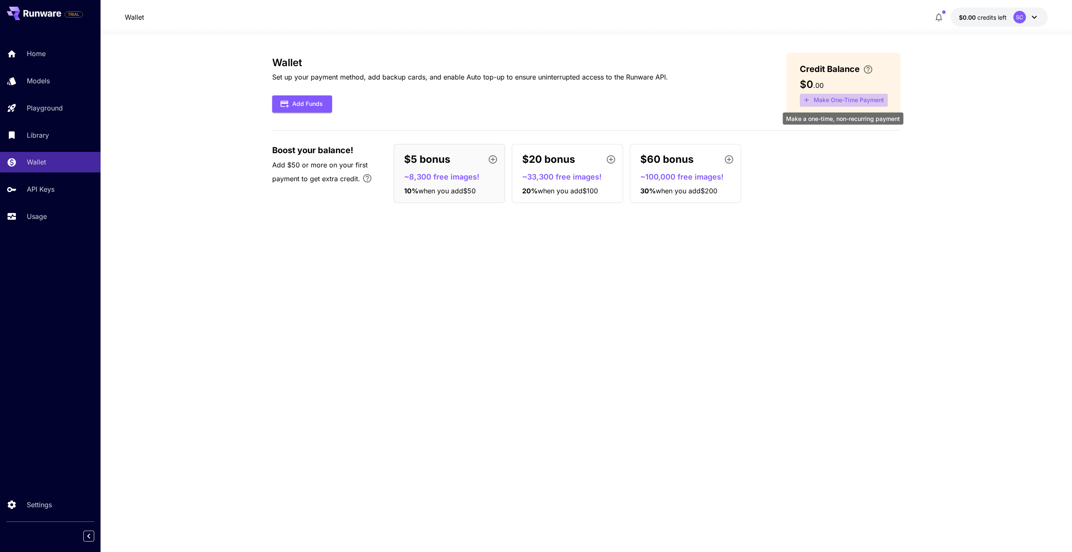
click at [841, 101] on button "Make One-Time Payment" at bounding box center [844, 100] width 88 height 13
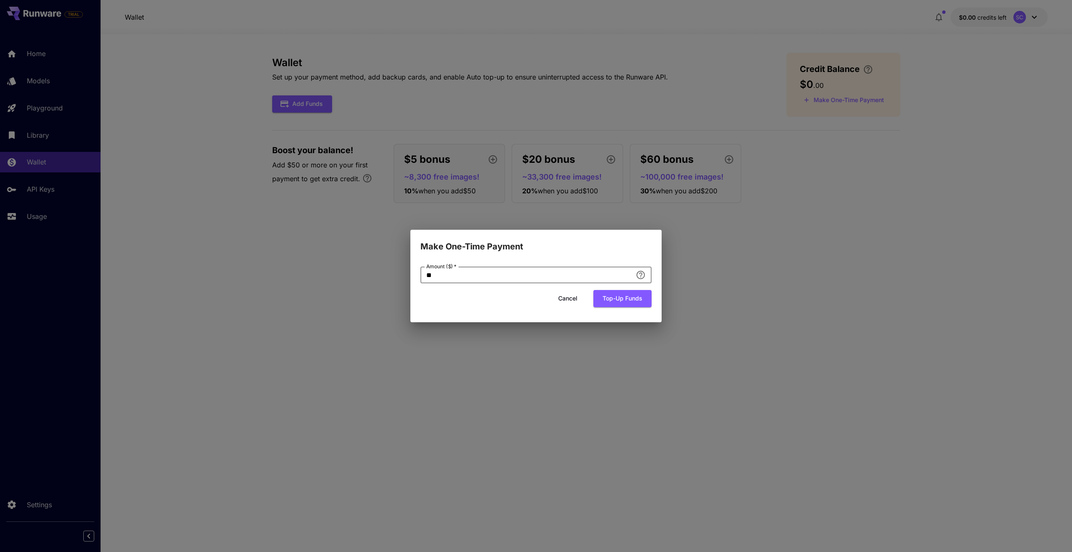
click at [512, 278] on input "**" at bounding box center [526, 275] width 212 height 17
click at [567, 295] on button "Cancel" at bounding box center [568, 298] width 38 height 17
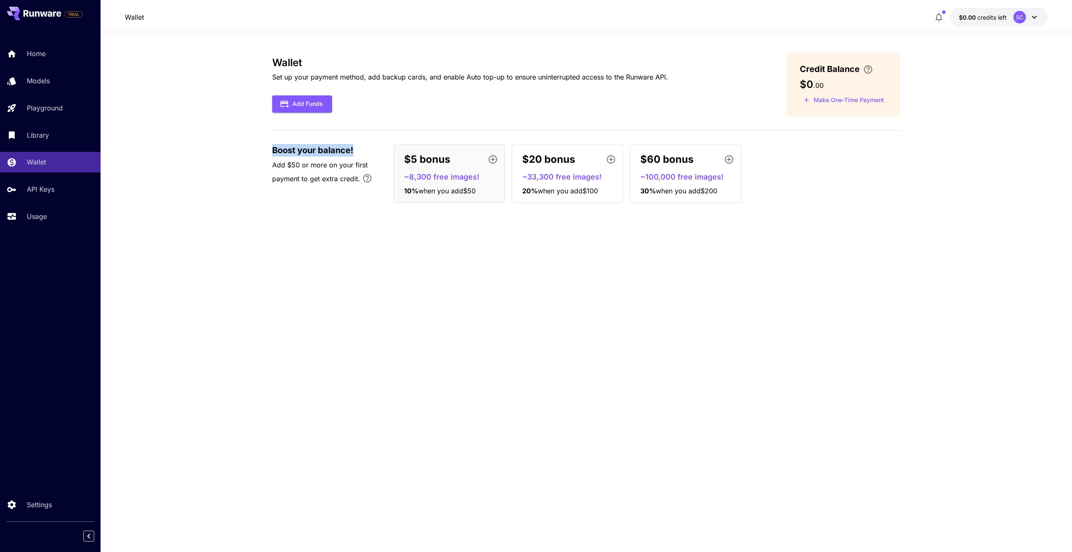
drag, startPoint x: 266, startPoint y: 152, endPoint x: 360, endPoint y: 152, distance: 93.8
click at [360, 152] on section "Wallet Set up your payment method, add backup cards, and enable Auto top-up to …" at bounding box center [585, 293] width 971 height 518
click at [355, 155] on div at bounding box center [355, 155] width 0 height 0
click at [257, 163] on section "Wallet Set up your payment method, add backup cards, and enable Auto top-up to …" at bounding box center [585, 293] width 971 height 518
drag, startPoint x: 250, startPoint y: 164, endPoint x: 358, endPoint y: 178, distance: 109.7
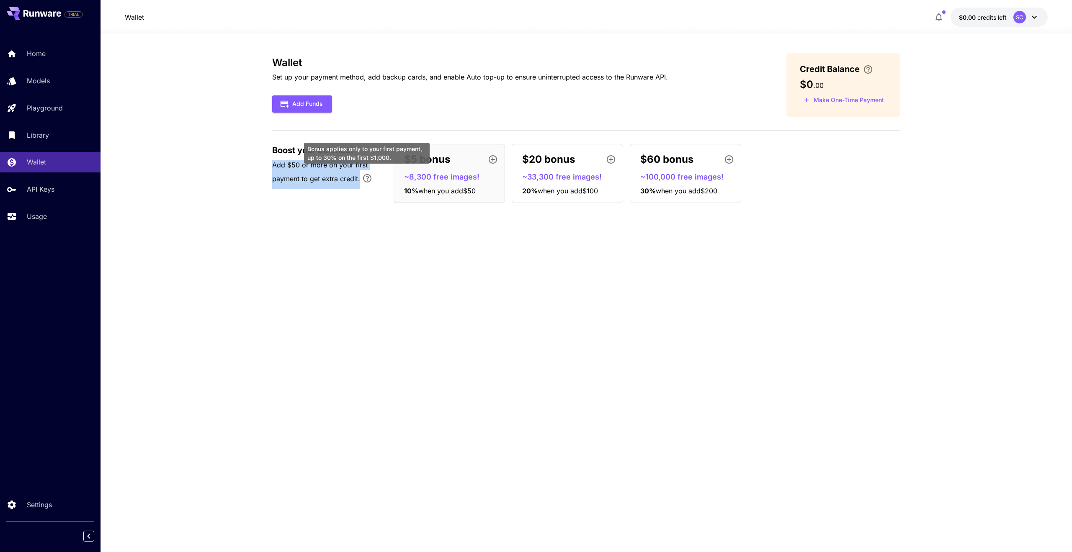
click at [358, 178] on section "Wallet Set up your payment method, add backup cards, and enable Auto top-up to …" at bounding box center [585, 293] width 971 height 518
click at [353, 183] on div at bounding box center [353, 183] width 0 height 0
click at [178, 161] on section "Wallet Set up your payment method, add backup cards, and enable Auto top-up to …" at bounding box center [585, 293] width 971 height 518
click at [298, 108] on button "Add Funds" at bounding box center [302, 103] width 60 height 17
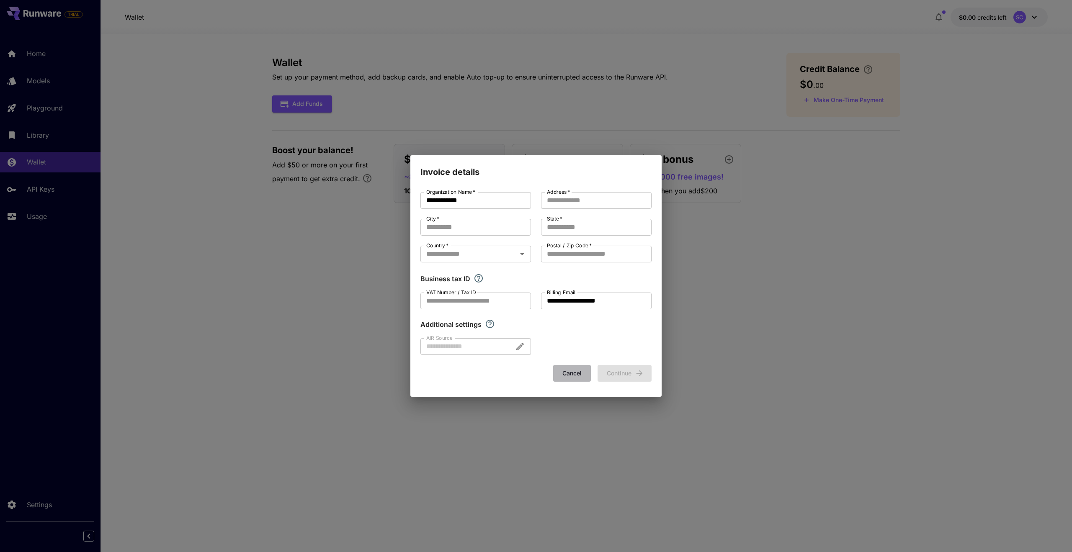
click at [570, 374] on button "Cancel" at bounding box center [572, 373] width 38 height 17
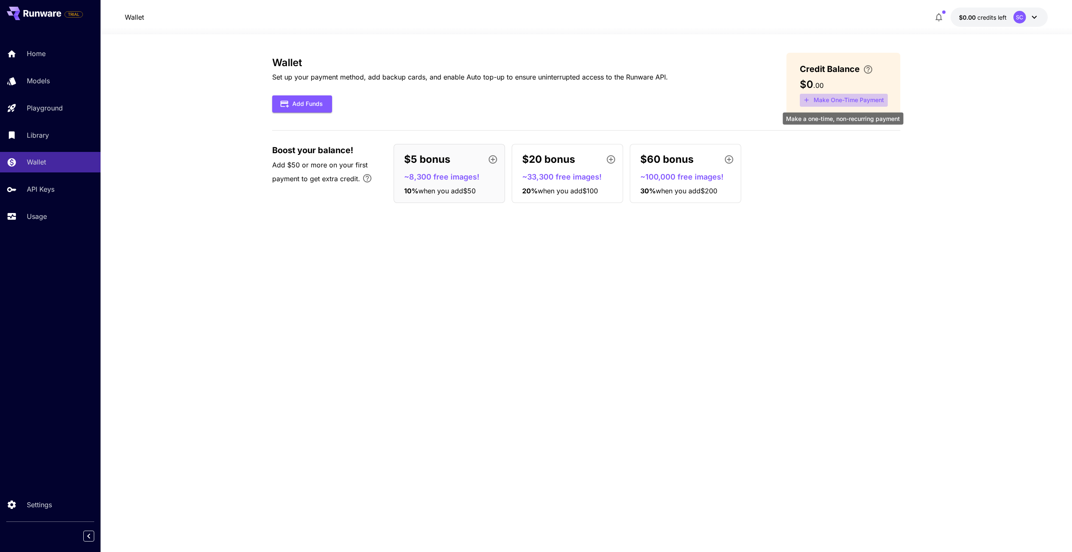
click at [824, 101] on button "Make One-Time Payment" at bounding box center [844, 100] width 88 height 13
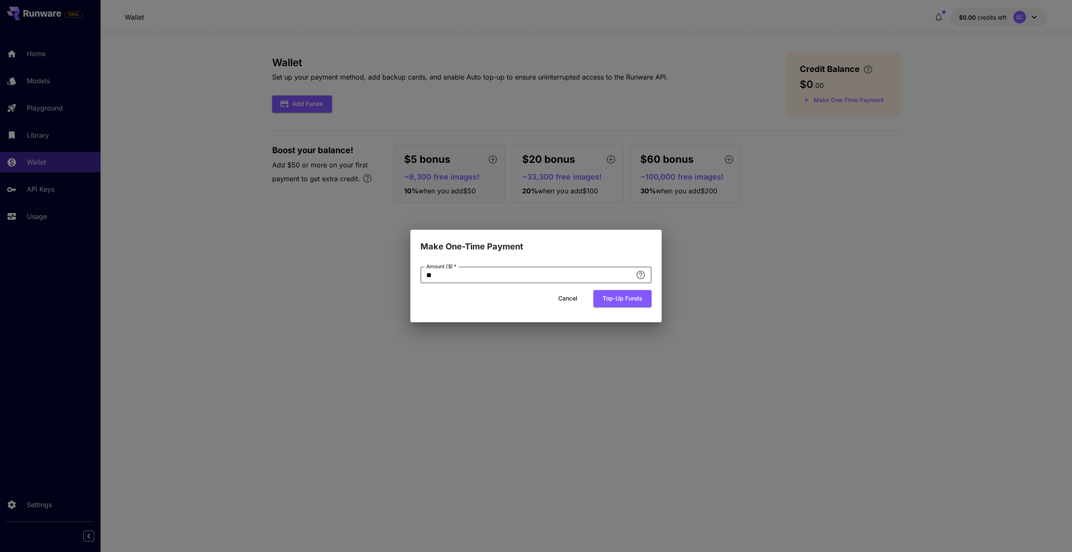
click at [526, 277] on input "**" at bounding box center [526, 275] width 212 height 17
click at [562, 299] on button "Cancel" at bounding box center [568, 298] width 38 height 17
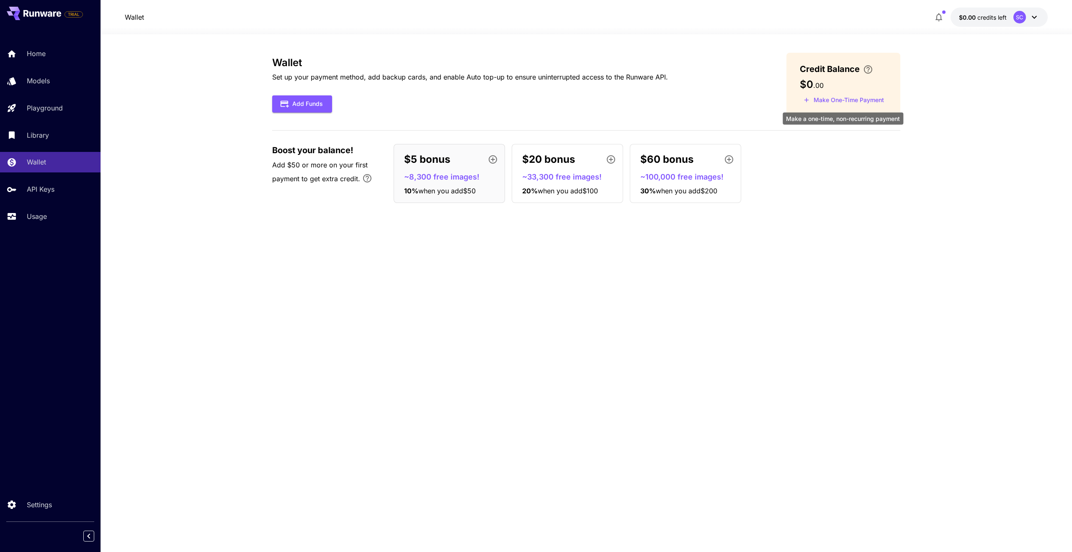
click at [837, 96] on button "Make One-Time Payment" at bounding box center [844, 100] width 88 height 13
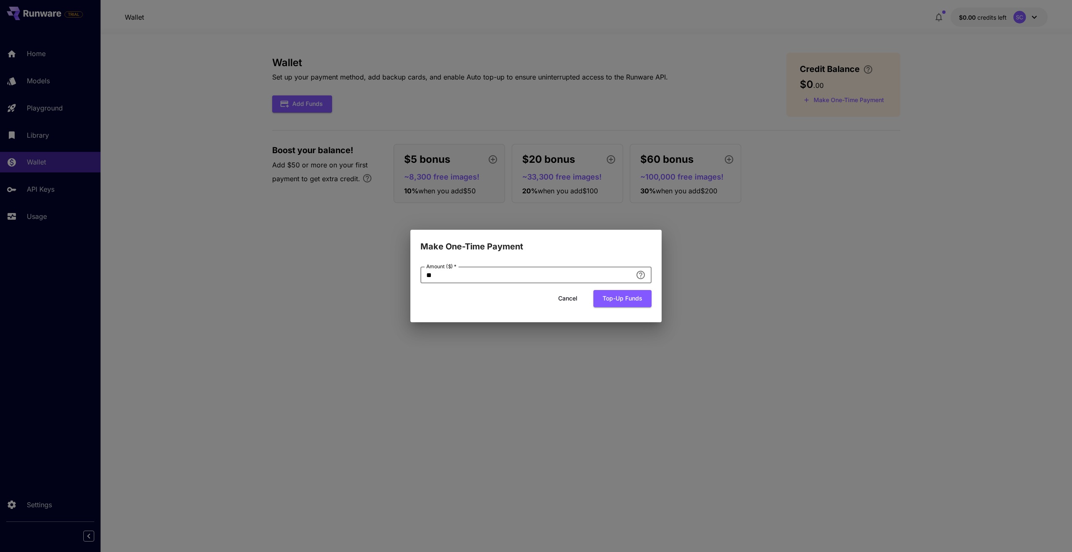
click at [508, 273] on input "**" at bounding box center [526, 275] width 212 height 17
type input "*"
type input "**"
click at [565, 301] on button "Cancel" at bounding box center [568, 298] width 38 height 17
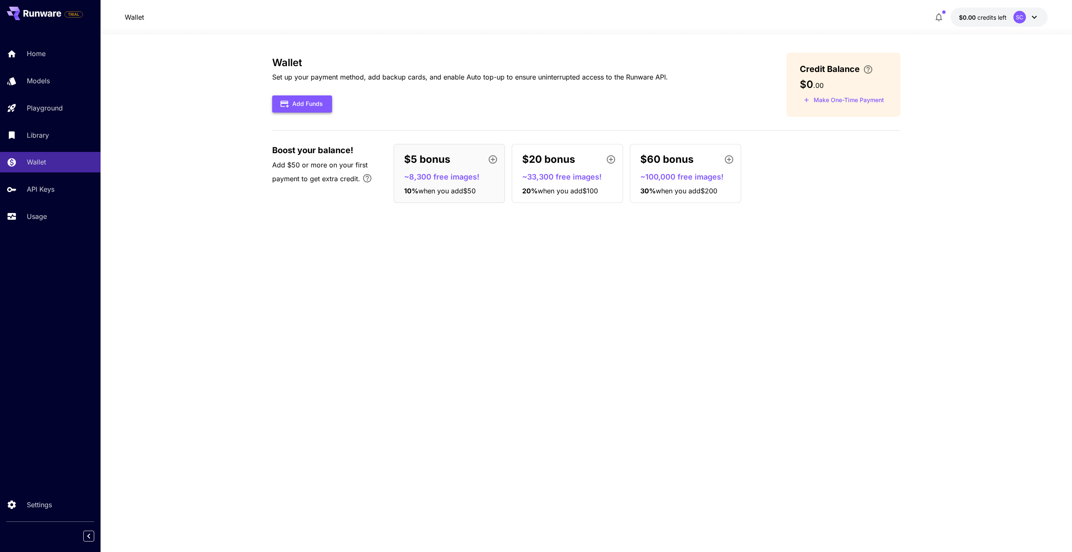
click at [301, 106] on button "Add Funds" at bounding box center [302, 103] width 60 height 17
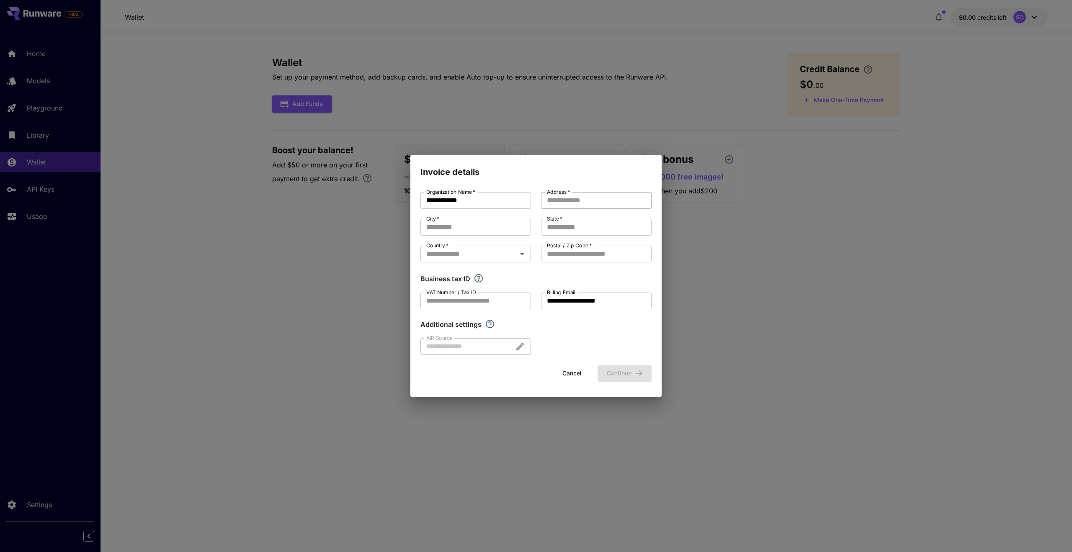
click at [590, 205] on input "Address   *" at bounding box center [596, 200] width 111 height 17
click at [490, 257] on input "Country   *" at bounding box center [469, 254] width 92 height 12
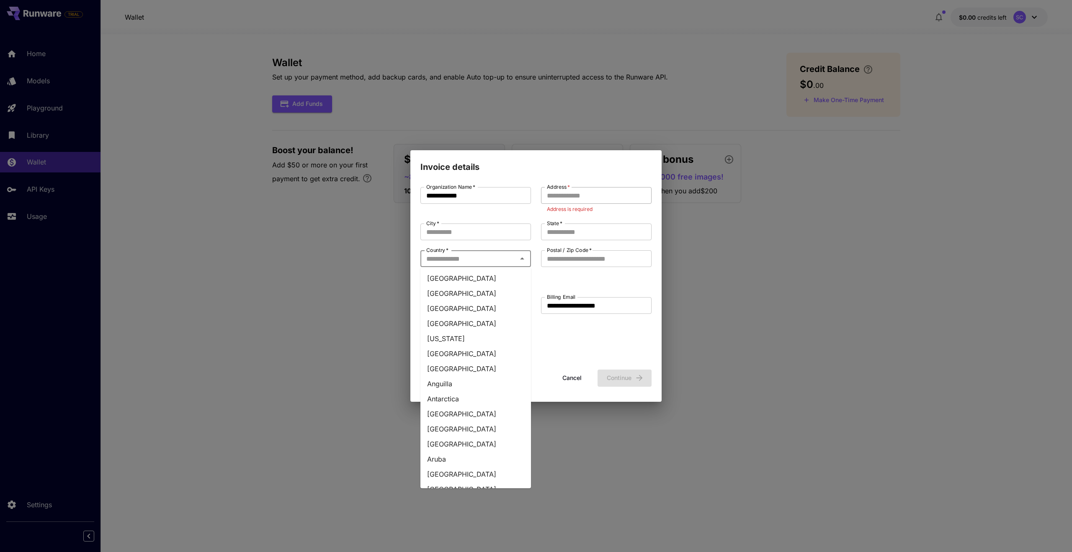
click at [562, 198] on input "Address   *" at bounding box center [596, 195] width 111 height 17
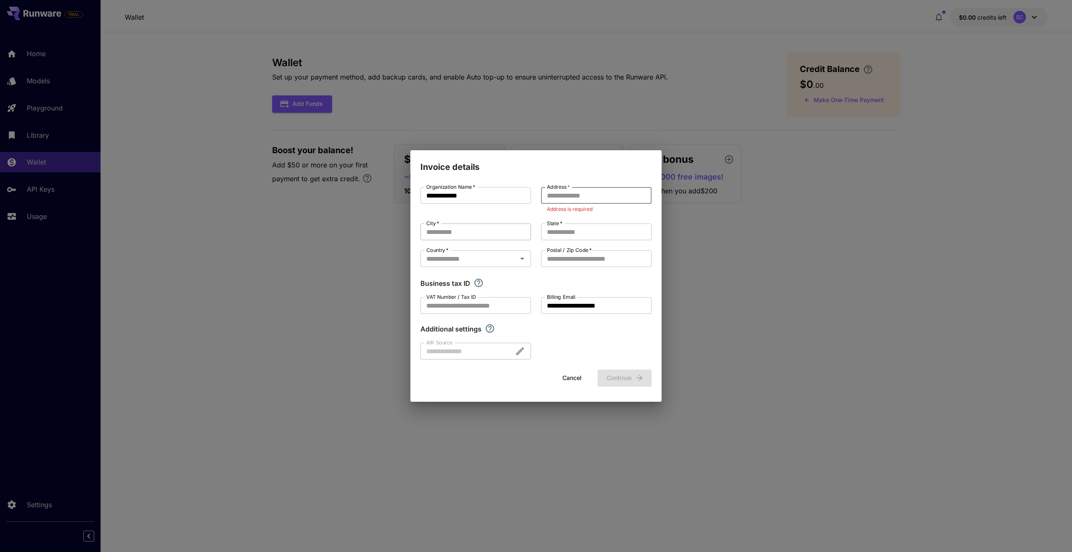
click at [488, 229] on input "City   *" at bounding box center [475, 232] width 111 height 17
click at [558, 231] on input "State   *" at bounding box center [596, 232] width 111 height 17
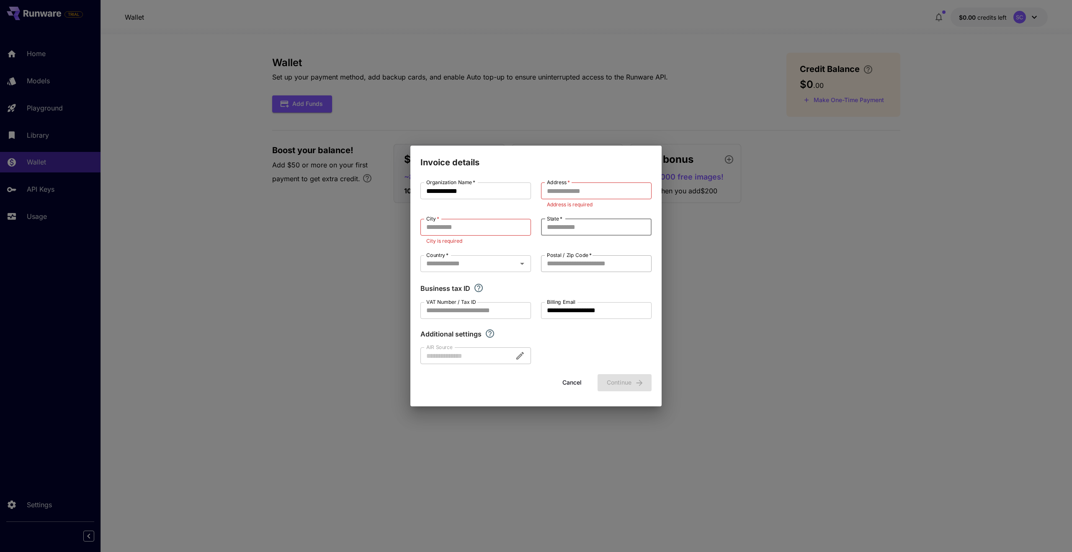
click at [558, 261] on input "Postal / Zip Code   *" at bounding box center [596, 263] width 111 height 17
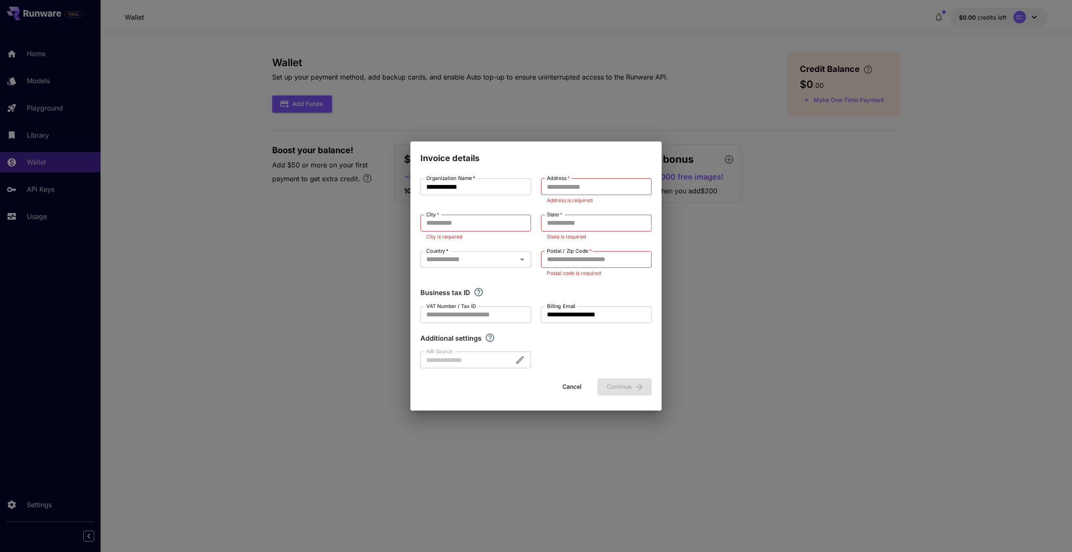
click at [460, 355] on div at bounding box center [475, 360] width 111 height 17
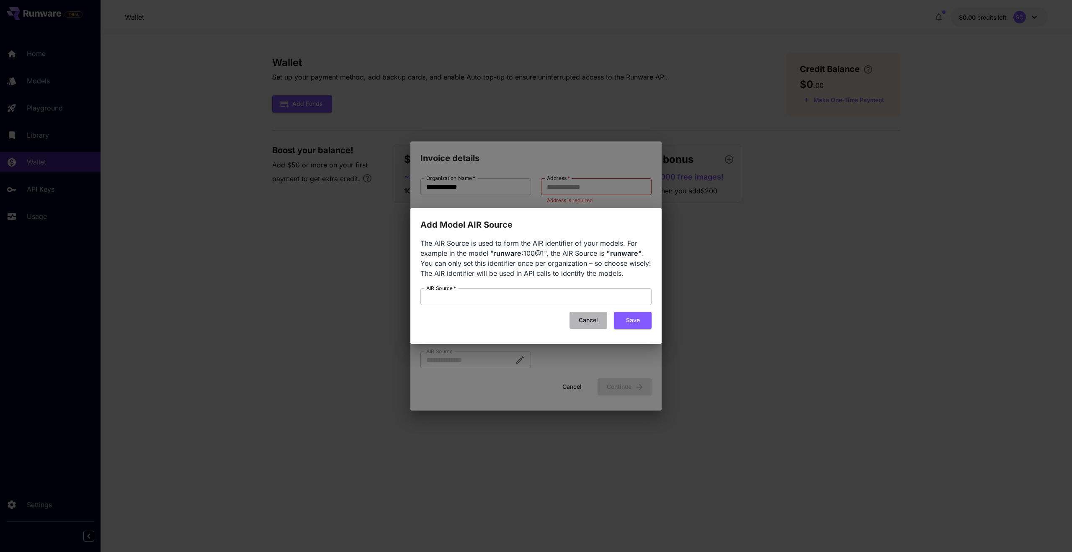
click at [582, 318] on button "Cancel" at bounding box center [588, 320] width 38 height 17
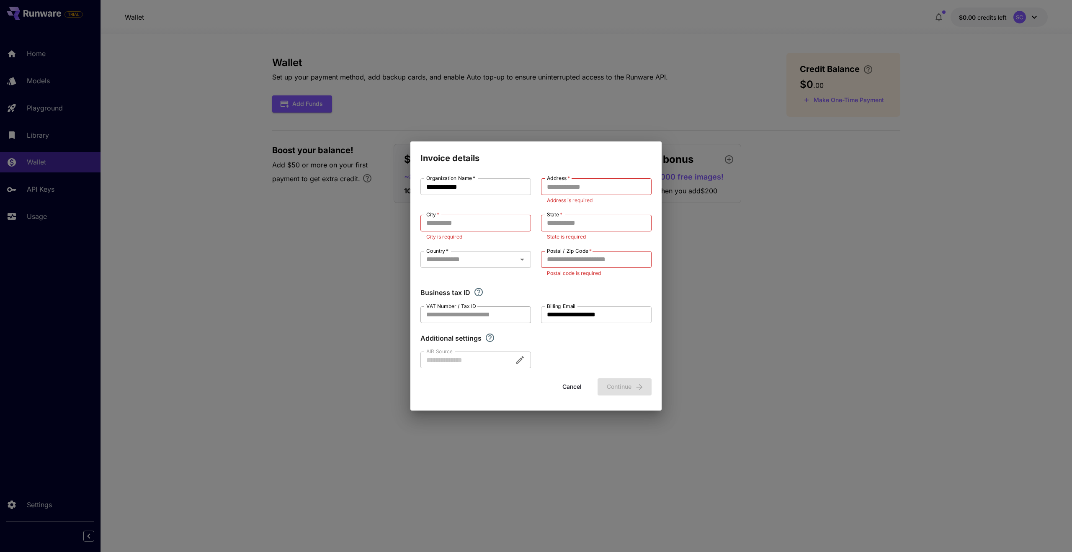
click at [498, 319] on input "VAT Number / Tax ID" at bounding box center [475, 314] width 111 height 17
drag, startPoint x: 427, startPoint y: 306, endPoint x: 461, endPoint y: 306, distance: 34.3
click at [460, 306] on label "VAT Number / Tax ID" at bounding box center [451, 306] width 50 height 7
click at [460, 306] on input "VAT Number / Tax ID" at bounding box center [475, 314] width 111 height 17
click at [471, 315] on input "VAT Number / Tax ID" at bounding box center [475, 314] width 111 height 17
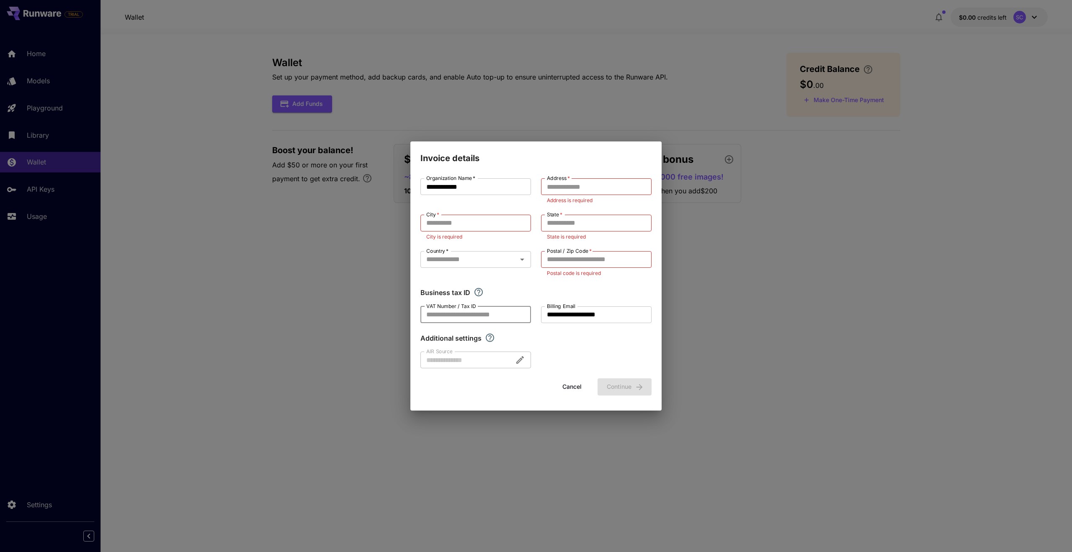
click at [526, 295] on div "Business tax ID" at bounding box center [535, 293] width 231 height 10
click at [481, 218] on input "City   *" at bounding box center [475, 223] width 111 height 17
type input "*"
type input "*****"
type input "*"
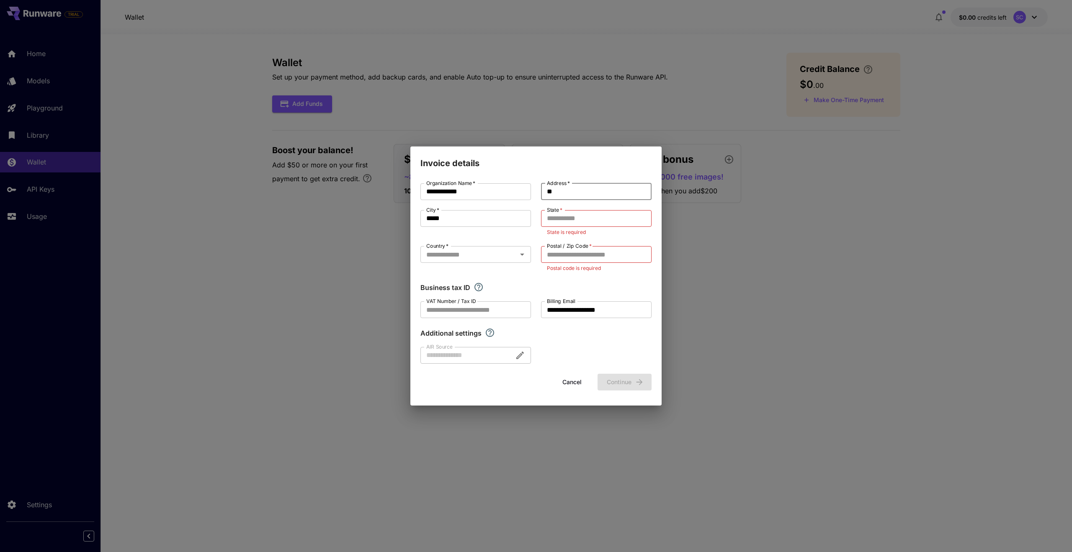
type input "*"
type input "**********"
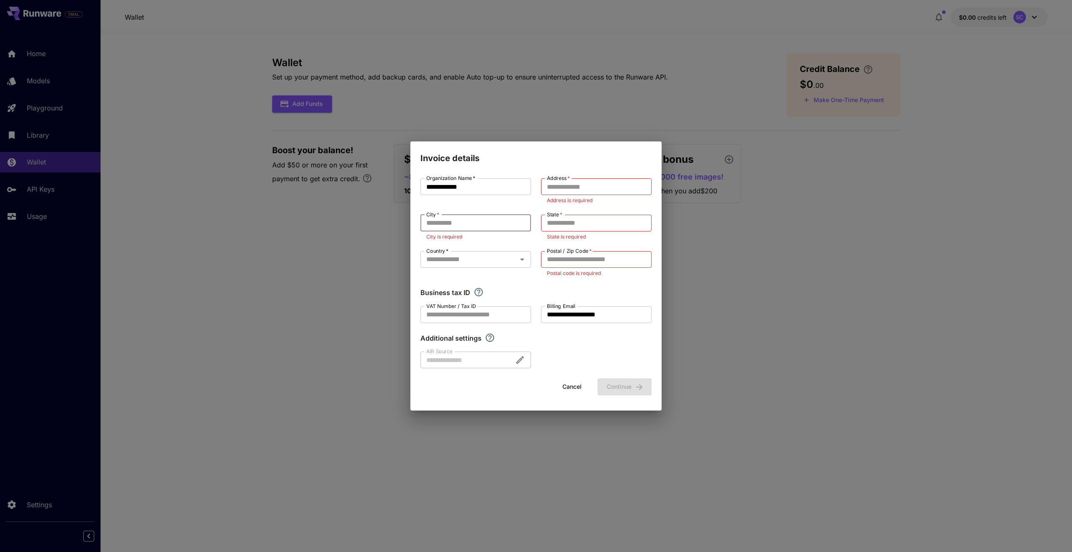
click at [642, 156] on h2 "Invoice details" at bounding box center [535, 153] width 251 height 23
click at [572, 189] on input "Address   *" at bounding box center [596, 186] width 111 height 17
paste input "**********"
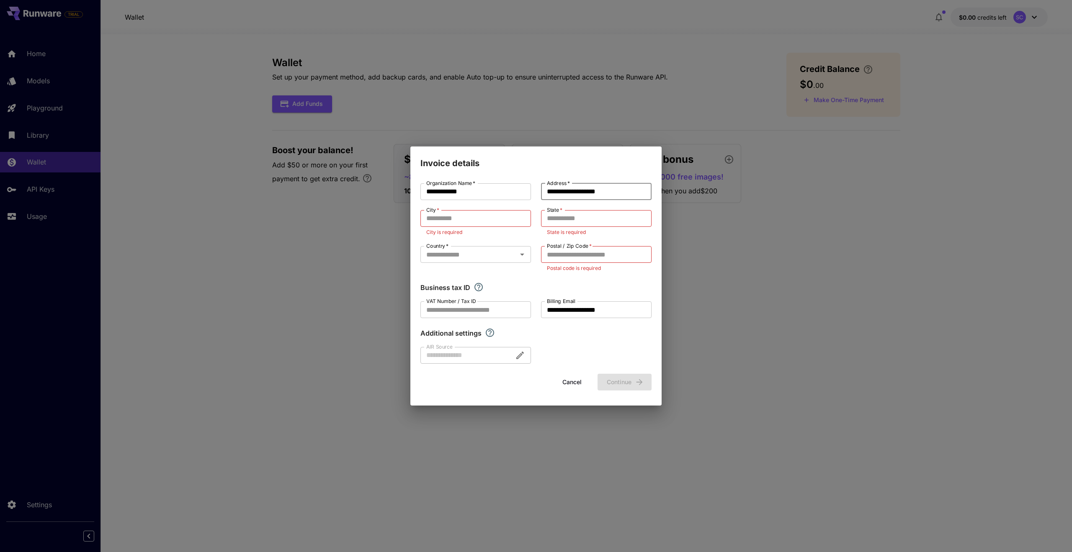
type input "**********"
paste input "**********"
type input "**********"
paste input "*****"
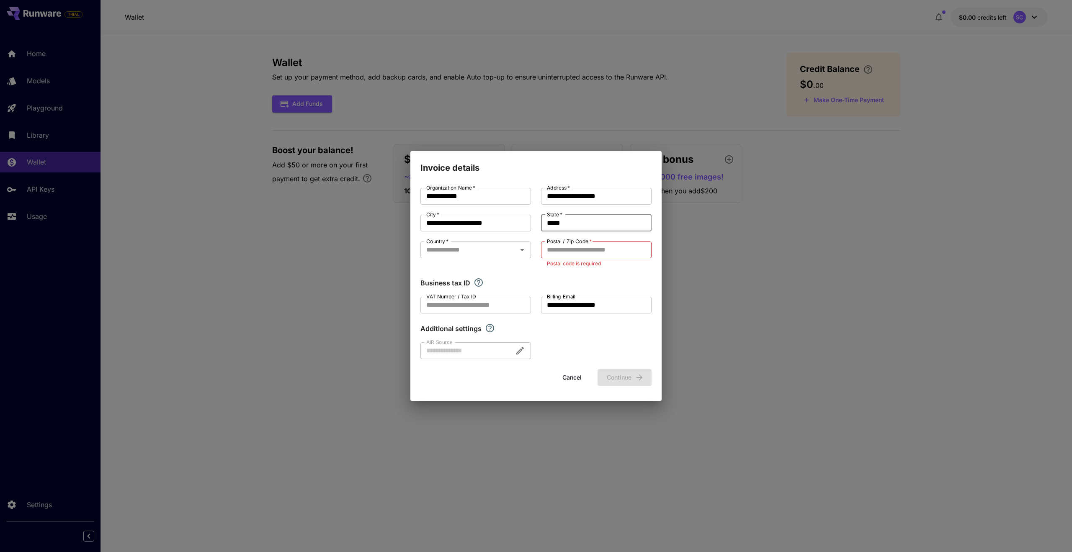
type input "*****"
click at [486, 257] on div "Country   *" at bounding box center [475, 250] width 111 height 17
type input "*"
type input "*****"
click at [553, 250] on input "Postal / Zip Code   *" at bounding box center [596, 250] width 111 height 17
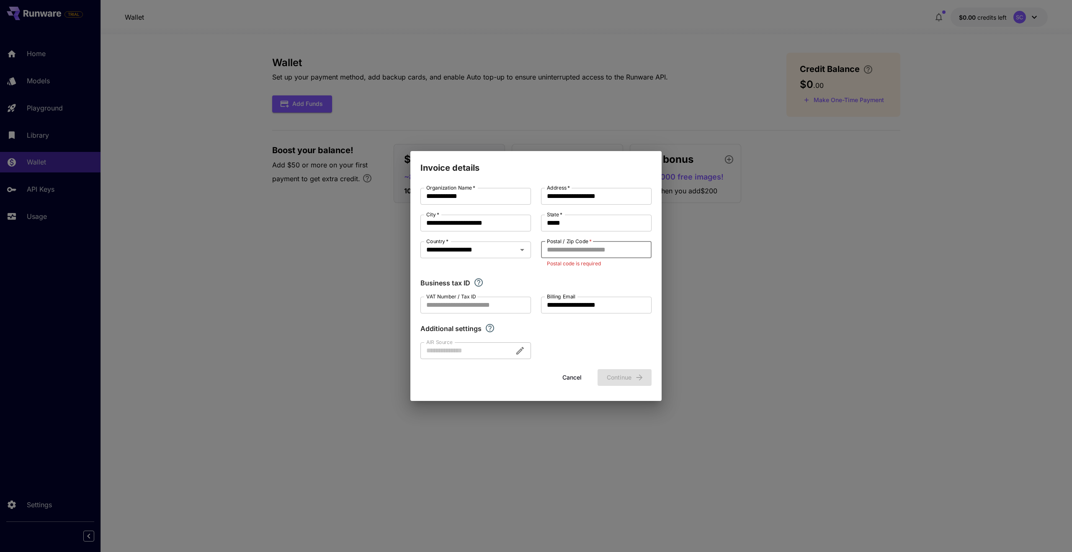
paste input "*****"
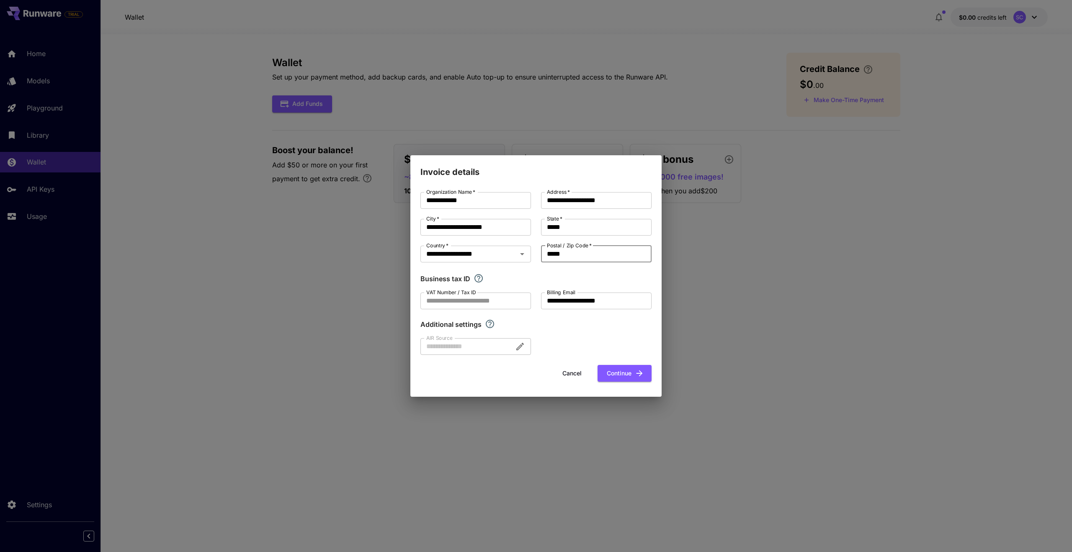
type input "*****"
click at [629, 370] on button "Continue" at bounding box center [624, 373] width 54 height 17
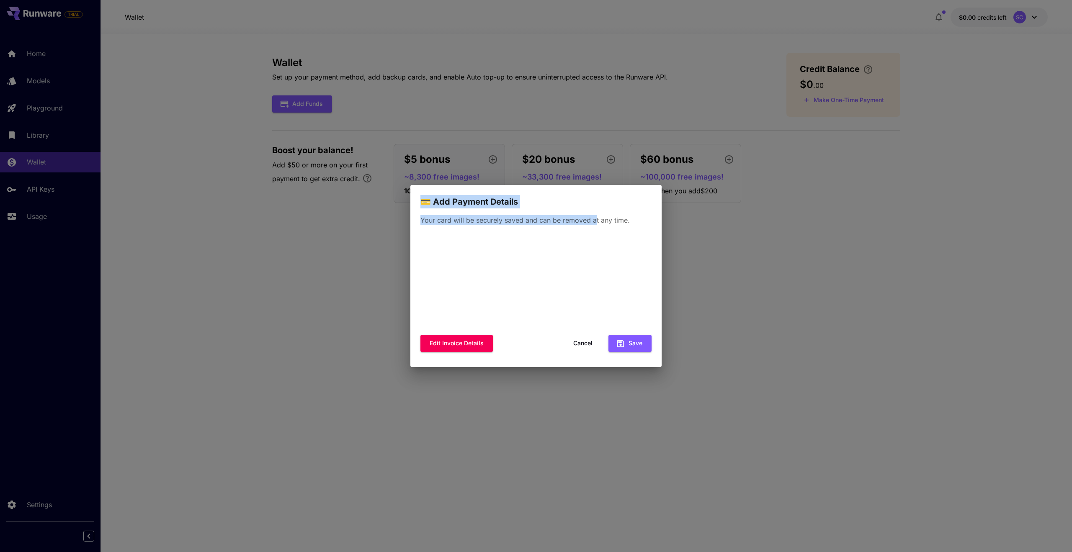
drag, startPoint x: 425, startPoint y: 202, endPoint x: 621, endPoint y: 219, distance: 197.0
click at [604, 219] on div "💳 Add Payment Details Your card will be securely saved and can be removed at an…" at bounding box center [535, 276] width 251 height 182
drag, startPoint x: 621, startPoint y: 219, endPoint x: 634, endPoint y: 219, distance: 12.6
click at [634, 219] on p "Your card will be securely saved and can be removed at any time." at bounding box center [535, 220] width 231 height 10
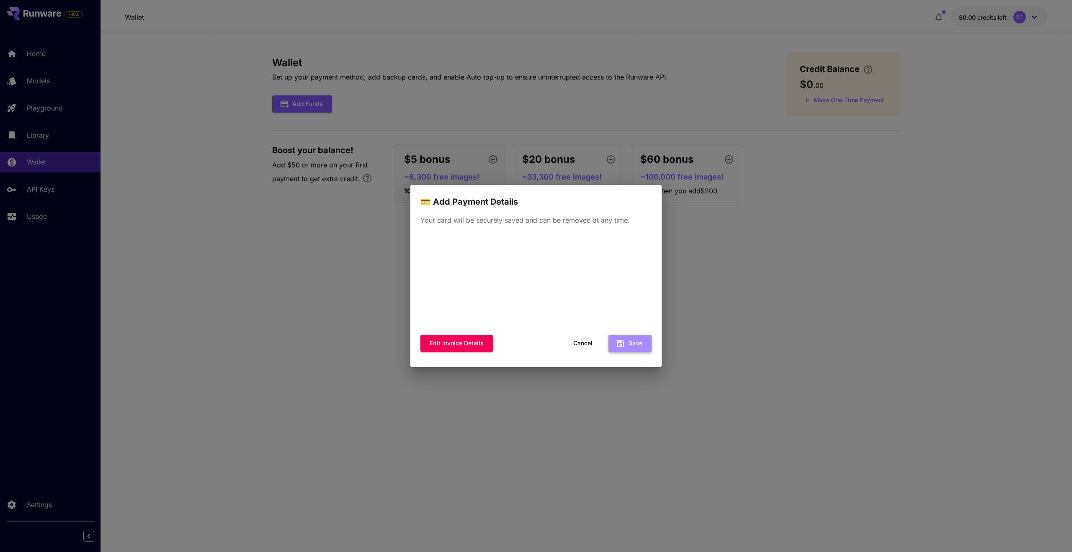
click at [623, 338] on button "Save" at bounding box center [629, 343] width 43 height 17
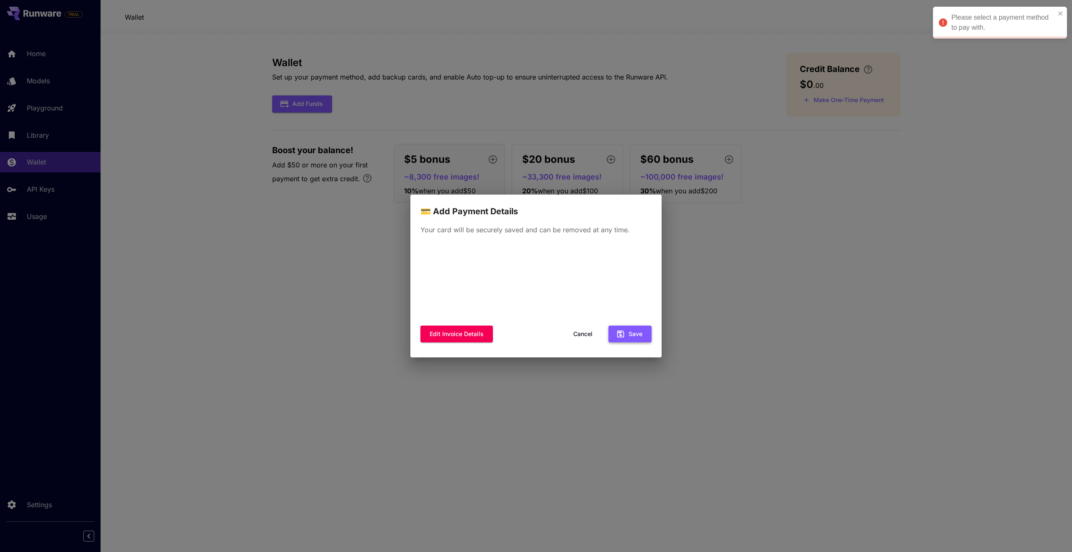
click at [631, 328] on button "Save" at bounding box center [629, 334] width 43 height 17
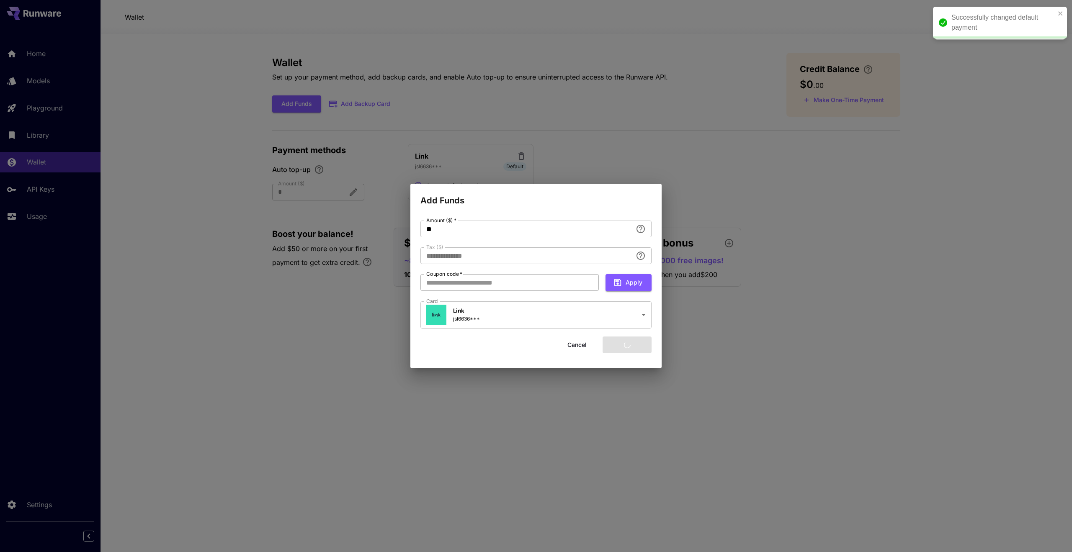
type input "****"
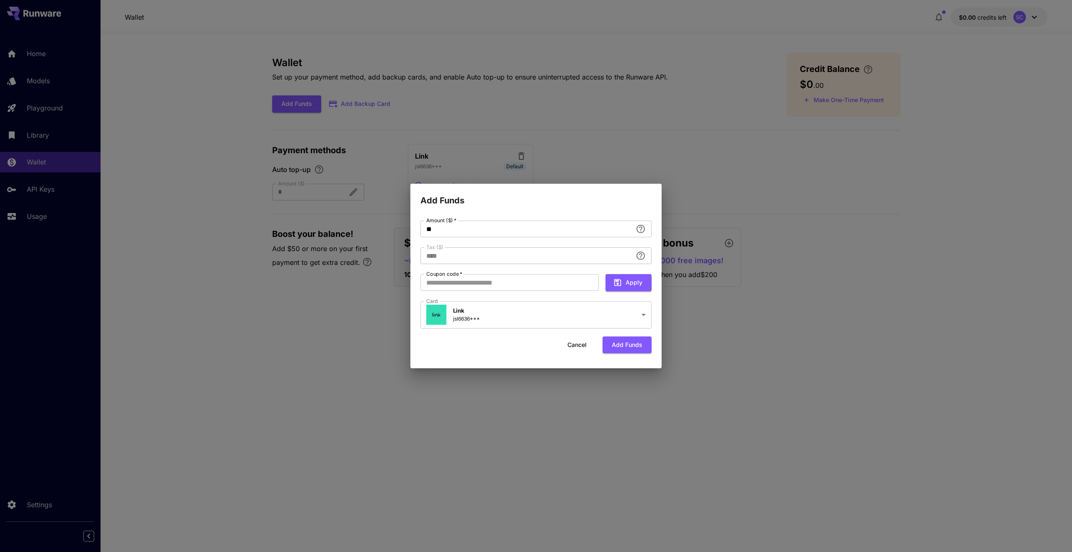
click at [654, 315] on div "**********" at bounding box center [535, 287] width 251 height 161
click at [646, 316] on body "**********" at bounding box center [536, 276] width 1072 height 552
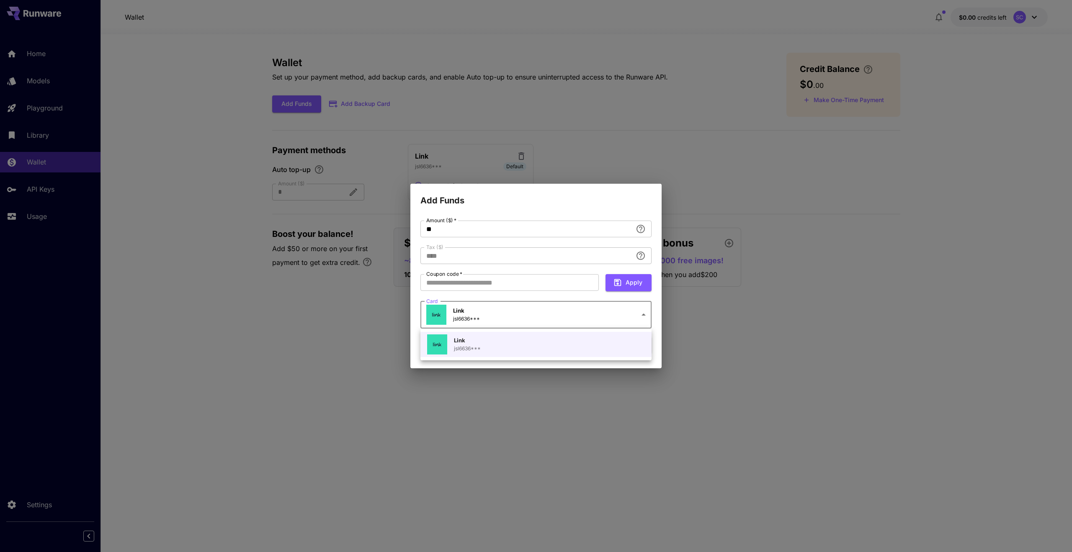
click at [643, 315] on div at bounding box center [536, 276] width 1072 height 552
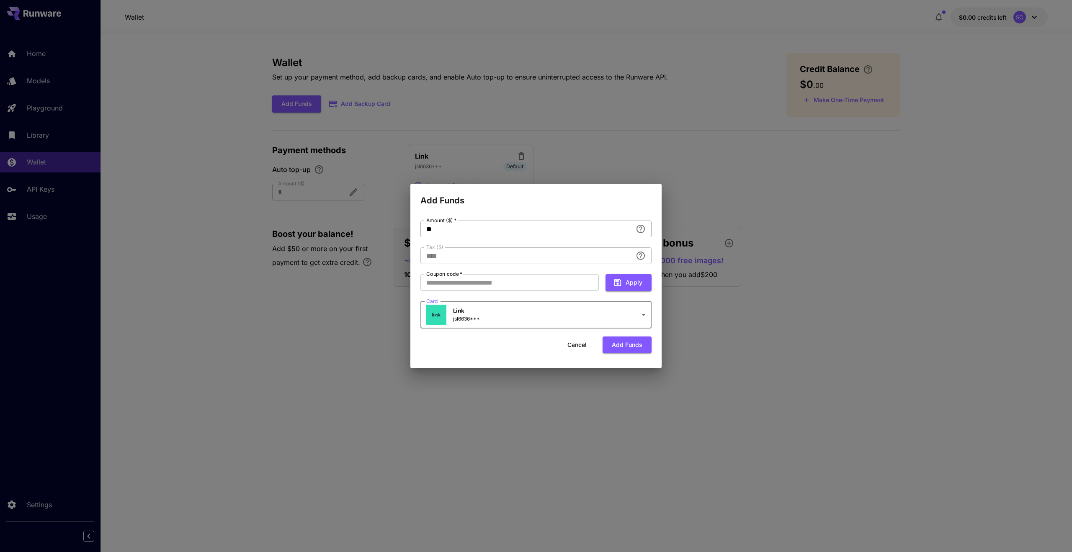
click at [542, 233] on input "**" at bounding box center [526, 229] width 212 height 17
type input "**"
type input "****"
click at [637, 350] on button "Add funds" at bounding box center [626, 345] width 49 height 17
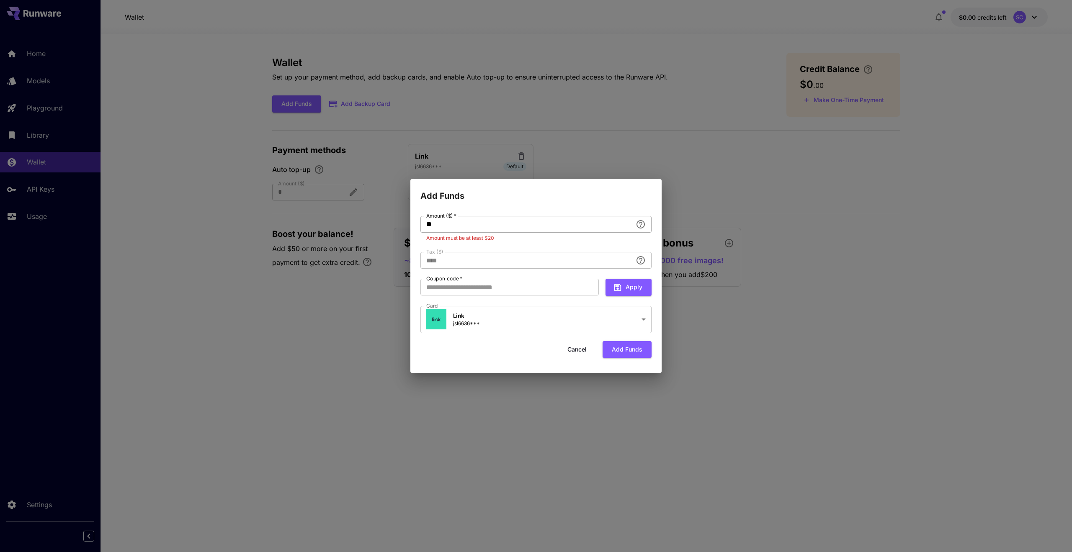
click at [509, 222] on input "**" at bounding box center [526, 224] width 212 height 17
type input "**"
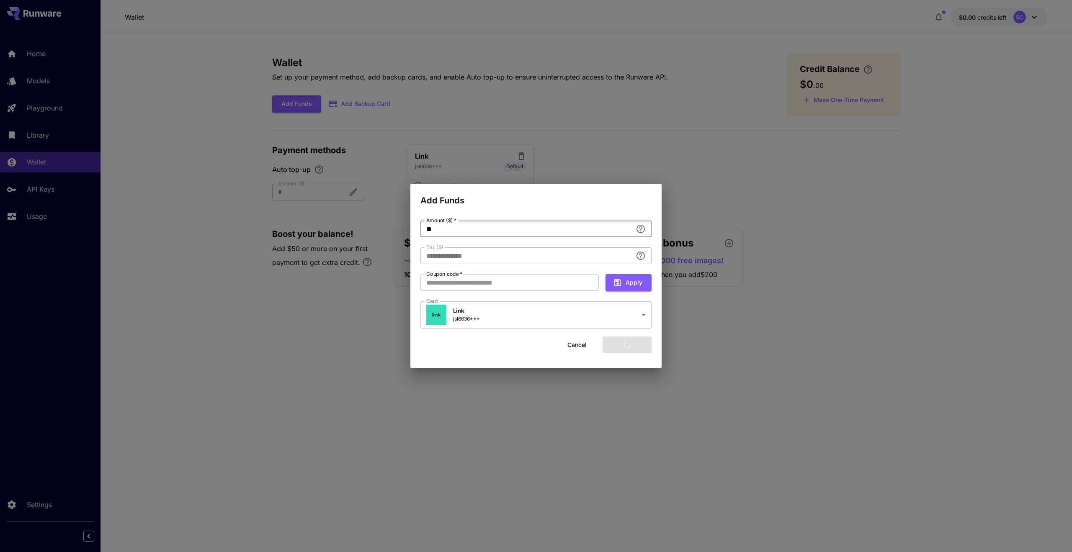
type input "****"
click at [554, 231] on input "**" at bounding box center [526, 229] width 212 height 17
type input "**"
click at [569, 346] on button "Cancel" at bounding box center [577, 345] width 38 height 17
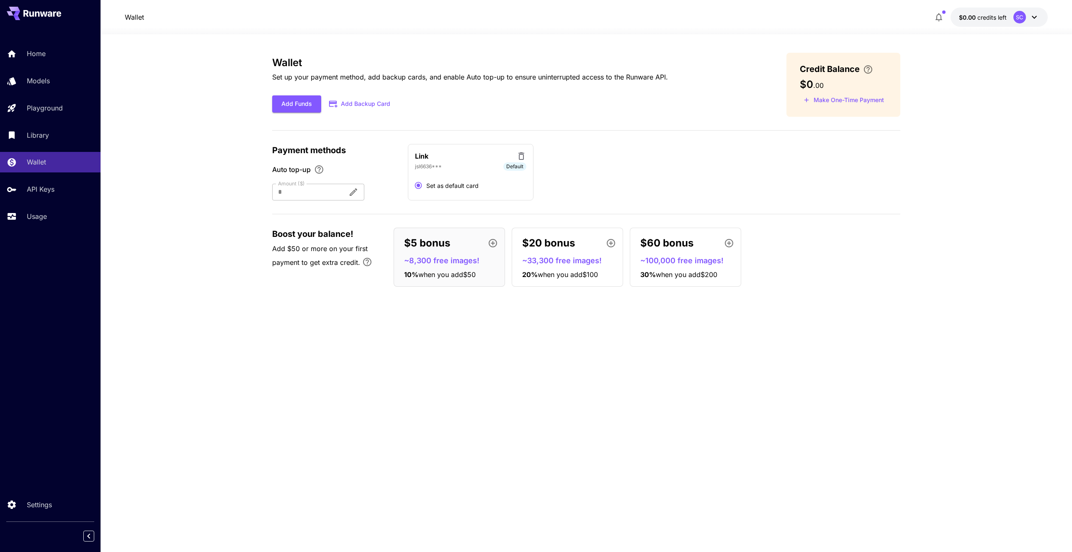
click at [242, 158] on section "Wallet Set up your payment method, add backup cards, and enable Auto top-up to …" at bounding box center [585, 293] width 971 height 518
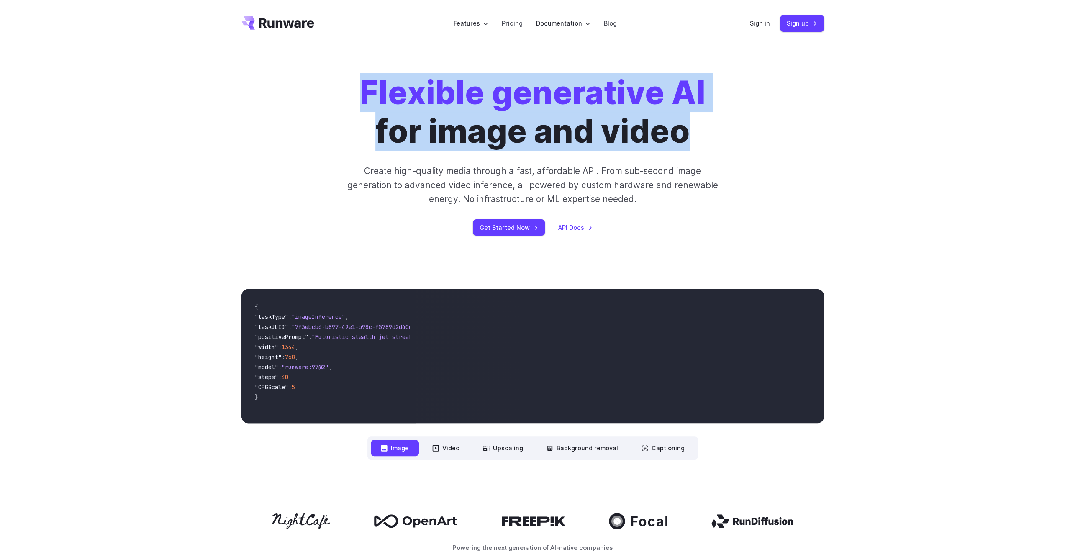
drag, startPoint x: 261, startPoint y: 104, endPoint x: 731, endPoint y: 129, distance: 470.8
click at [731, 129] on div "Flexible generative AI for image and video Create high-quality media through a …" at bounding box center [533, 155] width 583 height 162
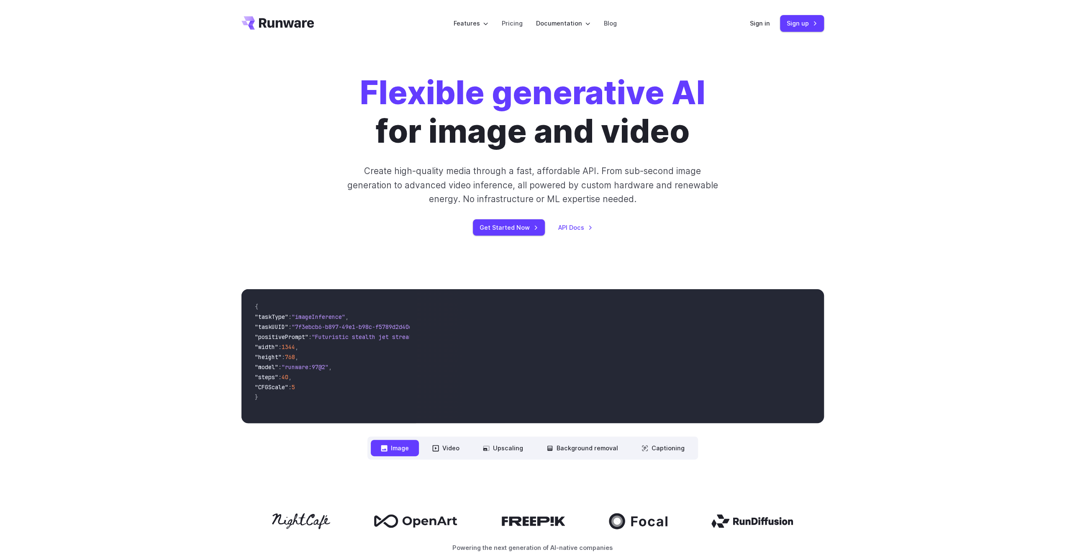
click at [734, 162] on div "Flexible generative AI for image and video Create high-quality media through a …" at bounding box center [533, 155] width 466 height 162
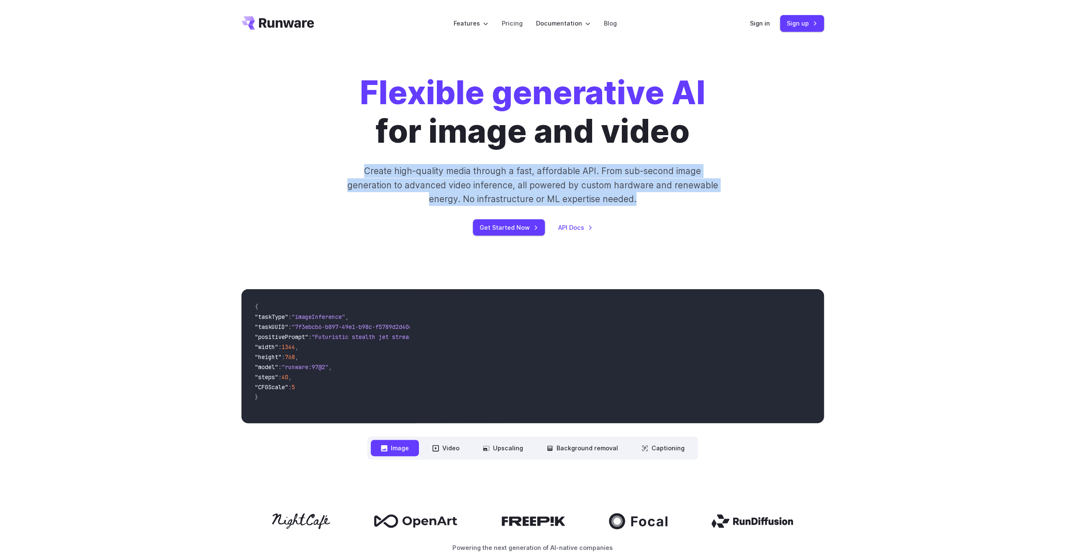
drag, startPoint x: 396, startPoint y: 176, endPoint x: 659, endPoint y: 200, distance: 263.5
click at [659, 200] on p "Create high-quality media through a fast, affordable API. From sub-second image…" at bounding box center [532, 185] width 373 height 42
click at [653, 205] on div at bounding box center [653, 205] width 0 height 0
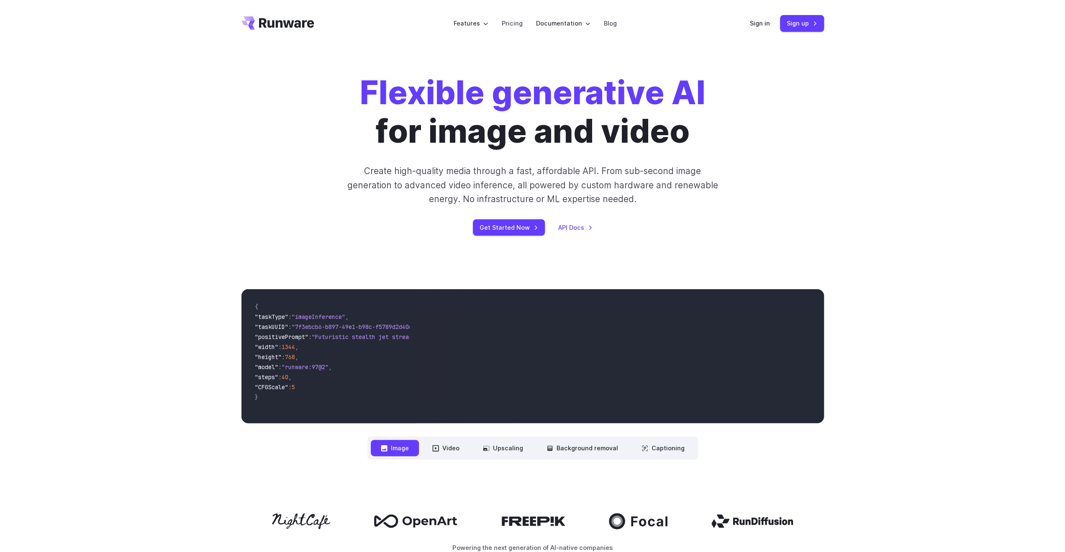
click at [270, 190] on div "Flexible generative AI for image and video Create high-quality media through a …" at bounding box center [533, 155] width 583 height 162
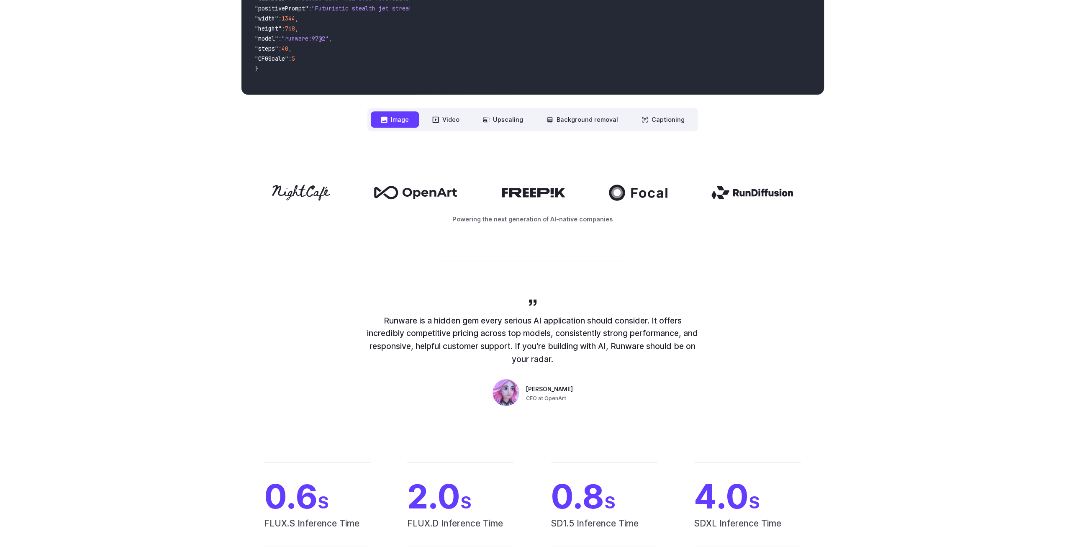
scroll to position [335, 0]
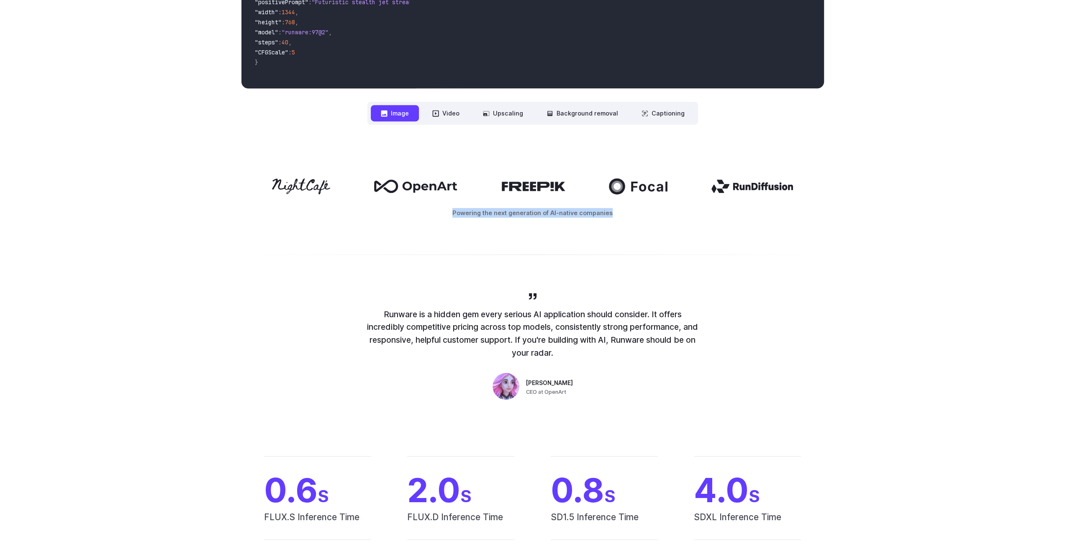
drag, startPoint x: 513, startPoint y: 210, endPoint x: 686, endPoint y: 208, distance: 172.9
click at [686, 208] on p "Powering the next generation of AI-native companies" at bounding box center [533, 213] width 583 height 10
click at [680, 197] on div at bounding box center [680, 197] width 0 height 0
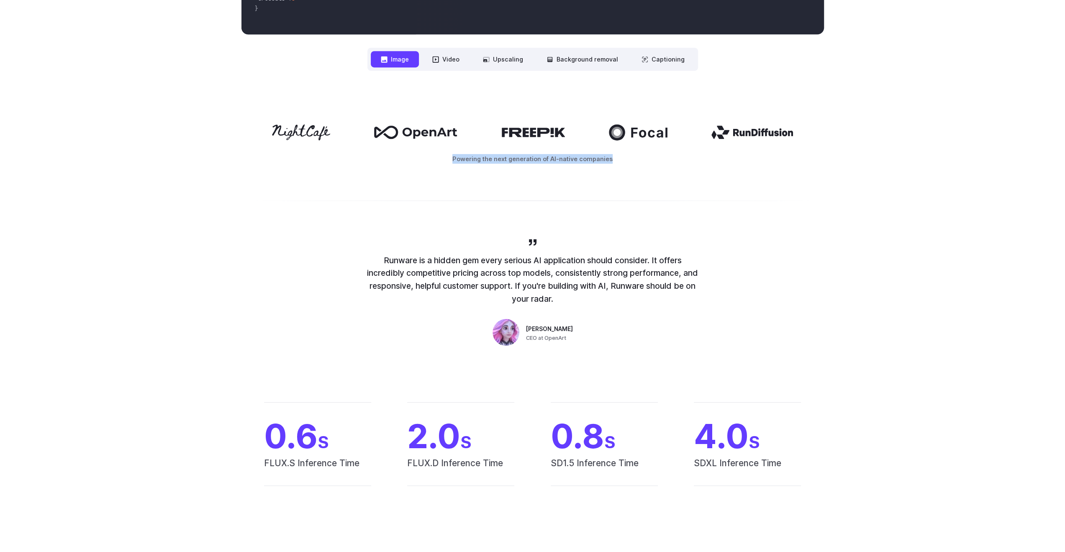
scroll to position [419, 0]
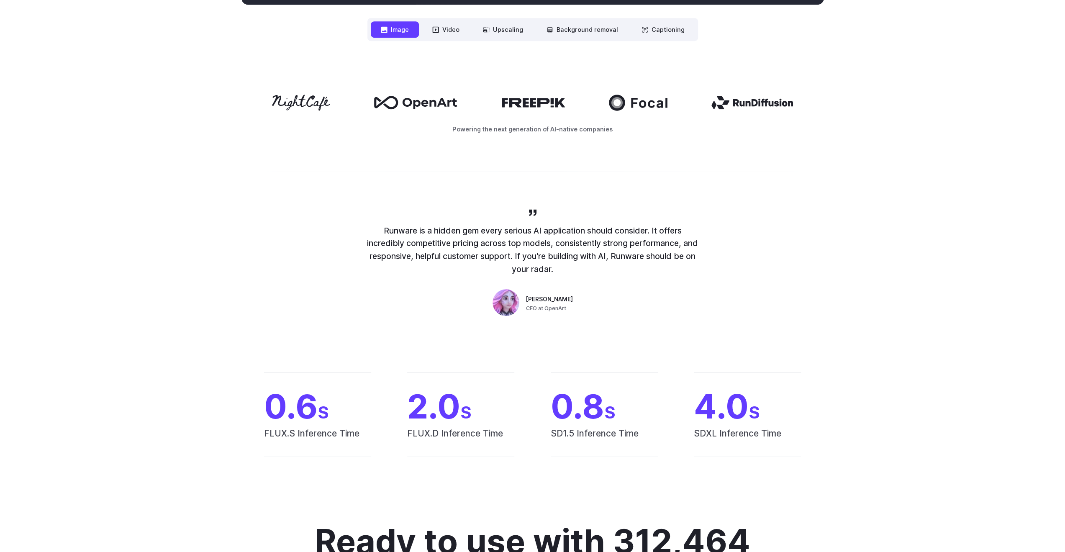
click at [343, 224] on div "Runware is a hidden gem every serious AI application should consider. It offers…" at bounding box center [533, 263] width 603 height 111
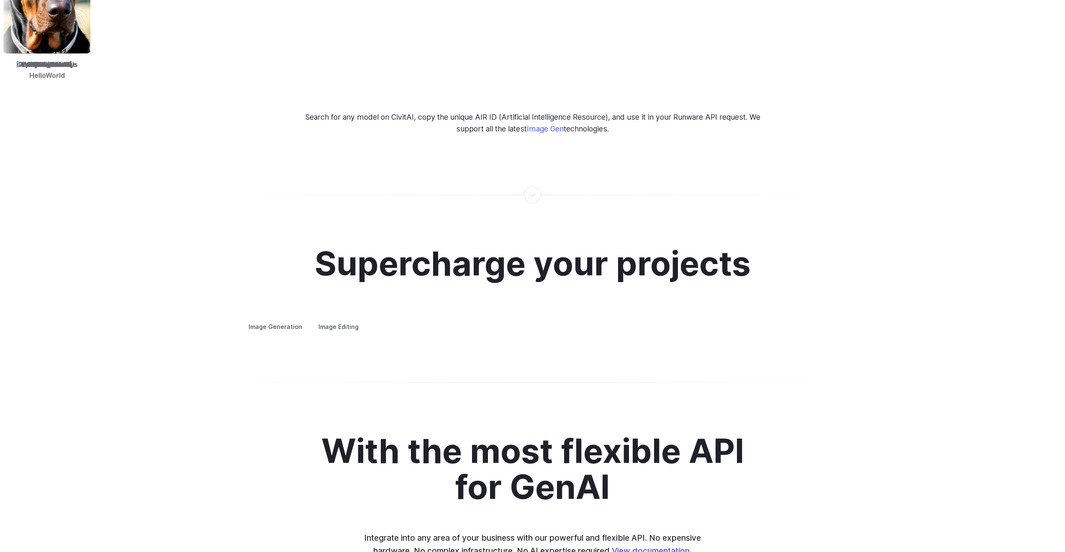
scroll to position [1382, 0]
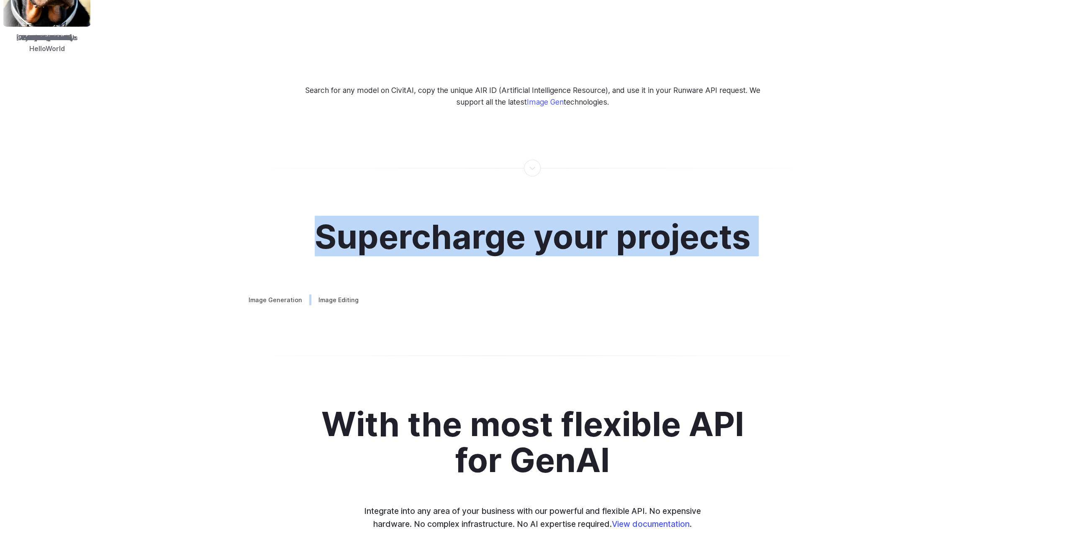
drag, startPoint x: 296, startPoint y: 236, endPoint x: 836, endPoint y: 230, distance: 540.5
click at [836, 230] on div "Supercharge your projects Image Generation Image Editing Custom avatars Create …" at bounding box center [532, 261] width 1065 height 167
click at [196, 248] on div "Supercharge your projects Image Generation Image Editing Custom avatars Create …" at bounding box center [532, 261] width 1065 height 167
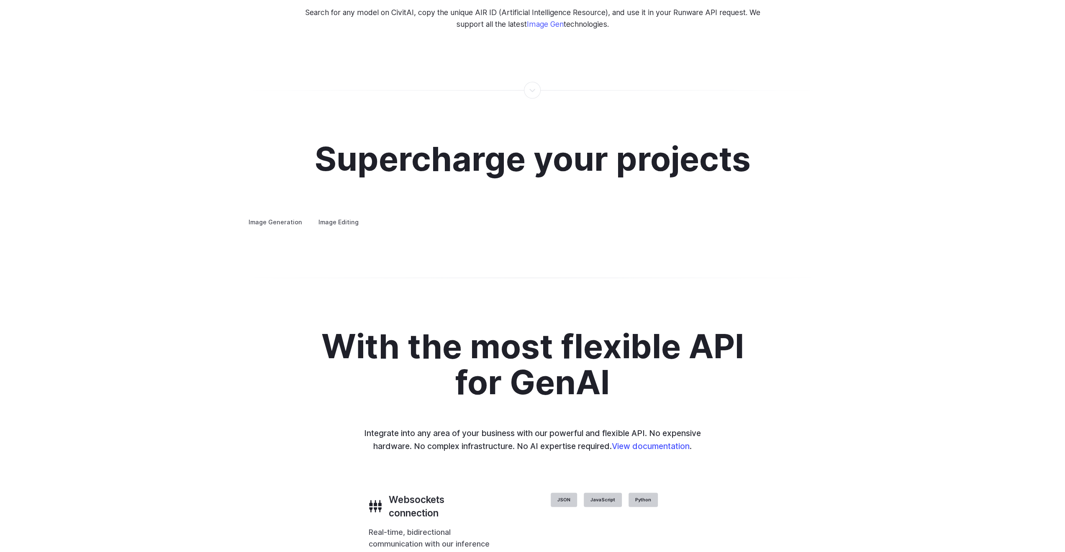
scroll to position [1465, 0]
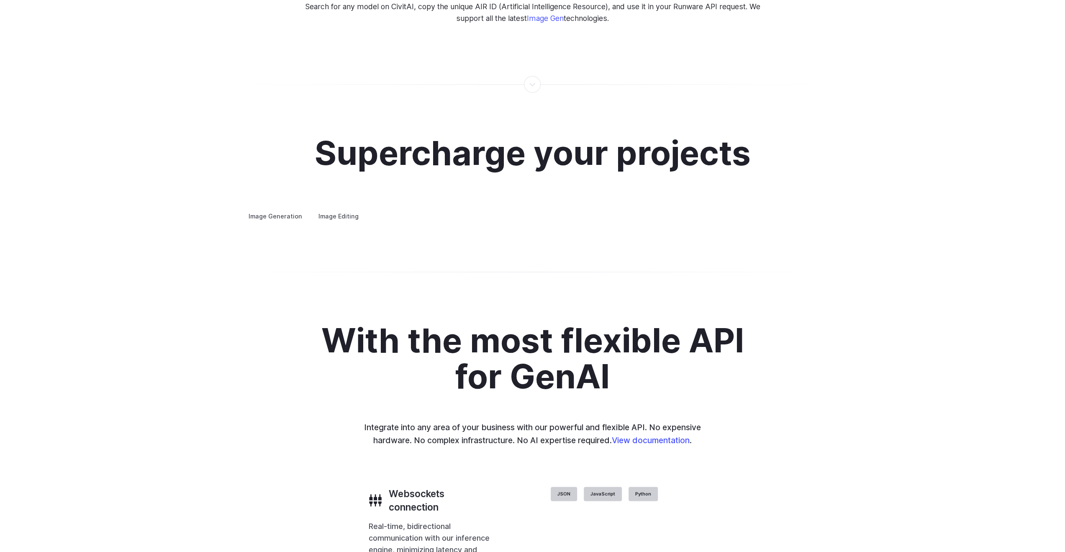
click at [0, 0] on summary "Custom avatars" at bounding box center [0, 0] width 0 height 0
click at [0, 0] on summary "Concept design" at bounding box center [0, 0] width 0 height 0
click at [0, 0] on h3 "Creative styling" at bounding box center [0, 0] width 0 height 0
drag, startPoint x: 289, startPoint y: 329, endPoint x: 289, endPoint y: 337, distance: 8.0
click at [0, 0] on h3 "Architecture" at bounding box center [0, 0] width 0 height 0
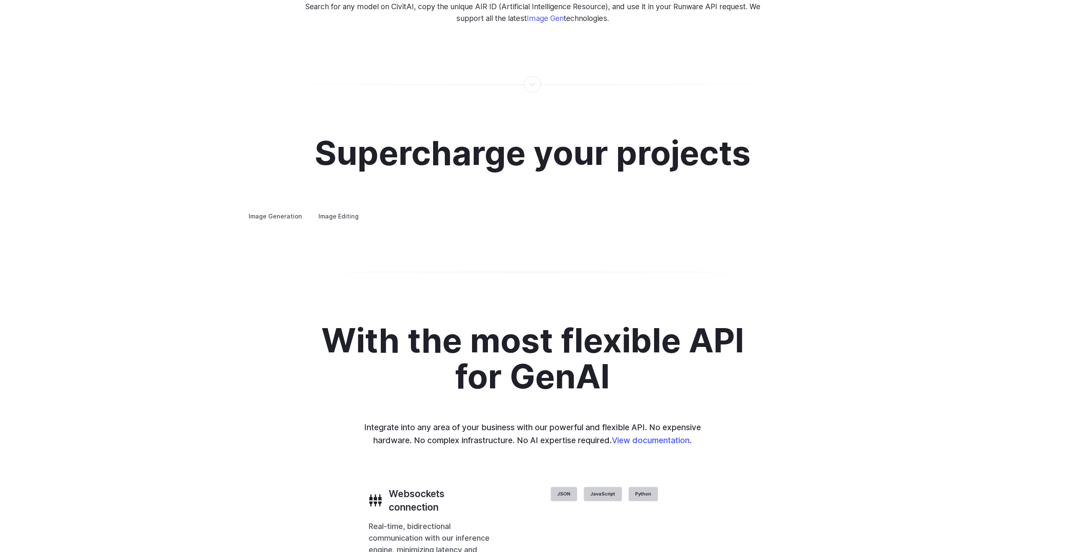
click at [0, 0] on h3 "Product design" at bounding box center [0, 0] width 0 height 0
click at [0, 0] on h3 "Personalized assets" at bounding box center [0, 0] width 0 height 0
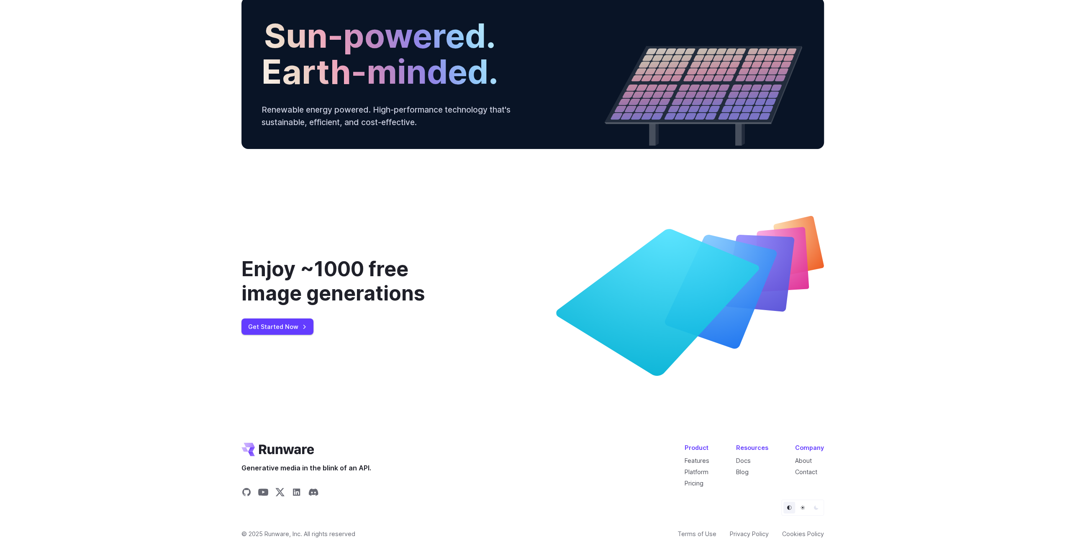
scroll to position [3019, 0]
click at [204, 368] on div "Enjoy ~1000 free image generations Get Started Now" at bounding box center [532, 296] width 1065 height 240
click at [203, 368] on div "Enjoy ~1000 free image generations Get Started Now" at bounding box center [532, 296] width 1065 height 240
click at [301, 326] on link "Get Started Now" at bounding box center [278, 327] width 72 height 16
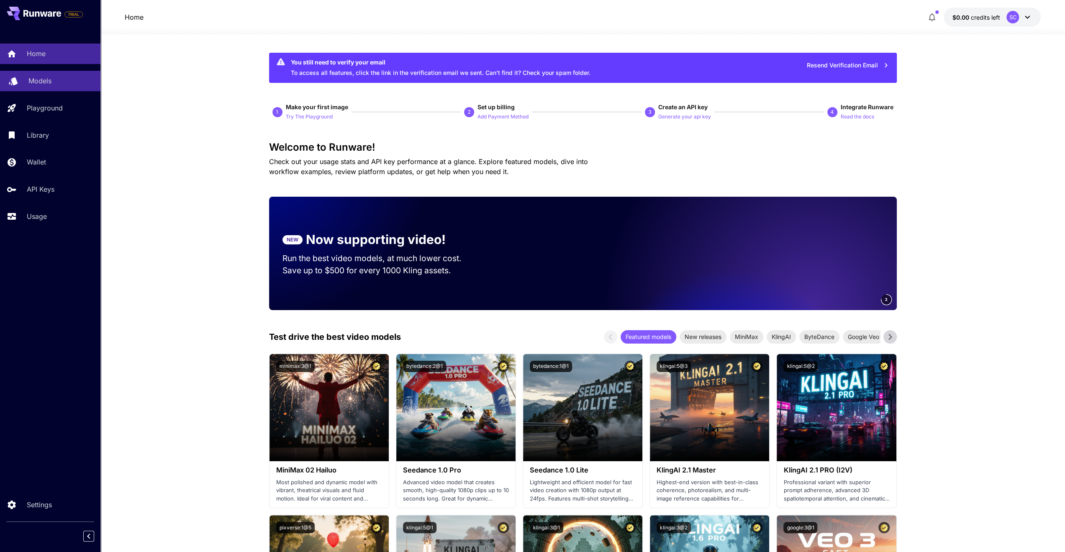
click at [72, 85] on div "Models" at bounding box center [60, 81] width 65 height 10
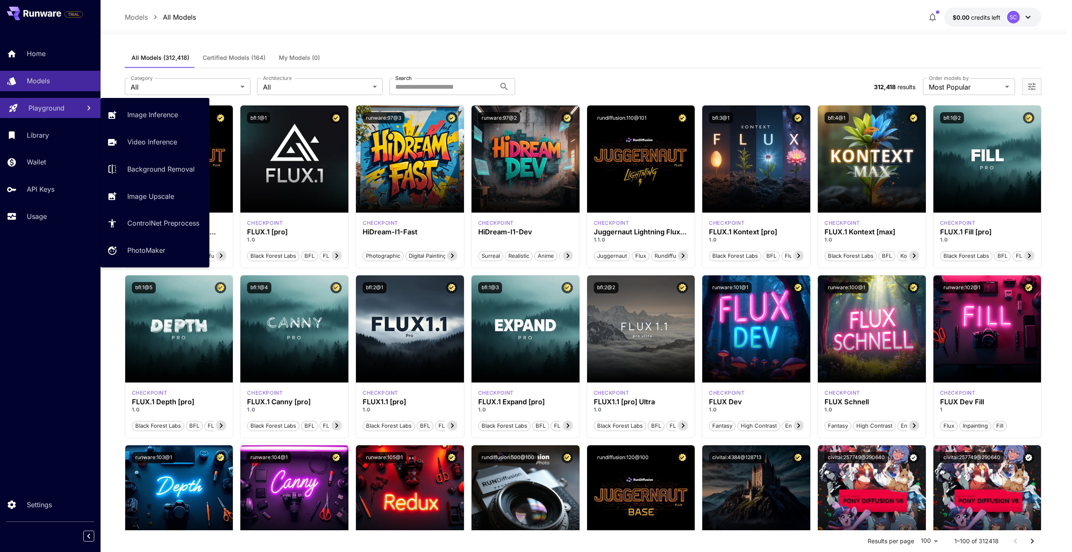
click at [58, 113] on p "Playground" at bounding box center [46, 108] width 36 height 10
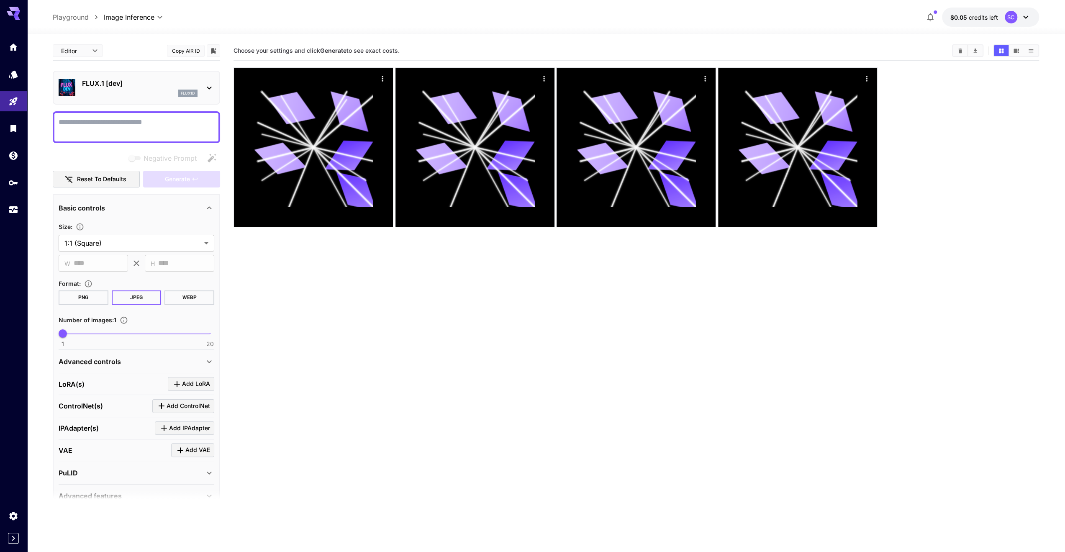
click at [82, 295] on button "PNG" at bounding box center [84, 298] width 50 height 14
click at [180, 295] on button "WEBP" at bounding box center [190, 298] width 50 height 14
click at [142, 131] on textarea "Negative Prompt" at bounding box center [137, 127] width 156 height 20
paste textarea "**********"
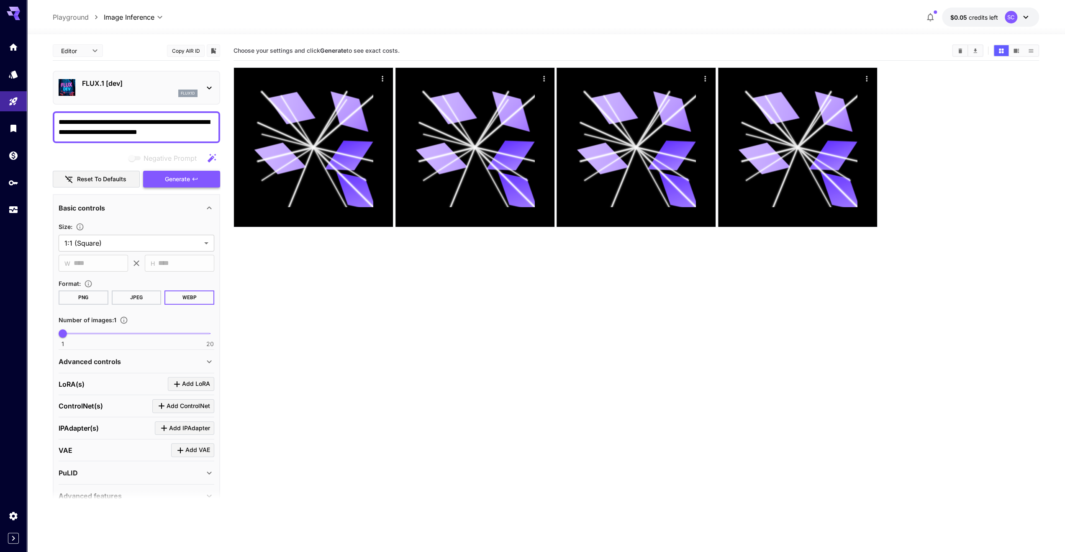
type textarea "**********"
click at [168, 175] on span "Generate" at bounding box center [177, 179] width 25 height 10
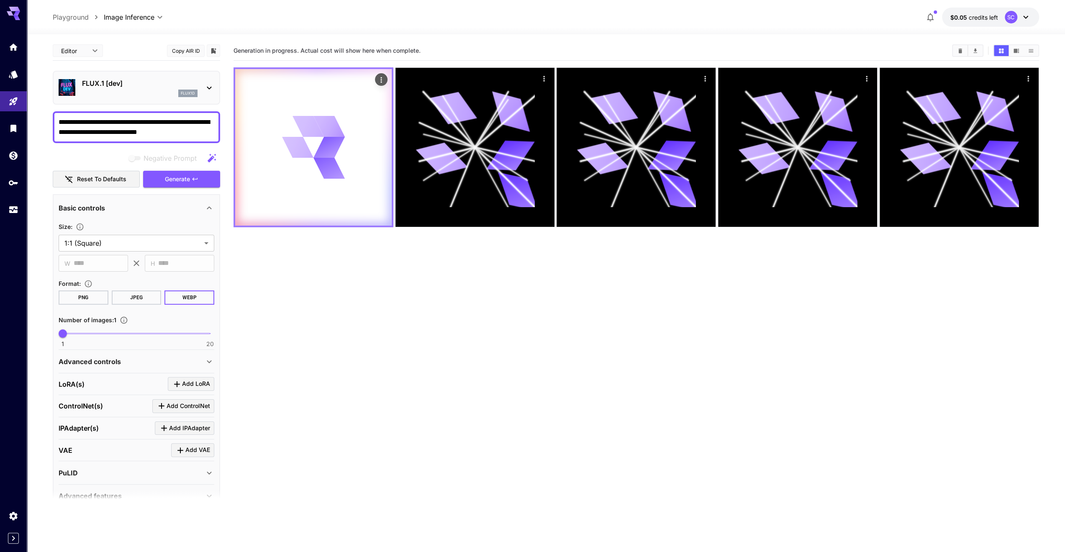
click at [382, 79] on icon "Actions" at bounding box center [381, 80] width 8 height 8
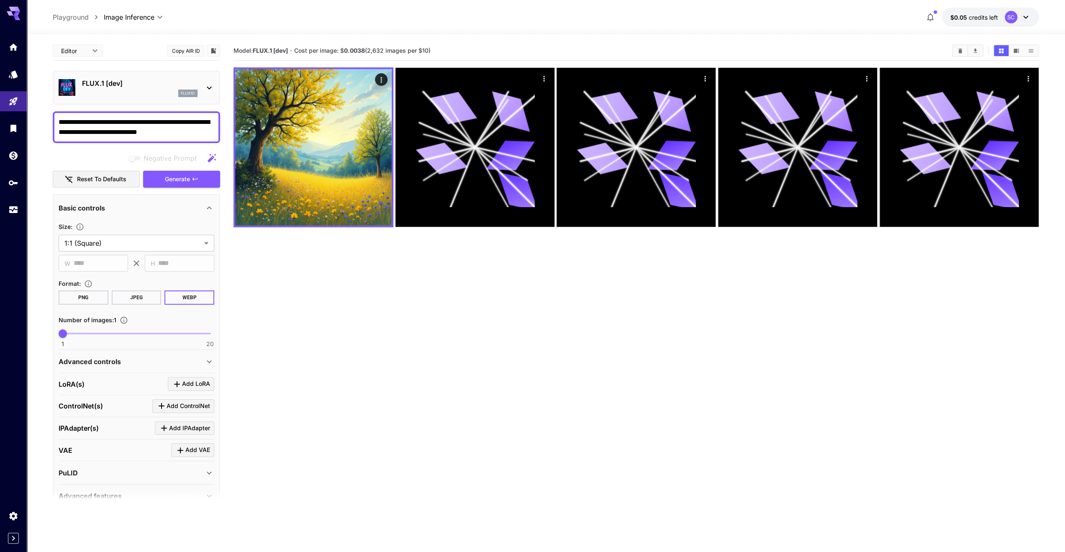
click at [453, 50] on section "Model: FLUX.1 [dev] · Cost per image: $ 0.0038 (2,632 images per $10)" at bounding box center [590, 51] width 712 height 10
drag, startPoint x: 344, startPoint y: 50, endPoint x: 460, endPoint y: 48, distance: 115.6
click at [460, 48] on section "Model: FLUX.1 [dev] · Cost per image: $ 0.0038 (2,632 images per $10)" at bounding box center [590, 51] width 712 height 10
click at [460, 47] on section "Model: FLUX.1 [dev] · Cost per image: $ 0.0038 (2,632 images per $10)" at bounding box center [590, 51] width 712 height 10
click at [288, 270] on section "Model: FLUX.1 [dev] · Cost per image: $ 0.0038 (2,632 images per $10)" at bounding box center [637, 317] width 806 height 552
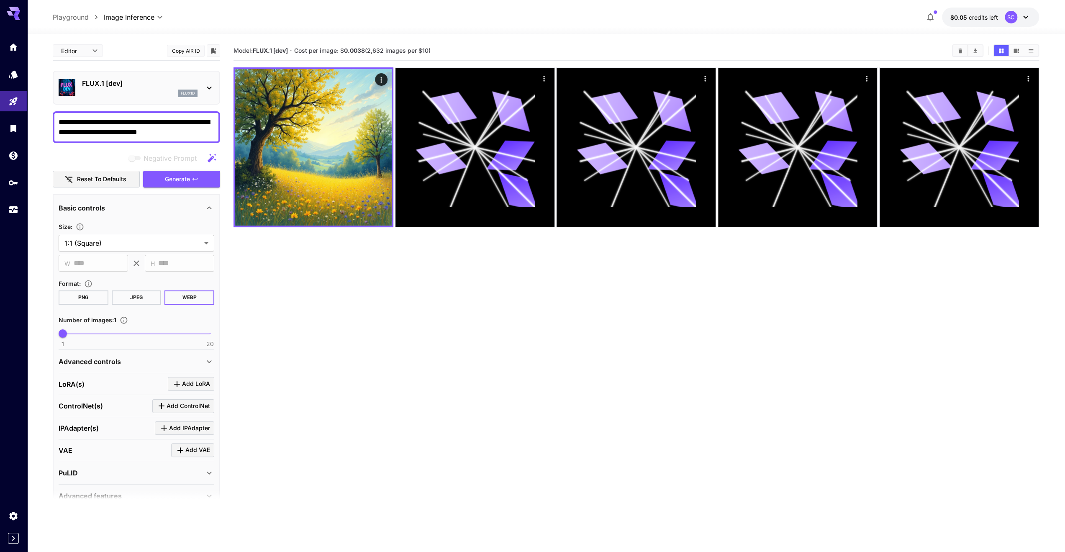
click at [288, 256] on section "Model: FLUX.1 [dev] · Cost per image: $ 0.0038 (2,632 images per $10)" at bounding box center [637, 317] width 806 height 552
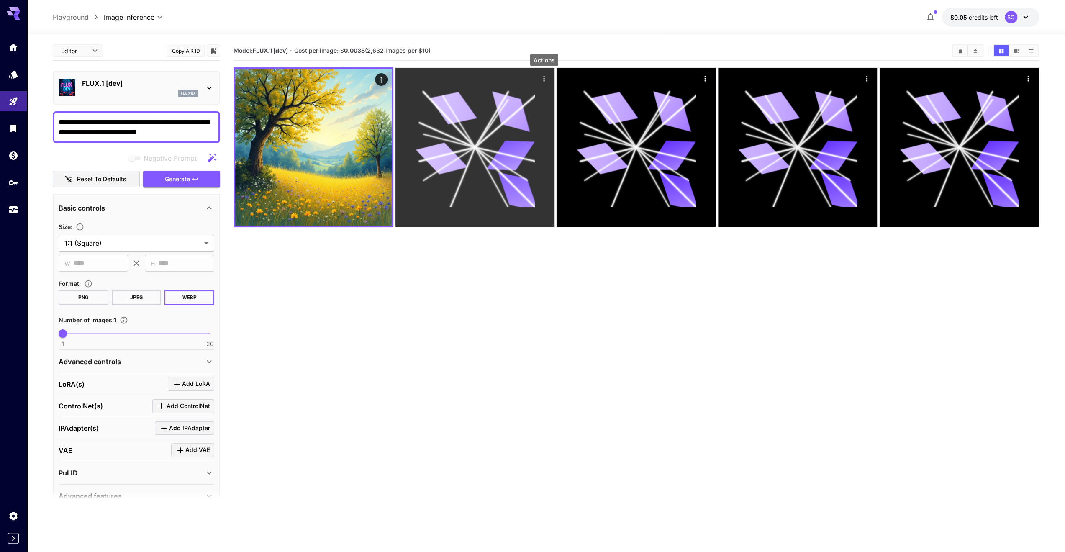
click at [542, 78] on icon "Actions" at bounding box center [544, 79] width 8 height 8
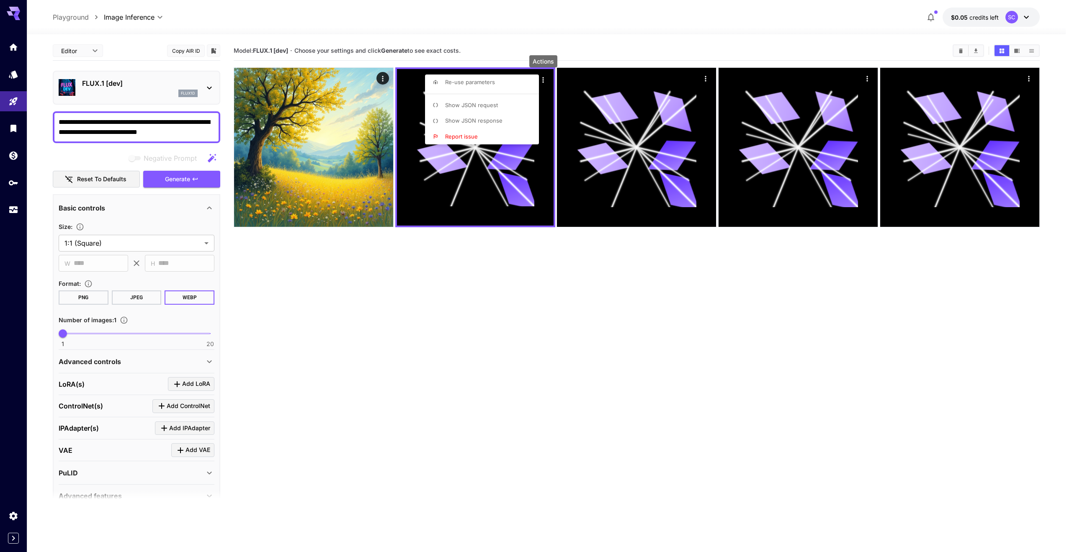
click at [398, 246] on div at bounding box center [536, 276] width 1072 height 552
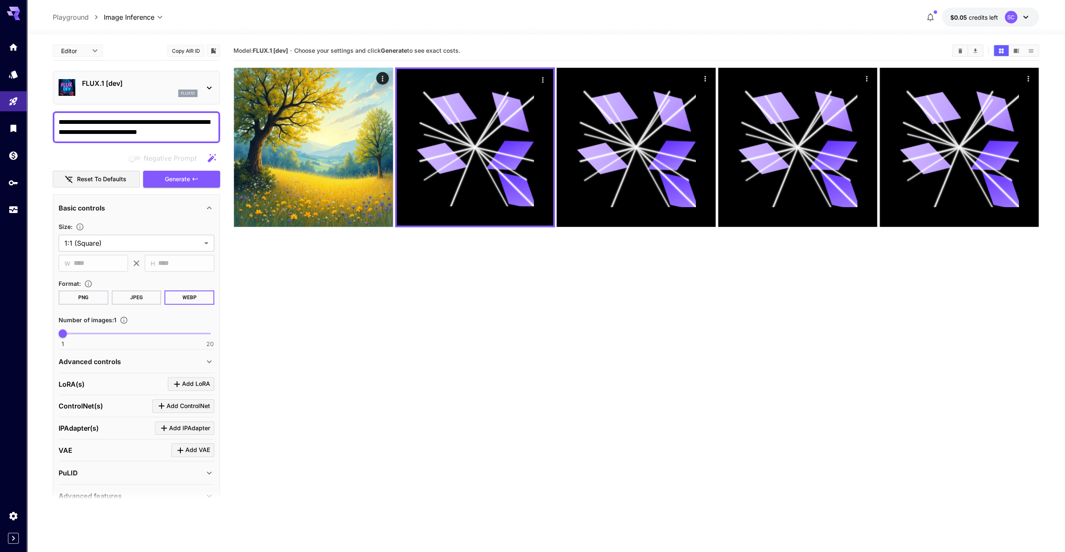
click at [537, 257] on section "Model: FLUX.1 [dev] · Choose your settings and click Generate to see exact cost…" at bounding box center [637, 317] width 806 height 552
click at [292, 265] on section "Model: FLUX.1 [dev] · Choose your settings and click Generate to see exact cost…" at bounding box center [637, 317] width 806 height 552
click at [291, 264] on section "Model: FLUX.1 [dev] · Choose your settings and click Generate to see exact cost…" at bounding box center [637, 317] width 806 height 552
drag, startPoint x: 291, startPoint y: 264, endPoint x: 291, endPoint y: 259, distance: 5.0
click at [291, 264] on section "Model: FLUX.1 [dev] · Choose your settings and click Generate to see exact cost…" at bounding box center [637, 317] width 806 height 552
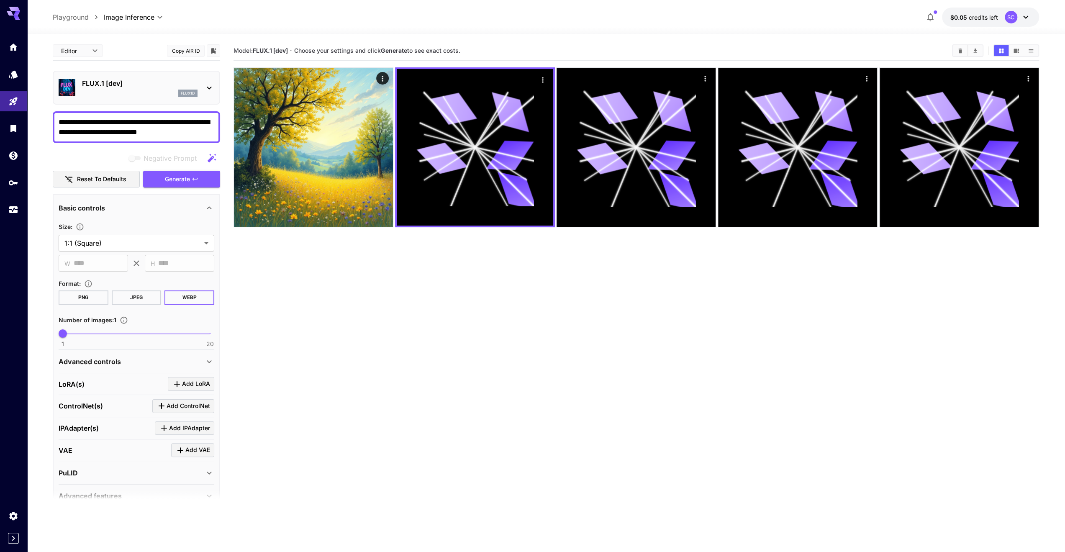
click at [306, 268] on section "Model: FLUX.1 [dev] · Choose your settings and click Generate to see exact cost…" at bounding box center [637, 317] width 806 height 552
click at [193, 131] on textarea "**********" at bounding box center [137, 127] width 156 height 20
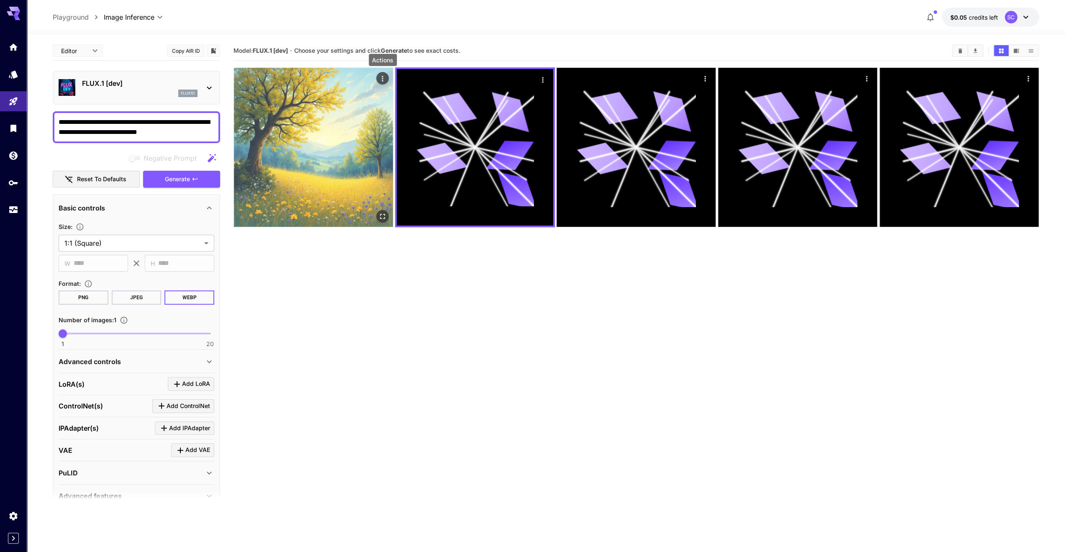
click at [384, 77] on icon "Actions" at bounding box center [382, 79] width 8 height 8
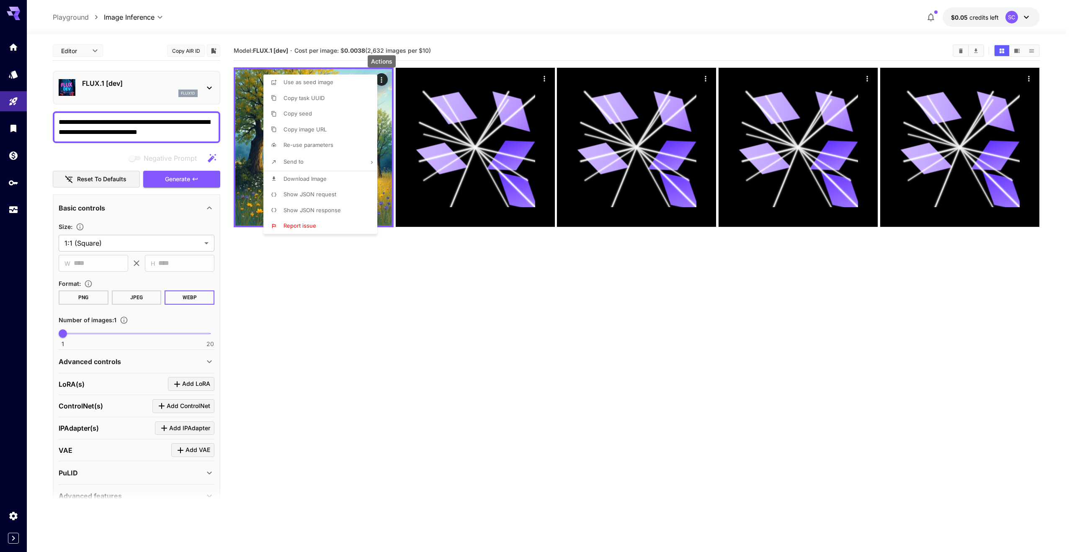
click at [357, 47] on div at bounding box center [536, 276] width 1072 height 552
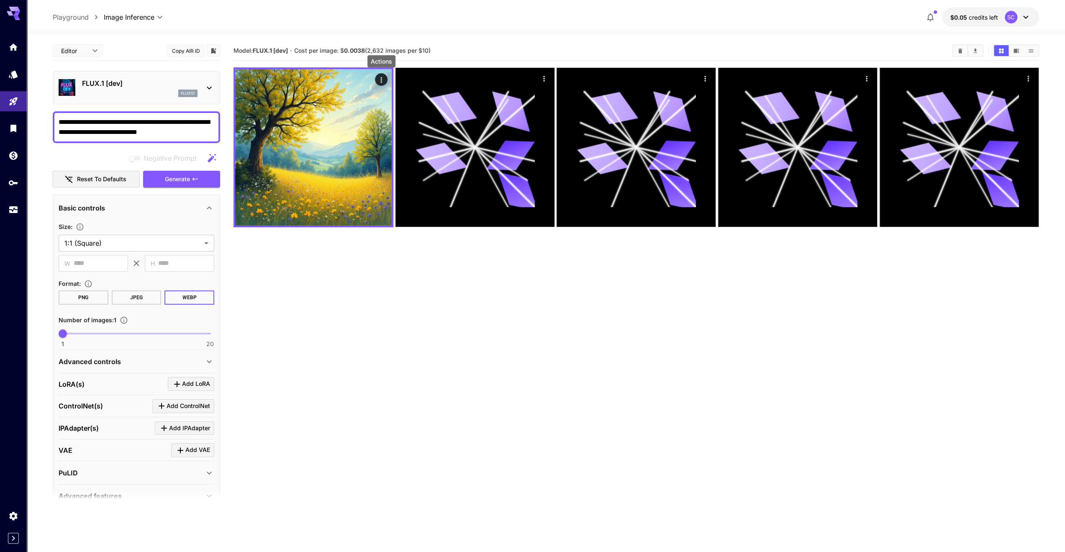
click at [178, 94] on div "flux1d" at bounding box center [187, 94] width 19 height 8
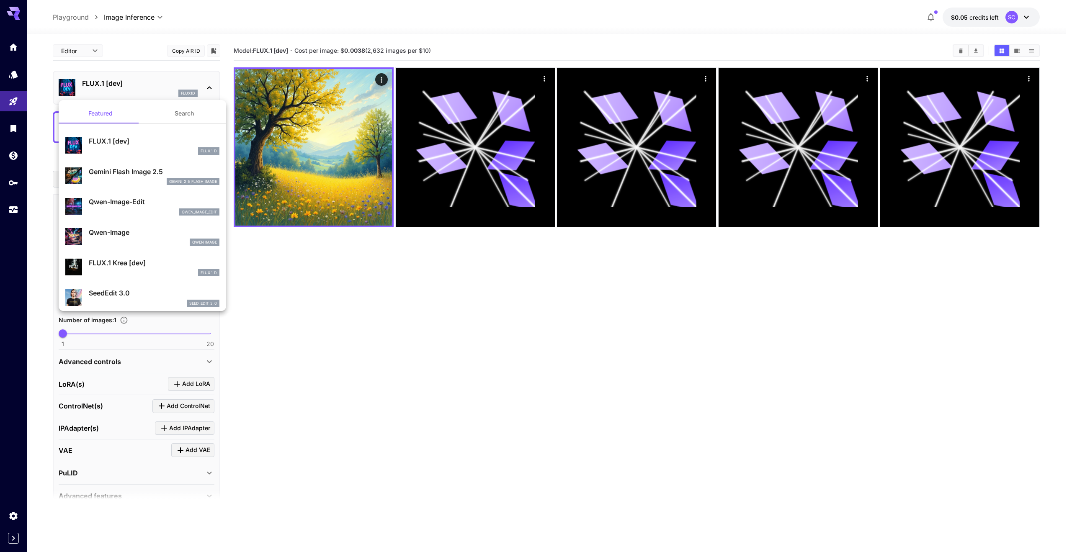
click at [432, 319] on div at bounding box center [536, 276] width 1072 height 552
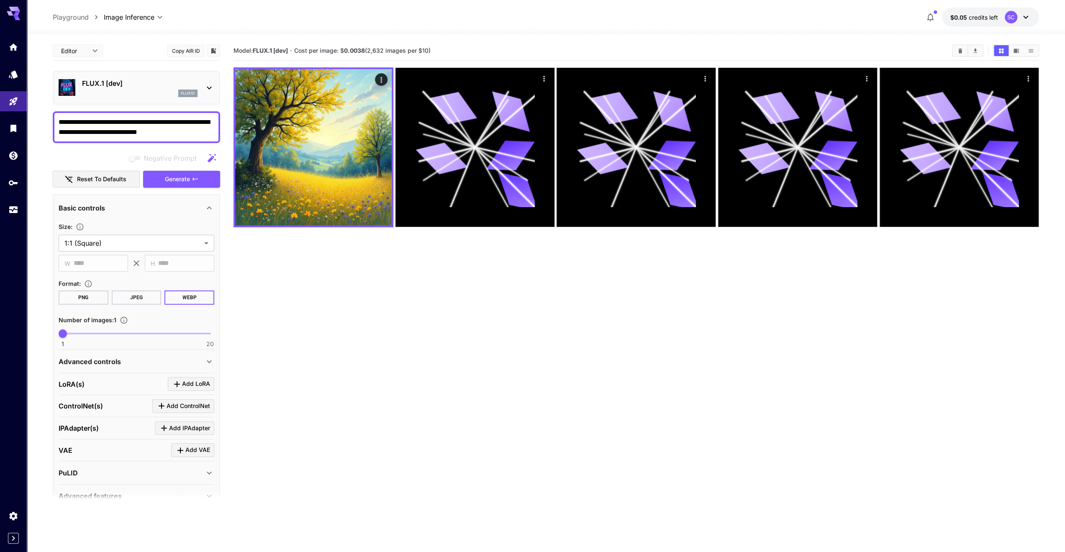
click at [444, 362] on section "Model: FLUX.1 [dev] · Cost per image: $ 0.0038 (2,632 images per $10)" at bounding box center [637, 317] width 806 height 552
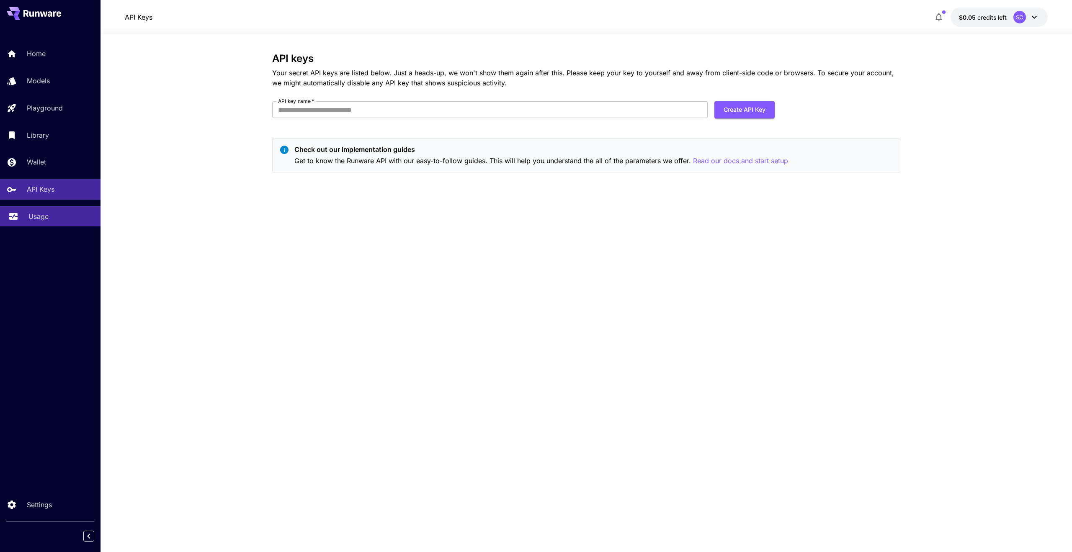
click at [34, 212] on p "Usage" at bounding box center [38, 216] width 20 height 10
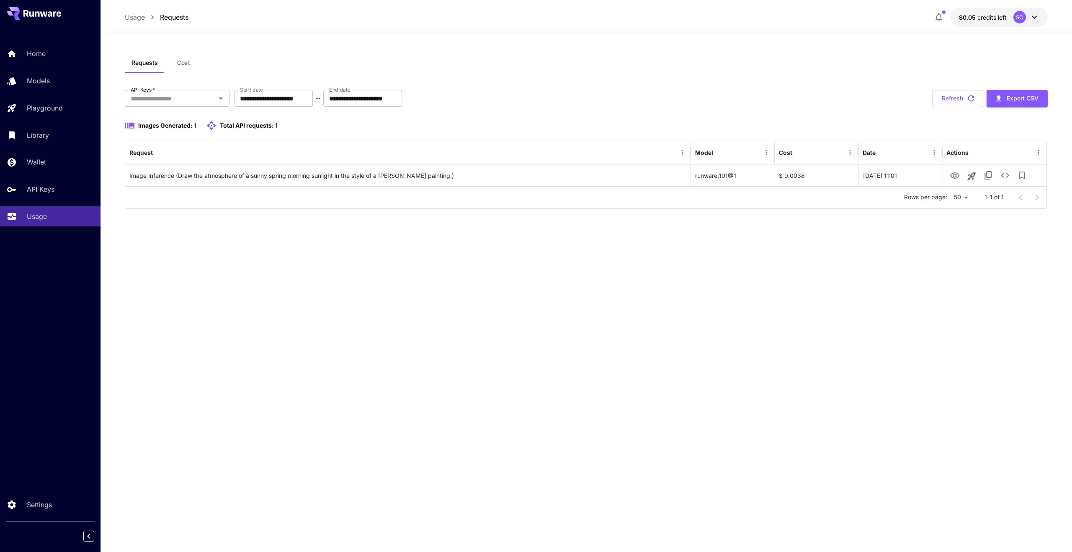
click at [178, 123] on span "Images Generated:" at bounding box center [165, 125] width 54 height 7
click at [241, 123] on span "Total API requests:" at bounding box center [247, 125] width 54 height 7
click at [399, 121] on div "Images Generated: 1 Total API requests: 1" at bounding box center [586, 126] width 923 height 10
click at [60, 191] on div "API Keys" at bounding box center [60, 189] width 65 height 10
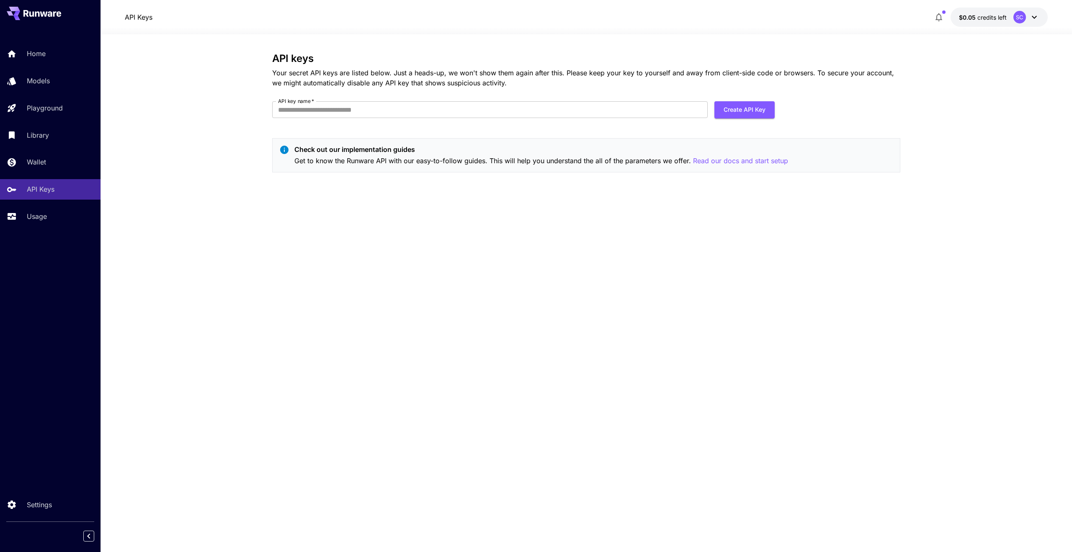
click at [281, 203] on div "API keys Your secret API keys are listed below. Just a heads-up, we won't show …" at bounding box center [586, 293] width 628 height 481
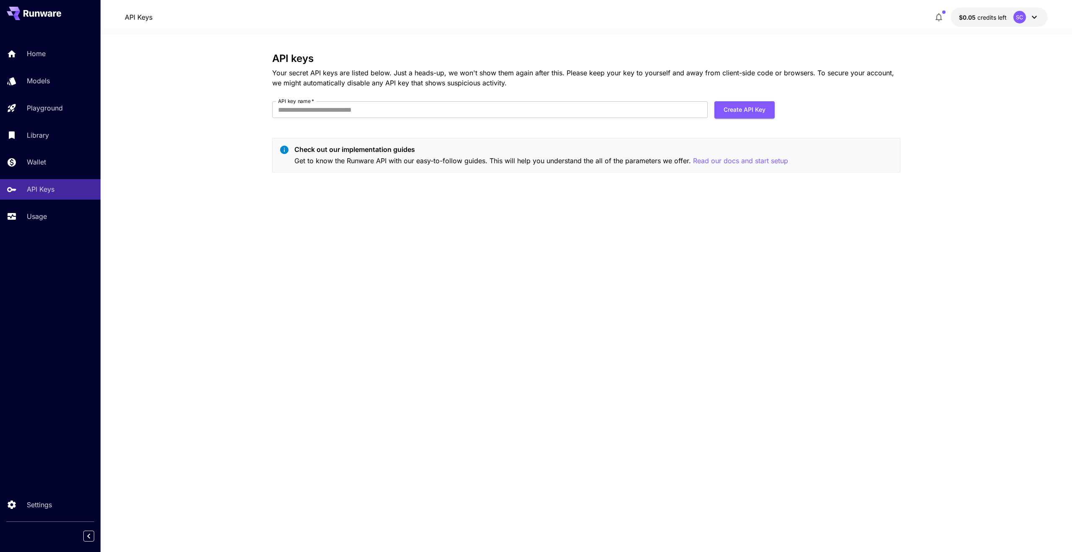
click at [281, 203] on div "API keys Your secret API keys are listed below. Just a heads-up, we won't show …" at bounding box center [586, 293] width 628 height 481
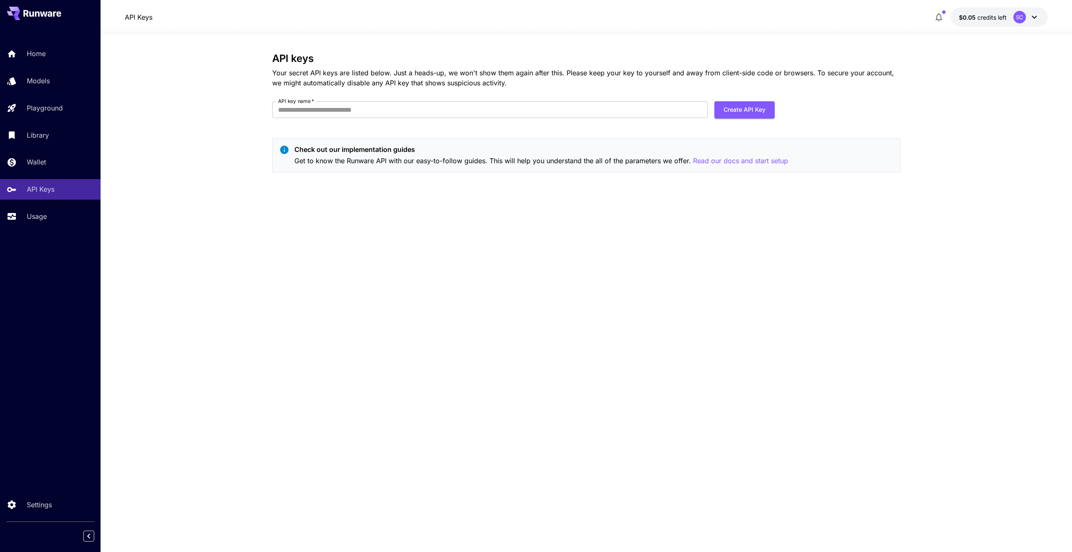
click at [281, 203] on div "API keys Your secret API keys are listed below. Just a heads-up, we won't show …" at bounding box center [586, 293] width 628 height 481
click at [221, 211] on section "API keys Your secret API keys are listed below. Just a heads-up, we won't show …" at bounding box center [585, 293] width 971 height 518
click at [220, 210] on section "API keys Your secret API keys are listed below. Just a heads-up, we won't show …" at bounding box center [585, 293] width 971 height 518
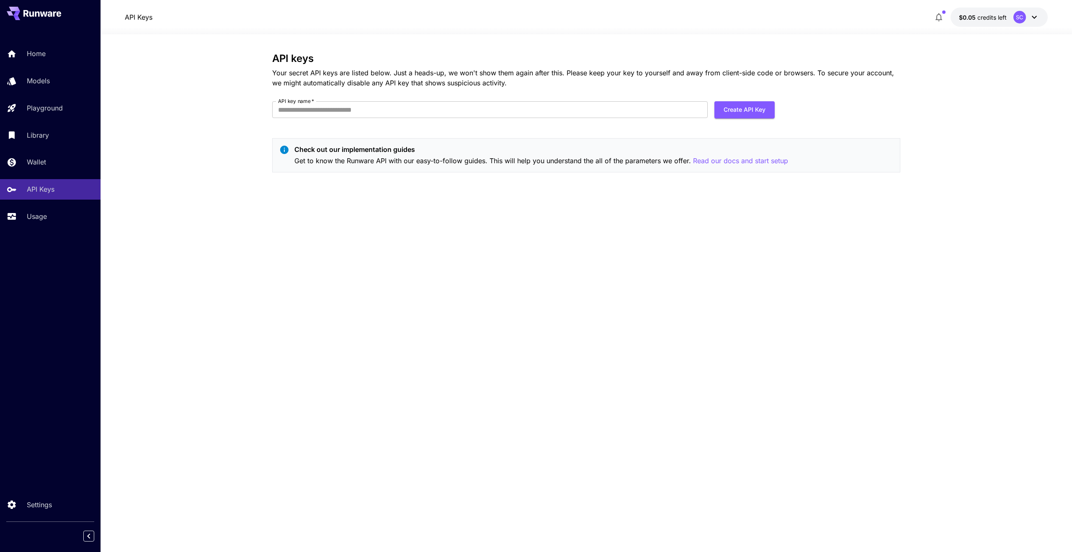
click at [220, 210] on section "API keys Your secret API keys are listed below. Just a heads-up, we won't show …" at bounding box center [585, 293] width 971 height 518
click at [219, 209] on section "API keys Your secret API keys are listed below. Just a heads-up, we won't show …" at bounding box center [585, 293] width 971 height 518
click at [63, 208] on link "Usage" at bounding box center [50, 216] width 100 height 21
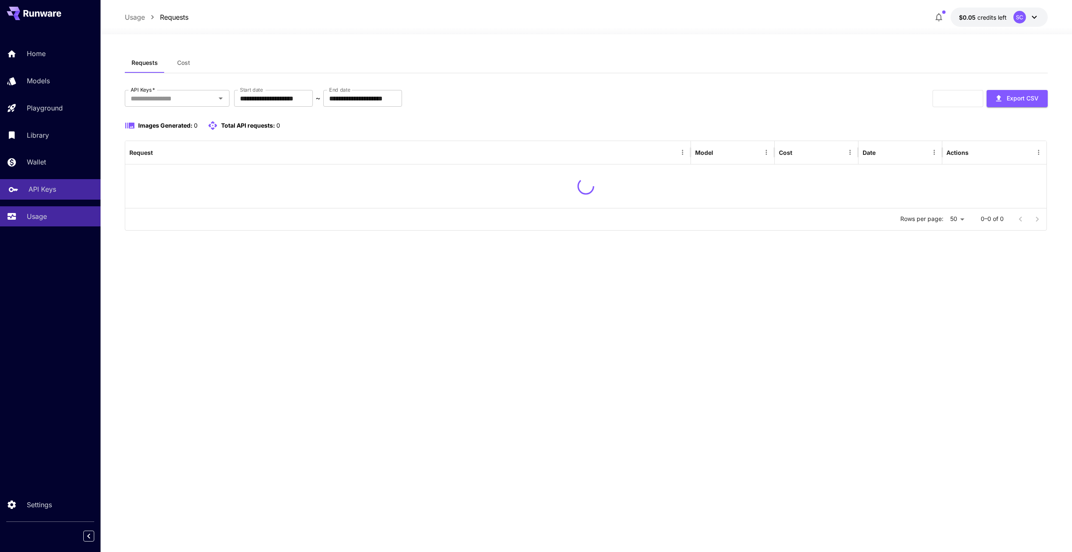
click at [74, 191] on div "API Keys" at bounding box center [60, 189] width 65 height 10
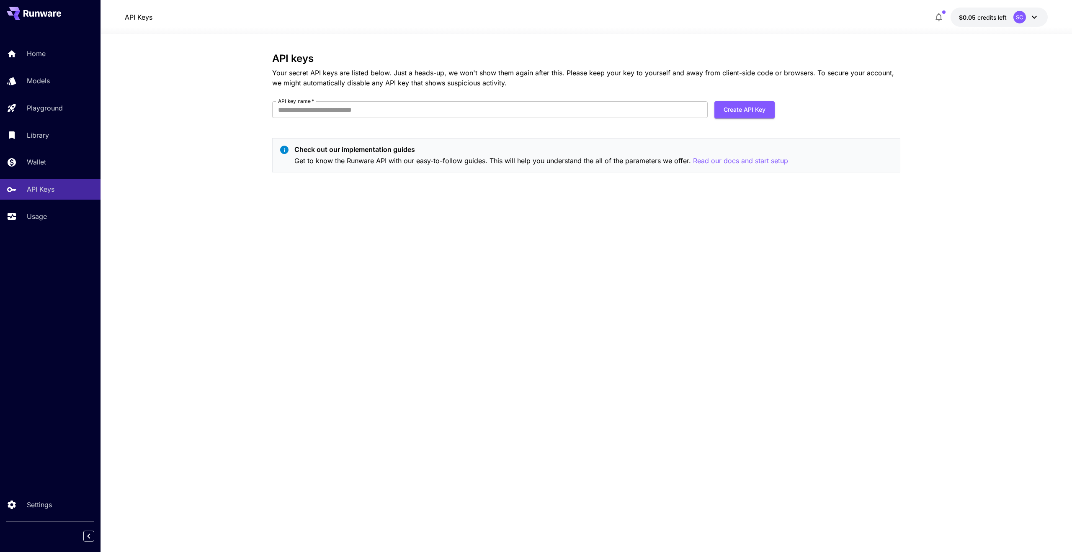
click at [238, 217] on section "API keys Your secret API keys are listed below. Just a heads-up, we won't show …" at bounding box center [585, 293] width 971 height 518
click at [236, 217] on section "API keys Your secret API keys are listed below. Just a heads-up, we won't show …" at bounding box center [585, 293] width 971 height 518
click at [234, 217] on section "API keys Your secret API keys are listed below. Just a heads-up, we won't show …" at bounding box center [585, 293] width 971 height 518
click at [78, 166] on div "Wallet" at bounding box center [60, 162] width 65 height 10
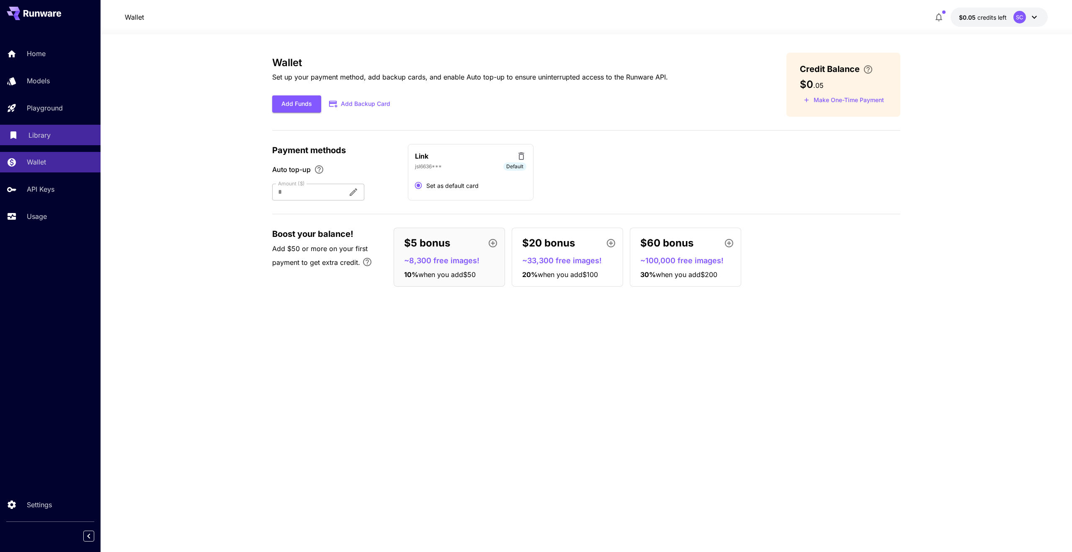
click at [81, 133] on div "Library" at bounding box center [60, 135] width 65 height 10
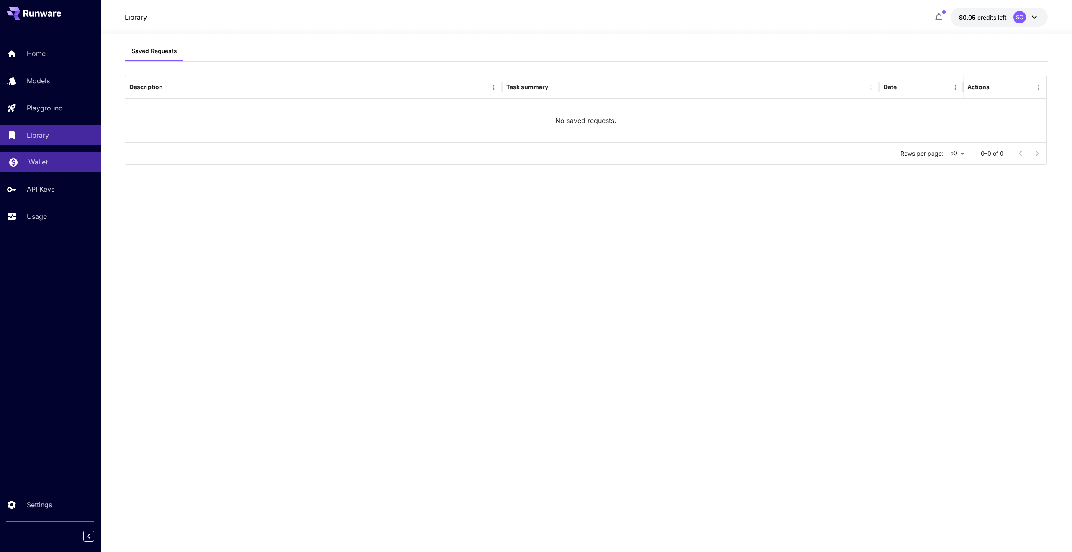
click at [77, 160] on div "Wallet" at bounding box center [60, 162] width 65 height 10
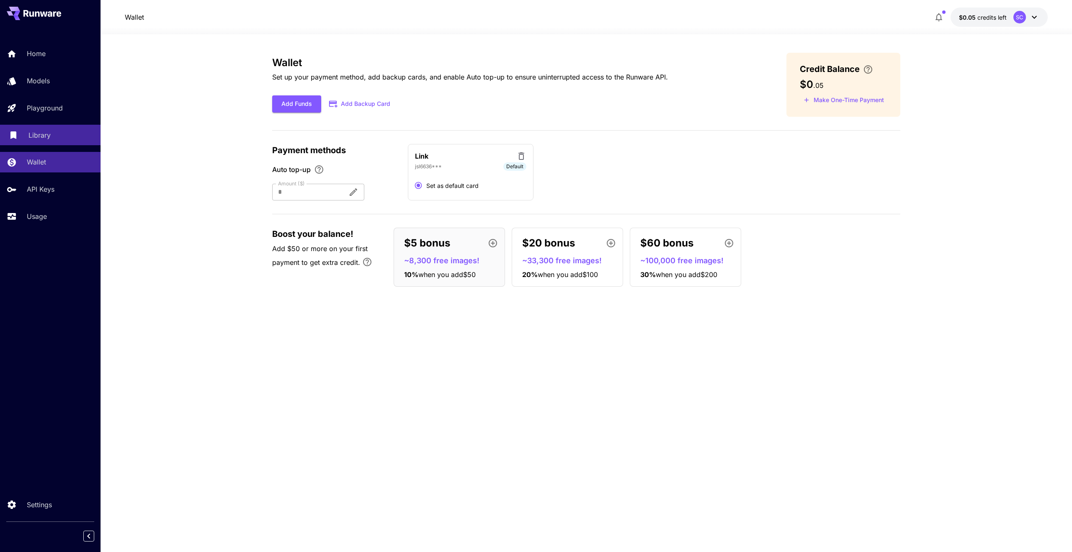
click at [81, 138] on div "Library" at bounding box center [60, 135] width 65 height 10
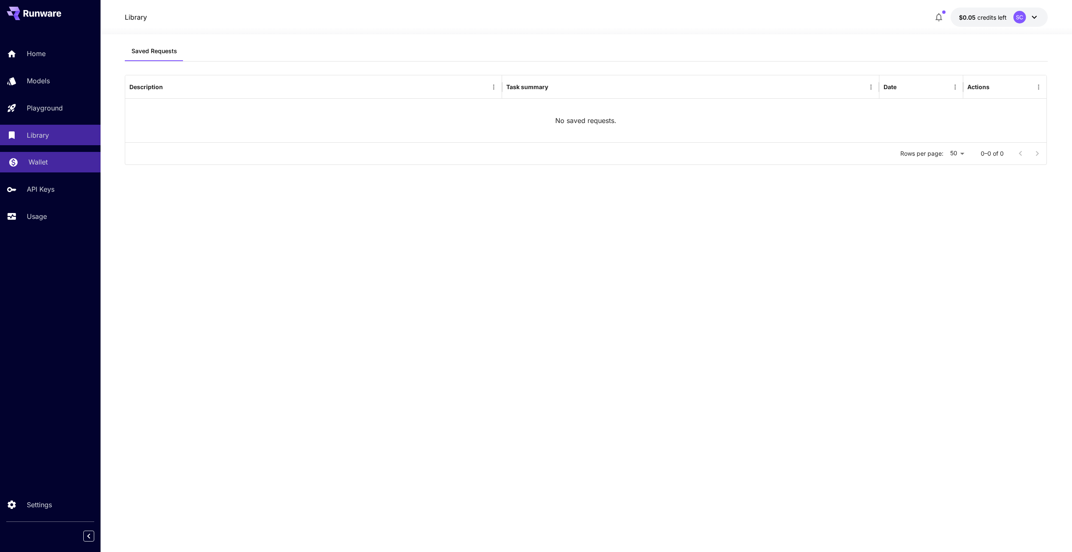
click at [56, 162] on div "Wallet" at bounding box center [60, 162] width 65 height 10
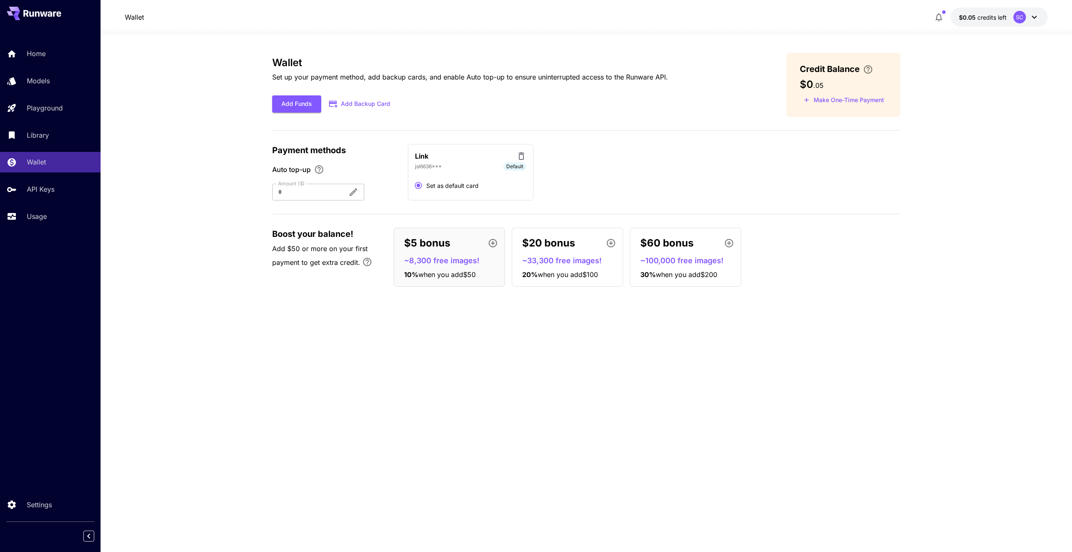
drag, startPoint x: 234, startPoint y: 309, endPoint x: 228, endPoint y: 295, distance: 15.0
drag, startPoint x: 228, startPoint y: 295, endPoint x: 221, endPoint y: 294, distance: 6.7
click at [220, 294] on section "Wallet Set up your payment method, add backup cards, and enable Auto top-up to …" at bounding box center [585, 293] width 971 height 518
click at [220, 180] on section "Wallet Set up your payment method, add backup cards, and enable Auto top-up to …" at bounding box center [585, 293] width 971 height 518
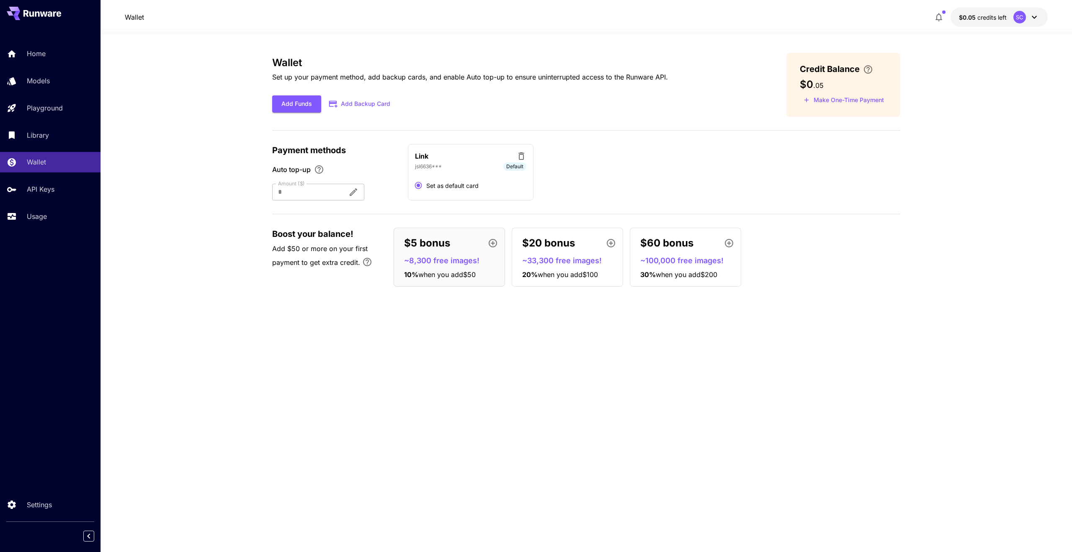
click at [220, 180] on section "Wallet Set up your payment method, add backup cards, and enable Auto top-up to …" at bounding box center [585, 293] width 971 height 518
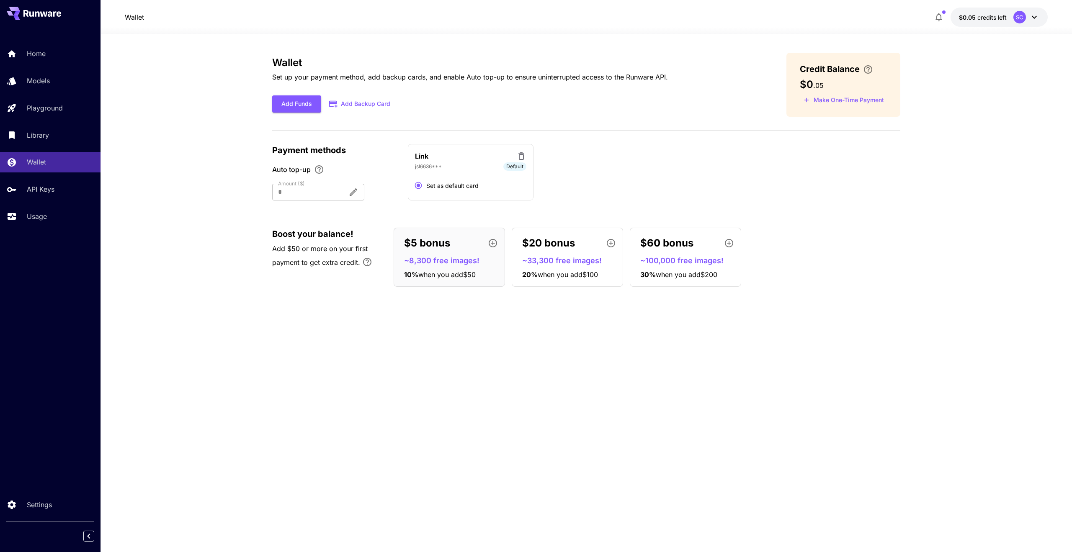
click at [220, 180] on section "Wallet Set up your payment method, add backup cards, and enable Auto top-up to …" at bounding box center [585, 293] width 971 height 518
drag, startPoint x: 220, startPoint y: 180, endPoint x: 200, endPoint y: 181, distance: 19.7
click at [220, 180] on section "Wallet Set up your payment method, add backup cards, and enable Auto top-up to …" at bounding box center [585, 293] width 971 height 518
click at [65, 183] on link "API Keys" at bounding box center [50, 189] width 100 height 21
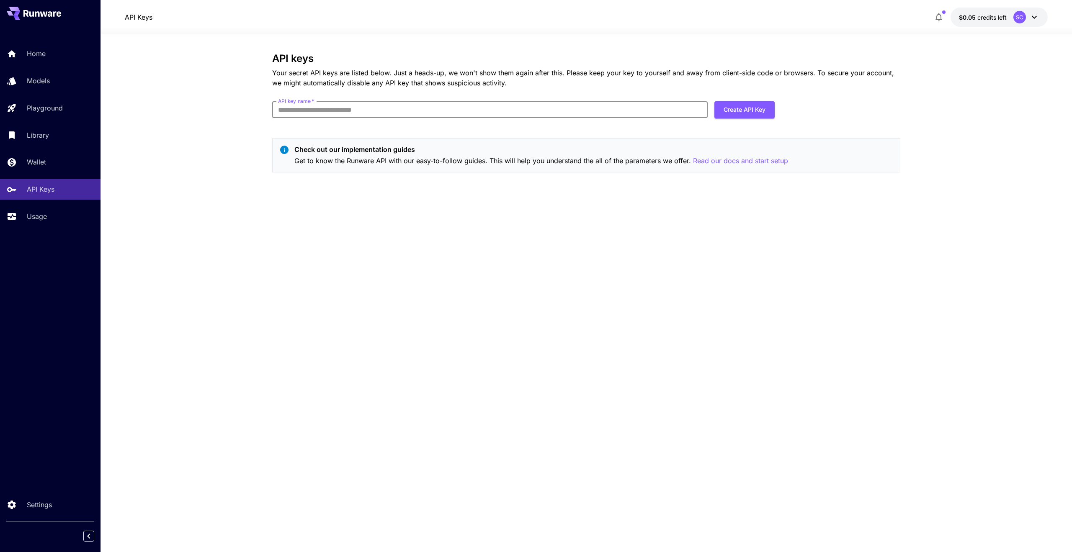
click at [389, 115] on input "API key name   *" at bounding box center [489, 109] width 435 height 17
type input "*"
type input "**********"
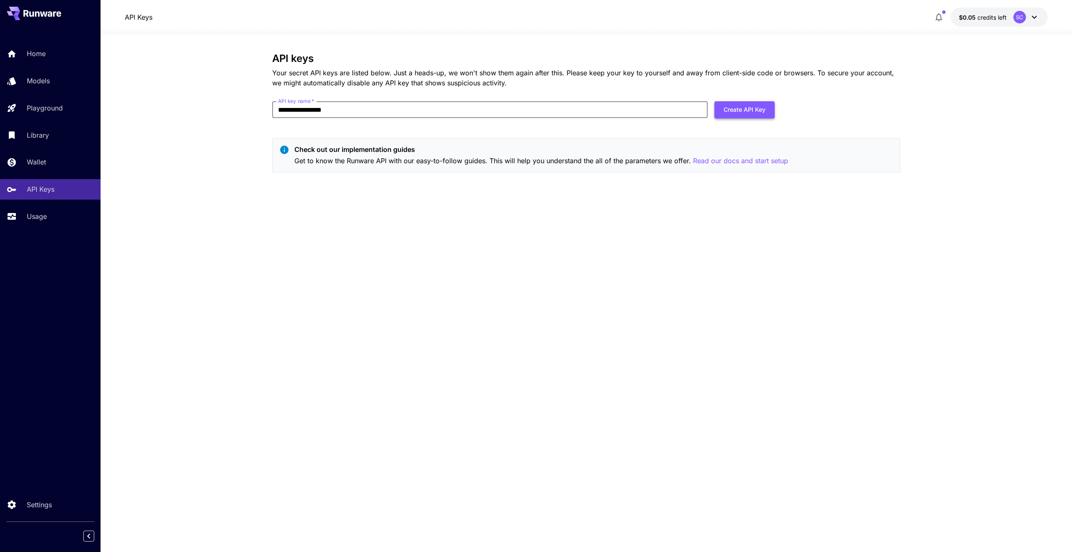
click at [747, 108] on button "Create API Key" at bounding box center [744, 109] width 60 height 17
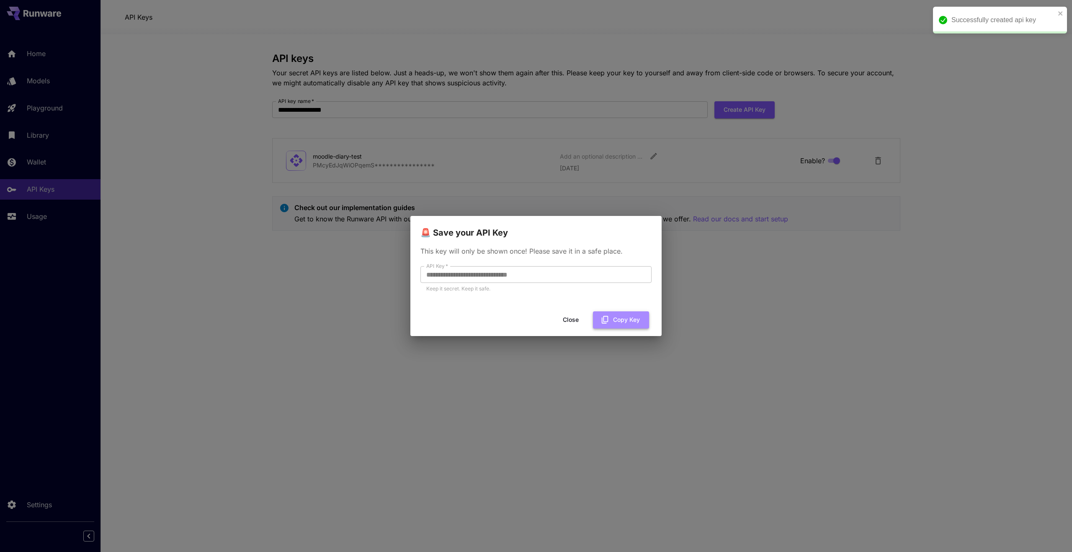
click at [609, 316] on icon "button" at bounding box center [604, 319] width 9 height 9
drag, startPoint x: 625, startPoint y: 253, endPoint x: 416, endPoint y: 247, distance: 209.4
click at [416, 247] on div "**********" at bounding box center [535, 273] width 251 height 69
click at [411, 235] on div at bounding box center [411, 235] width 0 height 0
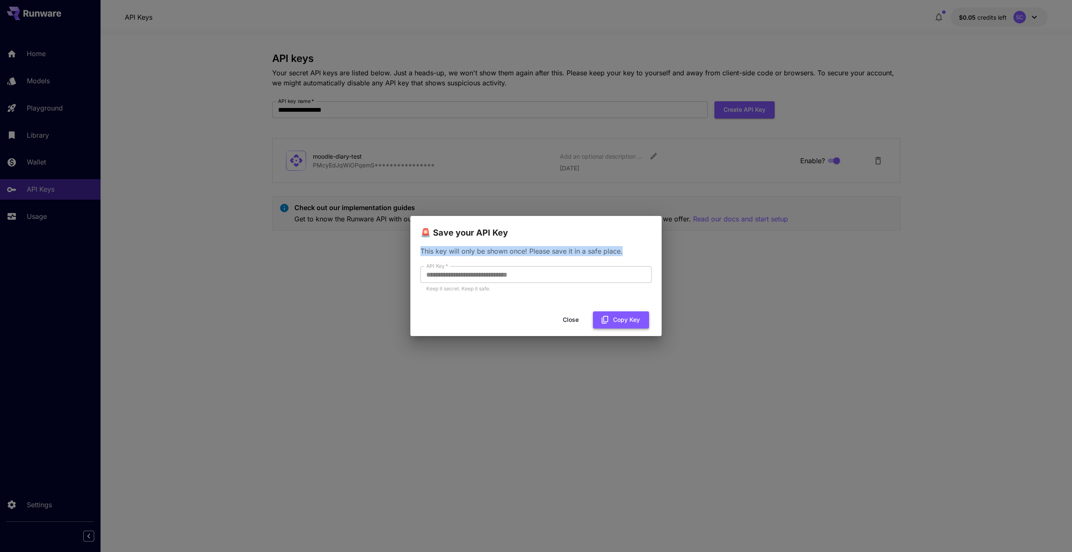
click at [611, 319] on button "Copy Key" at bounding box center [621, 319] width 56 height 17
click at [617, 315] on button "Copied" at bounding box center [623, 319] width 49 height 17
click at [580, 247] on p "This key will only be shown once! Please save it in a safe place." at bounding box center [535, 251] width 231 height 10
click at [568, 316] on button "Close" at bounding box center [571, 319] width 38 height 17
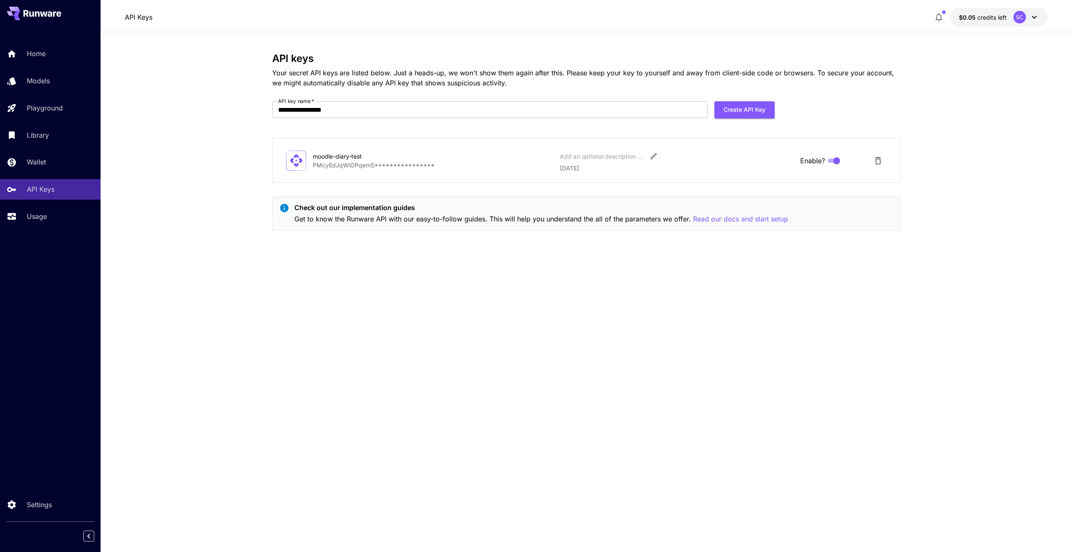
click at [209, 79] on section "**********" at bounding box center [585, 293] width 971 height 518
click at [203, 86] on section "**********" at bounding box center [585, 293] width 971 height 518
click at [59, 218] on div "Usage" at bounding box center [60, 216] width 65 height 10
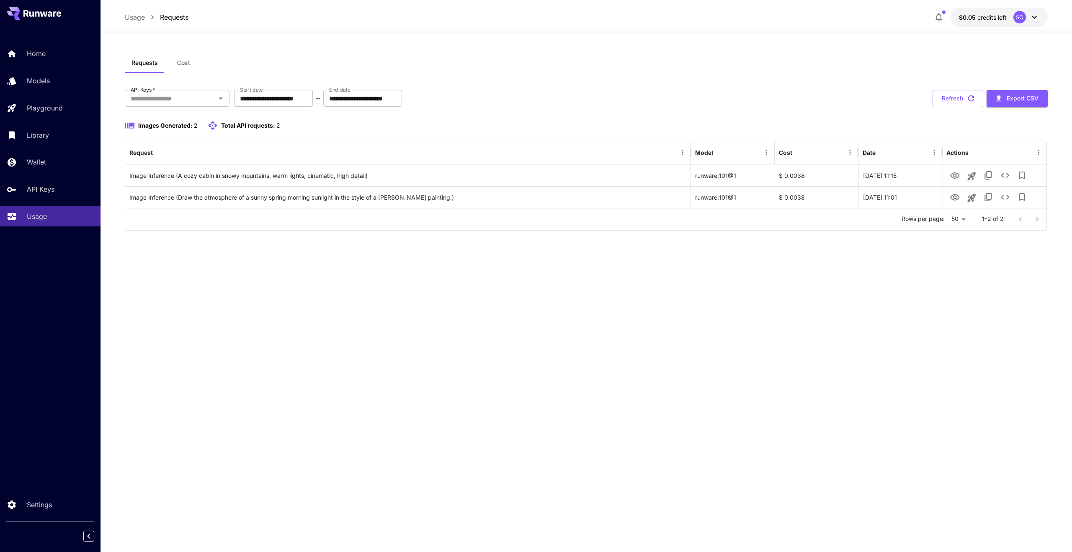
click at [270, 288] on div "**********" at bounding box center [586, 293] width 923 height 481
click at [265, 286] on div "**********" at bounding box center [586, 293] width 923 height 481
click at [264, 286] on div "**********" at bounding box center [586, 293] width 923 height 481
click at [263, 285] on div "**********" at bounding box center [586, 293] width 923 height 481
click at [386, 270] on div "**********" at bounding box center [586, 293] width 923 height 481
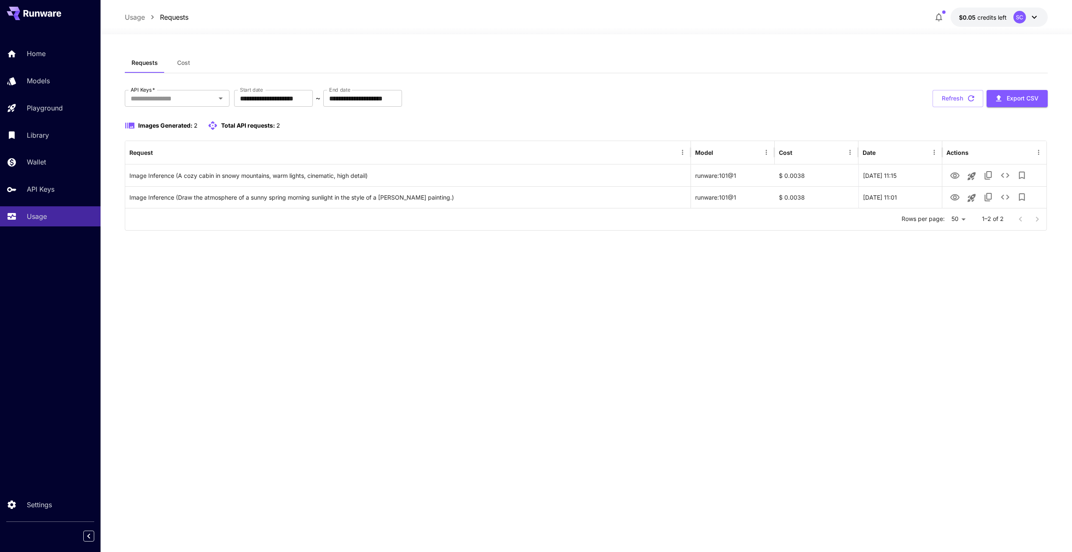
drag, startPoint x: 386, startPoint y: 270, endPoint x: 355, endPoint y: 272, distance: 31.0
drag, startPoint x: 355, startPoint y: 272, endPoint x: 346, endPoint y: 272, distance: 8.8
click at [345, 272] on div "**********" at bounding box center [586, 293] width 923 height 481
drag, startPoint x: 342, startPoint y: 272, endPoint x: 337, endPoint y: 271, distance: 5.9
click at [339, 271] on div "**********" at bounding box center [586, 293] width 923 height 481
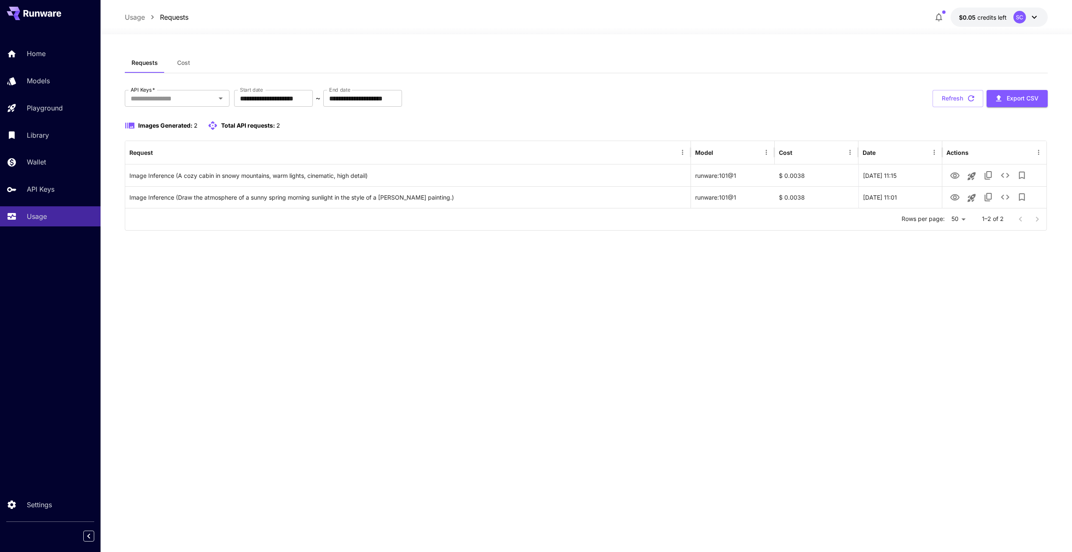
drag, startPoint x: 337, startPoint y: 271, endPoint x: 332, endPoint y: 271, distance: 4.2
click at [332, 271] on div "**********" at bounding box center [586, 293] width 923 height 481
click at [331, 271] on div "**********" at bounding box center [586, 293] width 923 height 481
drag, startPoint x: 473, startPoint y: 265, endPoint x: 418, endPoint y: 272, distance: 54.9
drag, startPoint x: 418, startPoint y: 272, endPoint x: 409, endPoint y: 273, distance: 9.3
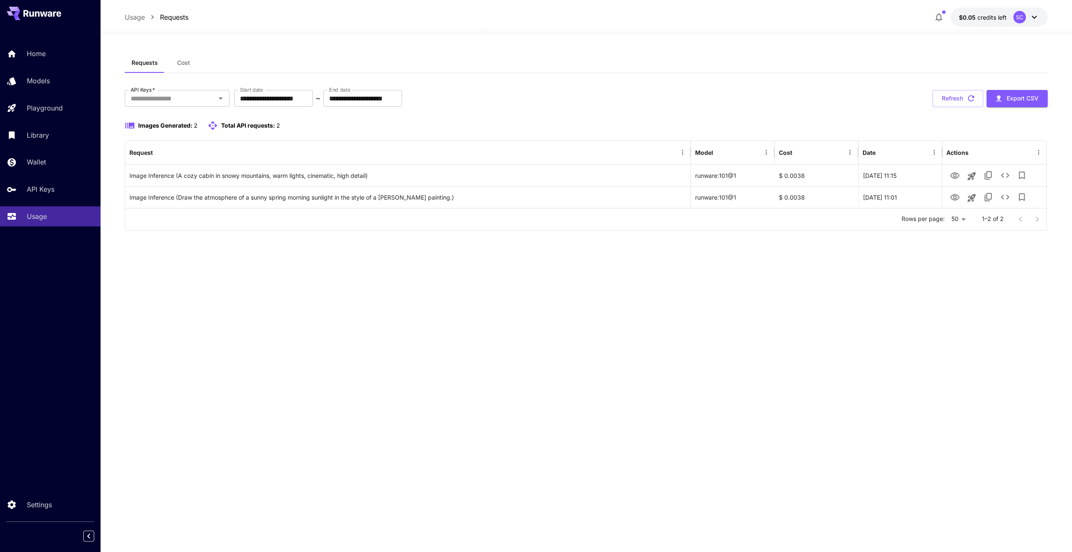
drag, startPoint x: 409, startPoint y: 273, endPoint x: 388, endPoint y: 275, distance: 20.6
click at [388, 275] on div "**********" at bounding box center [586, 293] width 923 height 481
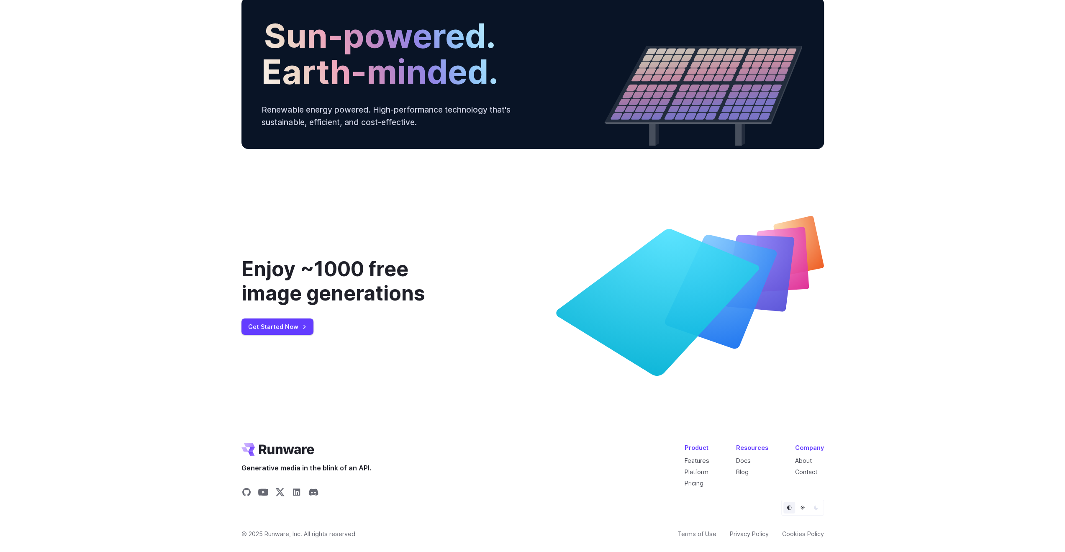
scroll to position [3019, 0]
drag, startPoint x: 257, startPoint y: 466, endPoint x: 406, endPoint y: 467, distance: 149.0
click at [406, 468] on footer "Generative media in the blink of an API. Product Features Platform Pricing Reso…" at bounding box center [533, 497] width 603 height 109
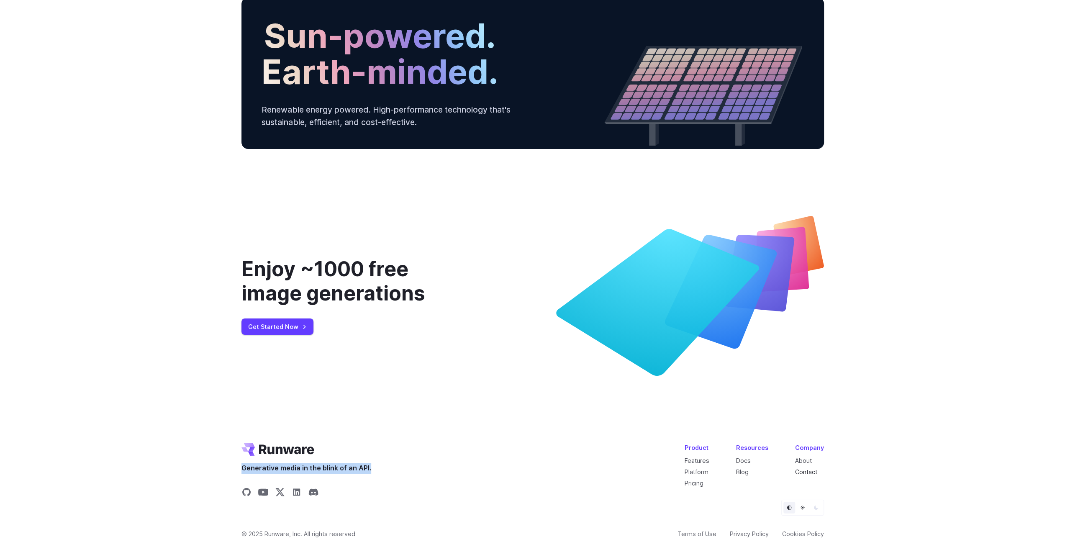
click at [812, 471] on link "Contact" at bounding box center [806, 471] width 22 height 7
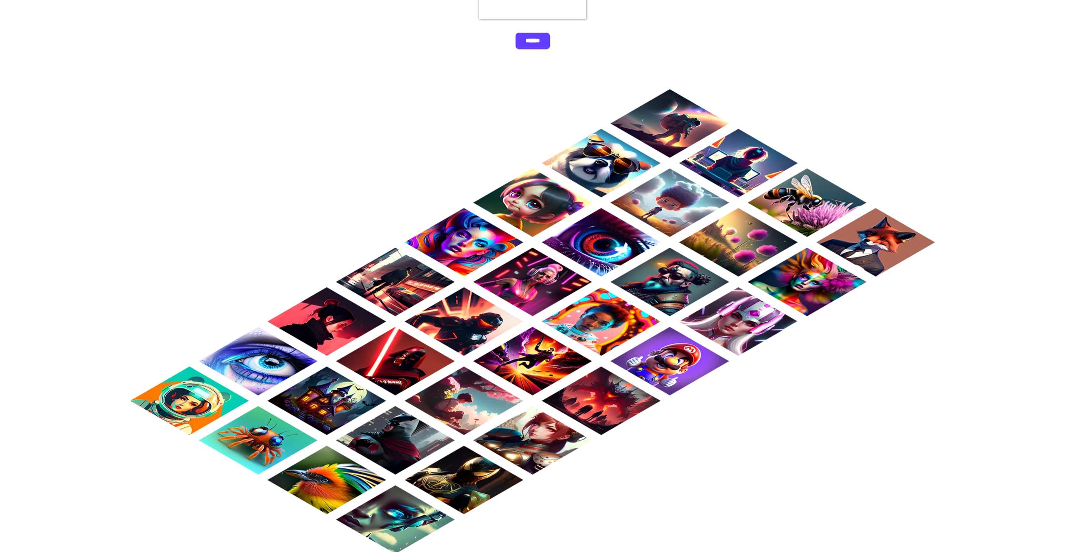
scroll to position [628, 0]
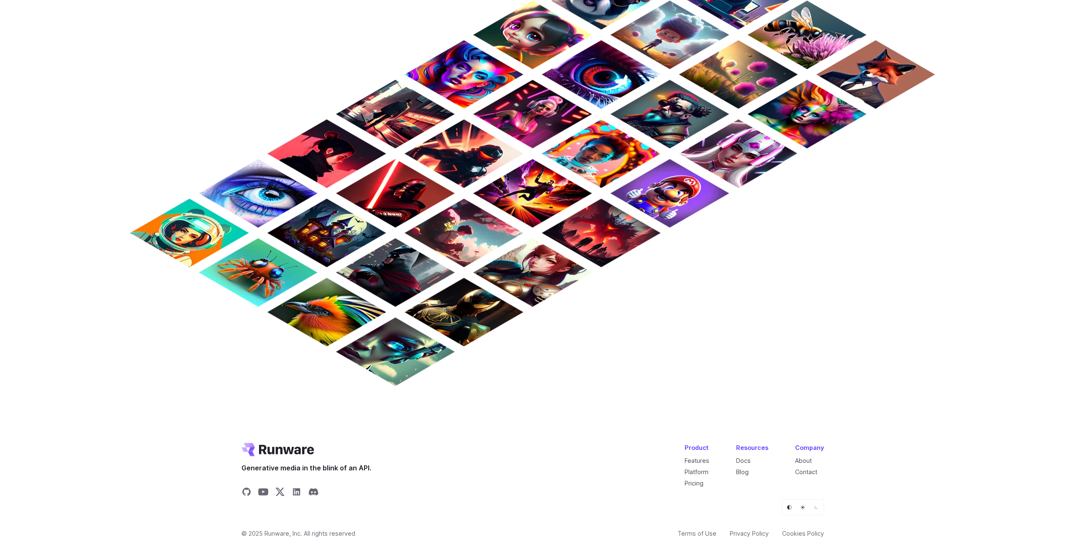
click at [814, 459] on li "About" at bounding box center [809, 461] width 29 height 10
click at [808, 459] on link "About" at bounding box center [803, 460] width 17 height 7
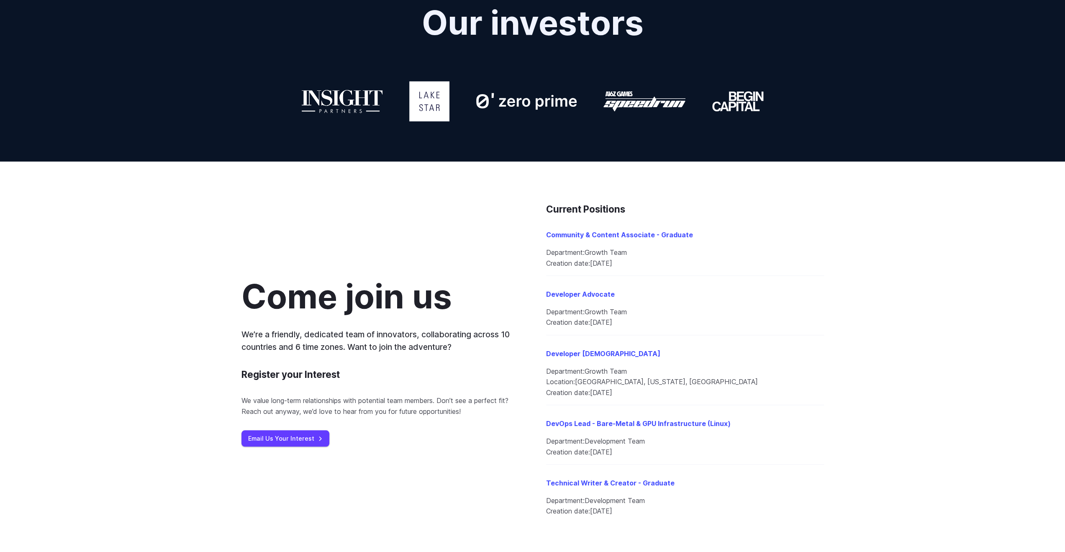
scroll to position [837, 0]
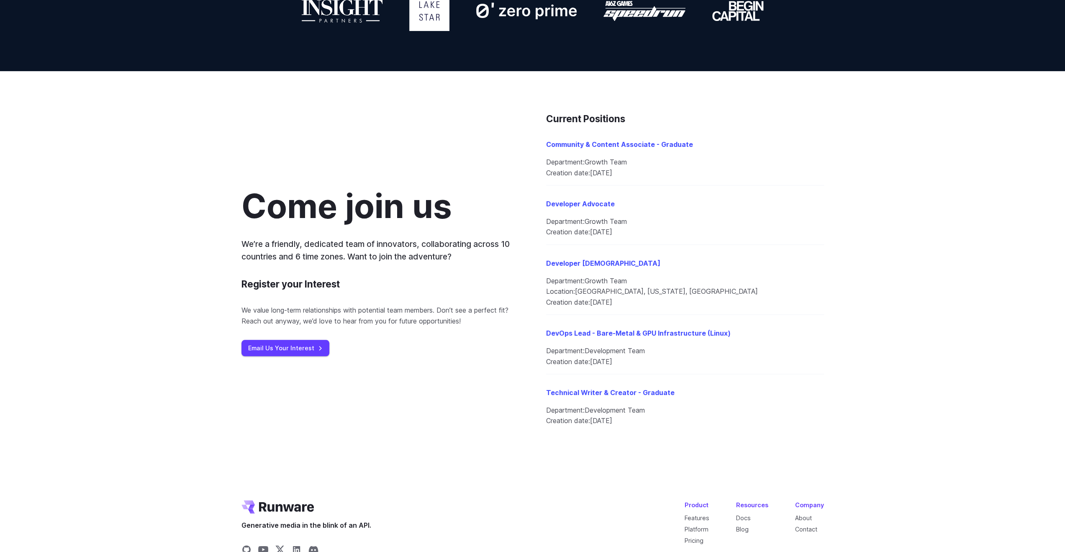
click at [278, 384] on div "Come join us We’re a friendly, dedicated team of innovators, collaborating acro…" at bounding box center [533, 272] width 583 height 322
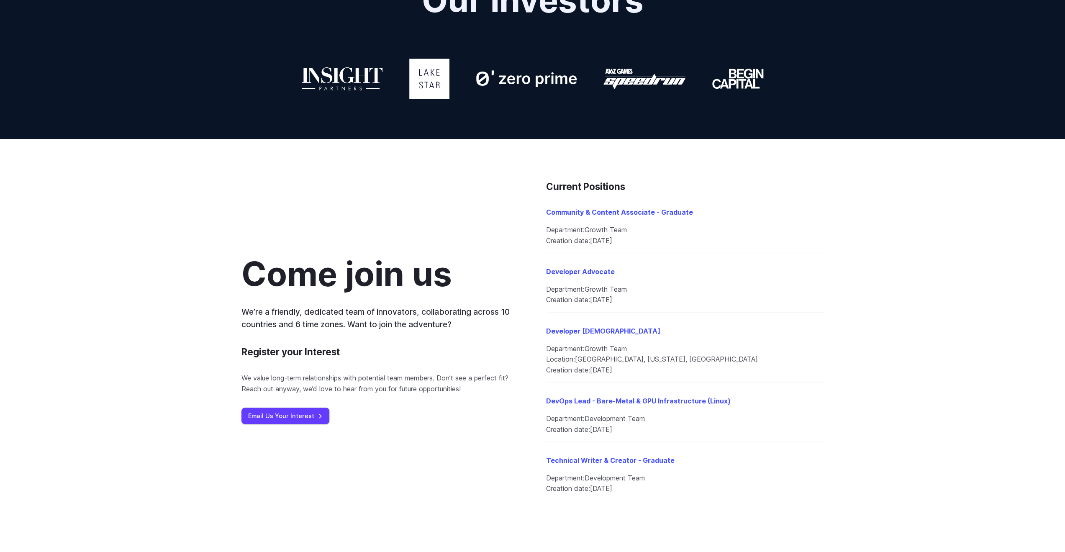
scroll to position [895, 0]
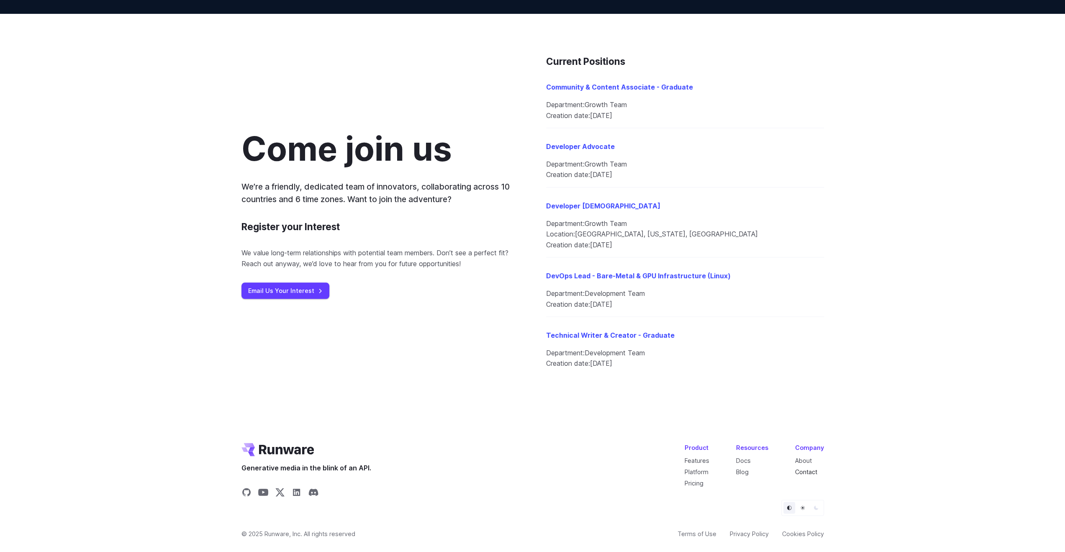
click at [816, 471] on link "Contact" at bounding box center [806, 471] width 22 height 7
click at [278, 489] on icon "Share on X" at bounding box center [279, 492] width 9 height 8
click at [244, 491] on icon "Share on GitHub" at bounding box center [247, 492] width 10 height 10
click at [266, 493] on icon "Share on YouTube" at bounding box center [263, 492] width 10 height 7
click at [294, 493] on icon "Share on LinkedIn" at bounding box center [297, 492] width 10 height 10
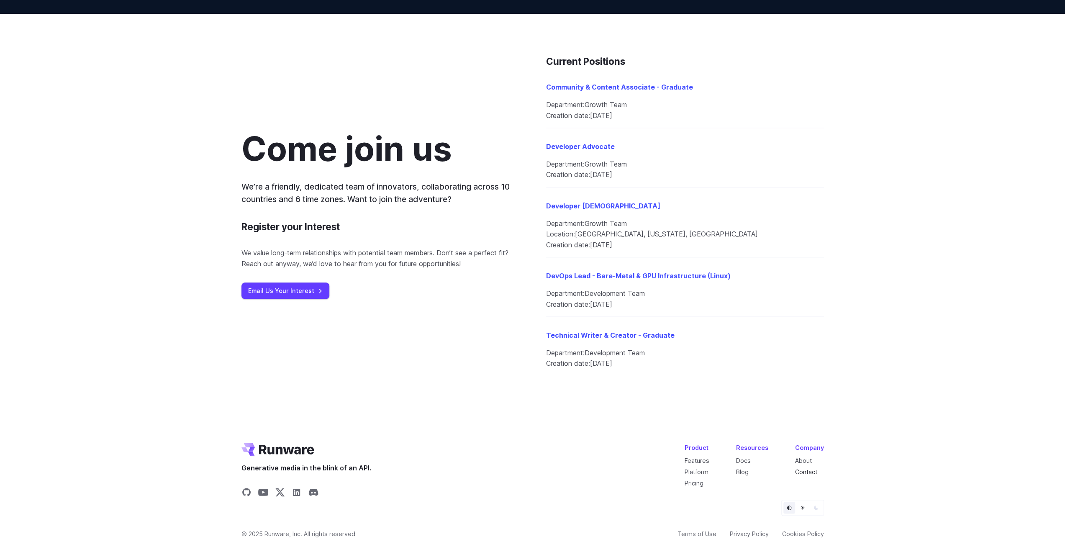
click at [809, 474] on link "Contact" at bounding box center [806, 471] width 22 height 7
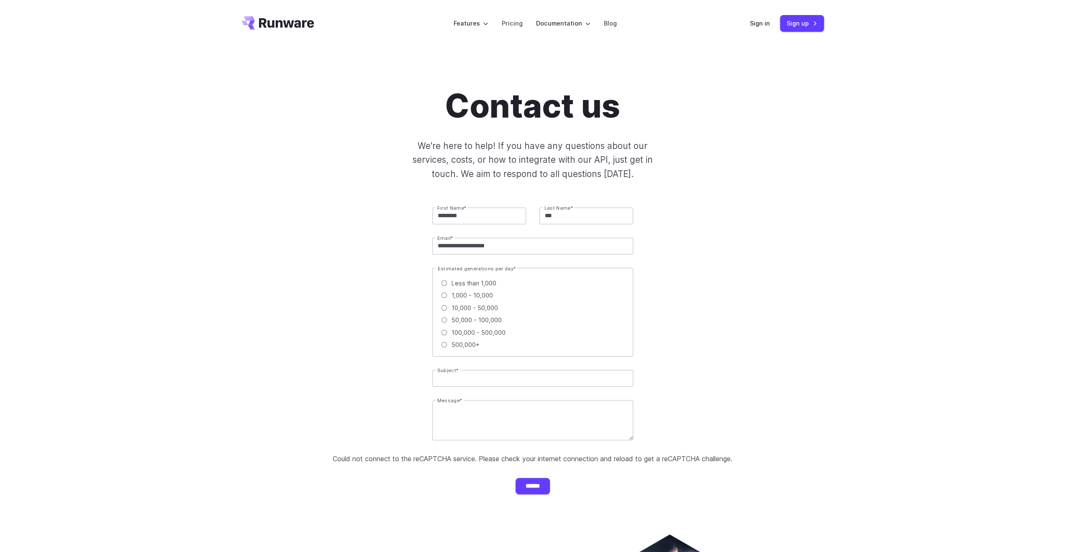
click at [175, 166] on div "**********" at bounding box center [532, 291] width 1065 height 488
